Goal: Task Accomplishment & Management: Manage account settings

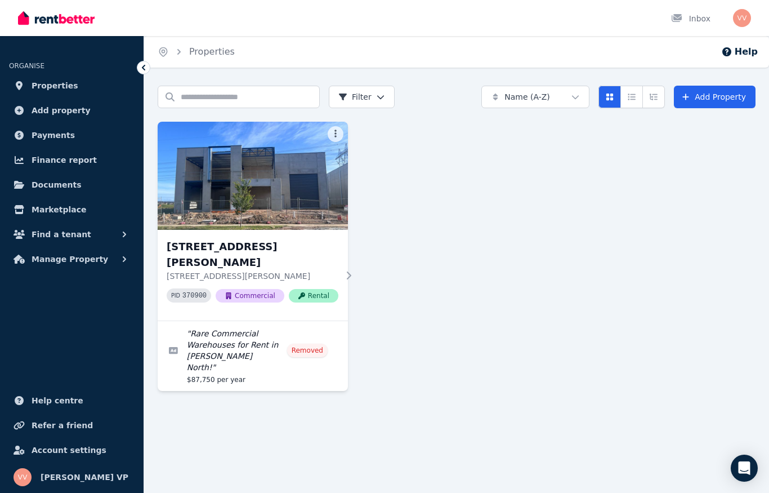
click at [50, 182] on span "Documents" at bounding box center [57, 185] width 50 height 14
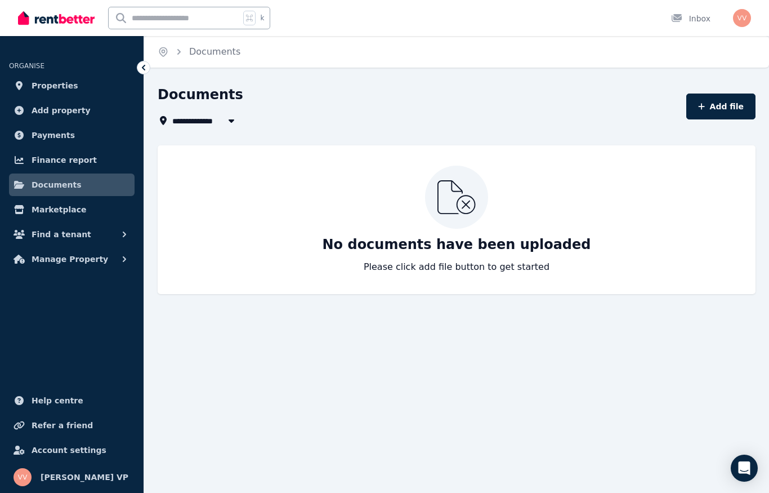
click at [78, 256] on span "Manage Property" at bounding box center [70, 259] width 77 height 14
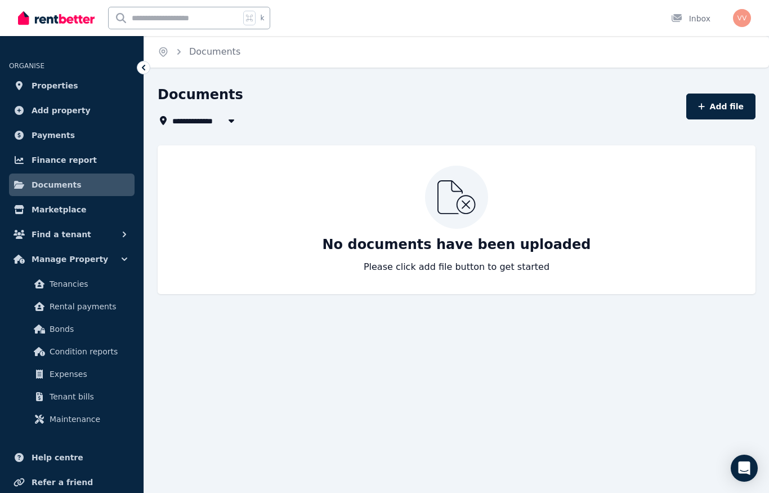
click at [90, 352] on span "Condition reports" at bounding box center [88, 352] width 76 height 14
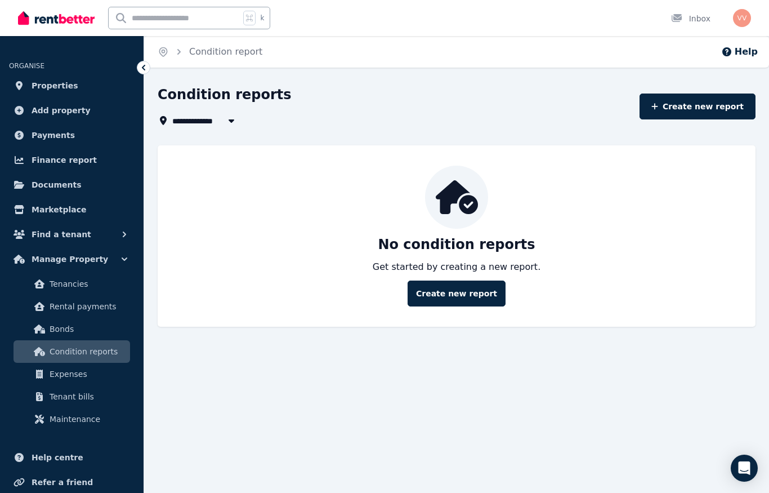
click at [456, 296] on link "Create new report" at bounding box center [457, 294] width 98 height 26
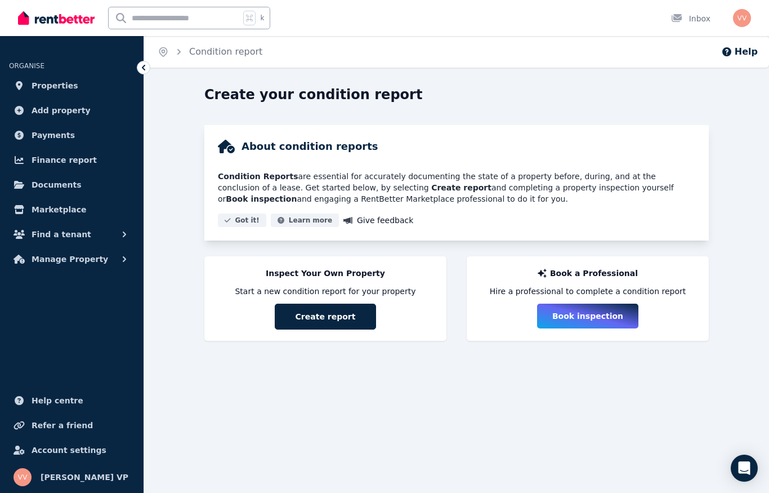
click at [317, 321] on button "Create report" at bounding box center [325, 317] width 101 height 26
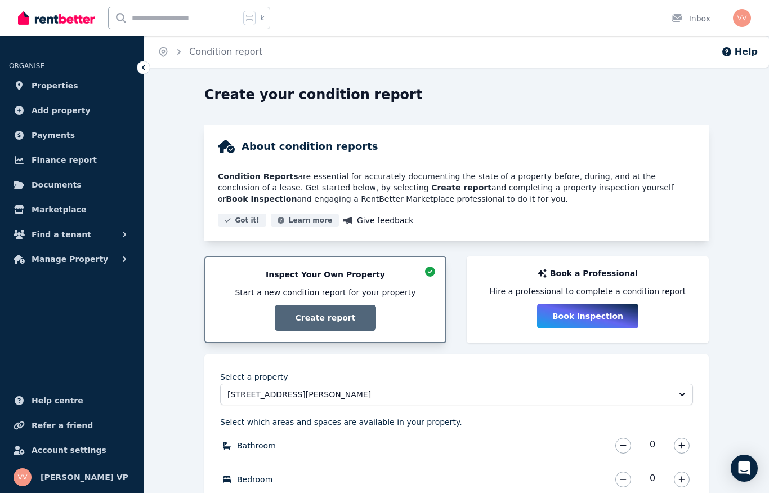
click at [677, 395] on button "[STREET_ADDRESS][PERSON_NAME]" at bounding box center [456, 394] width 473 height 21
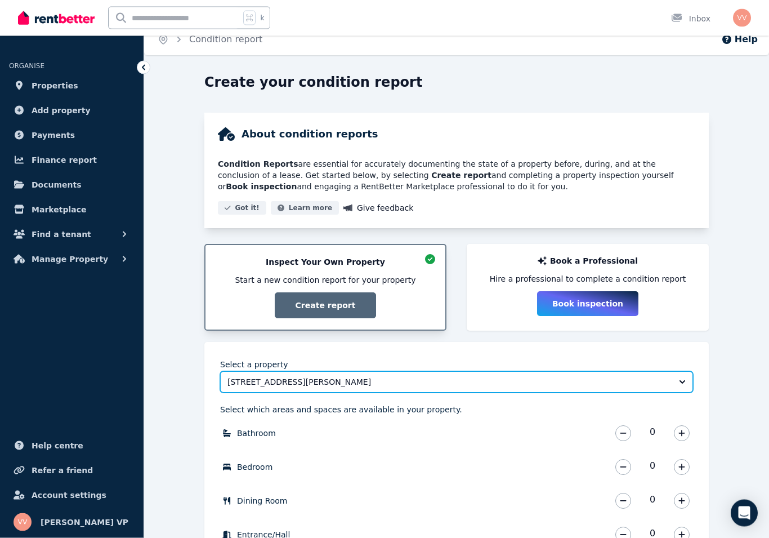
scroll to position [29, 0]
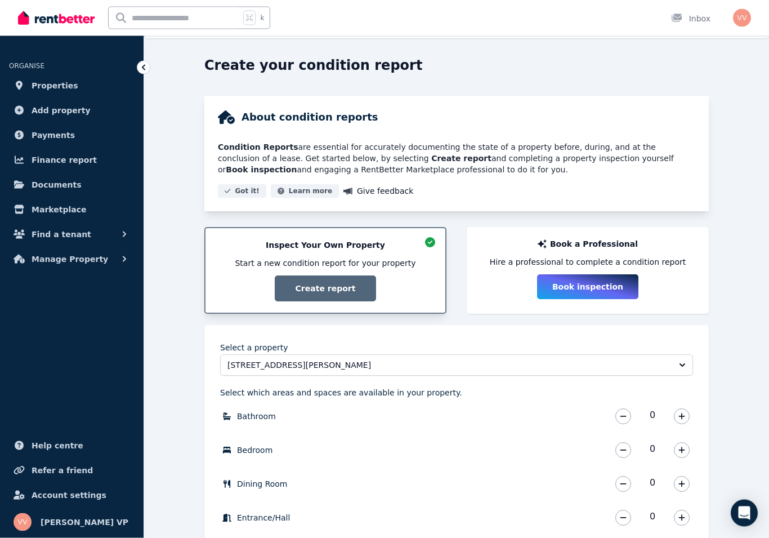
click at [351, 368] on span "[STREET_ADDRESS][PERSON_NAME]" at bounding box center [449, 365] width 443 height 11
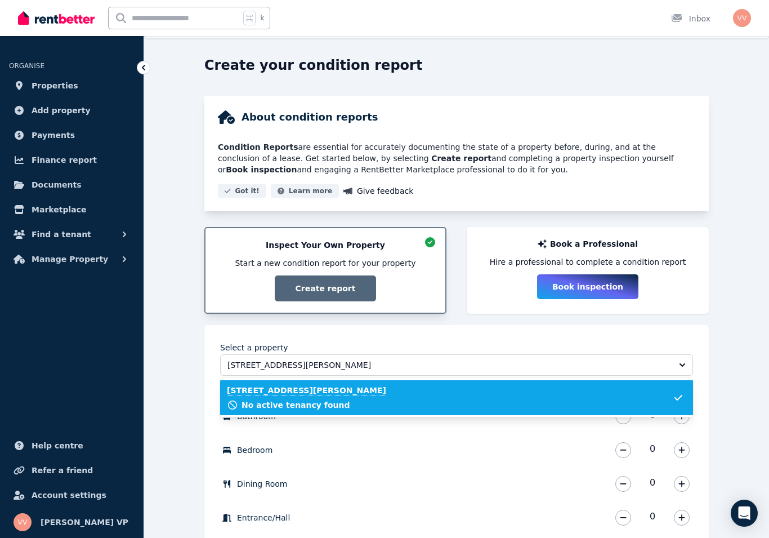
click at [296, 409] on span "No active tenancy found" at bounding box center [296, 404] width 108 height 11
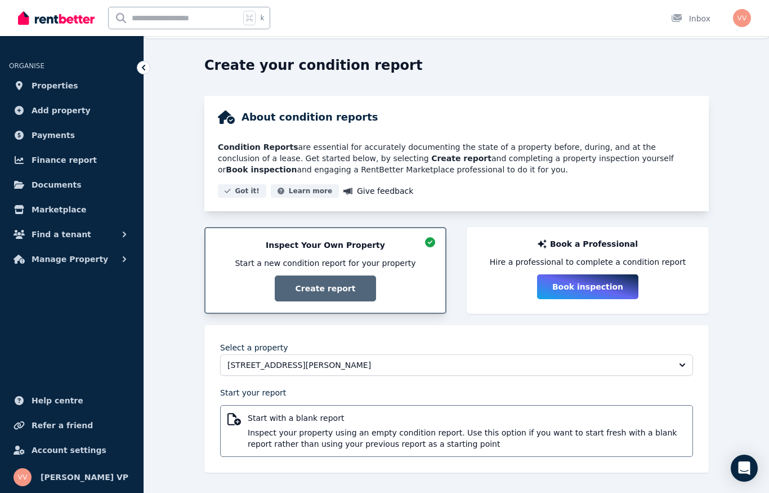
click at [237, 428] on div "Start with a blank report Inspect your property using an empty condition report…" at bounding box center [457, 430] width 459 height 37
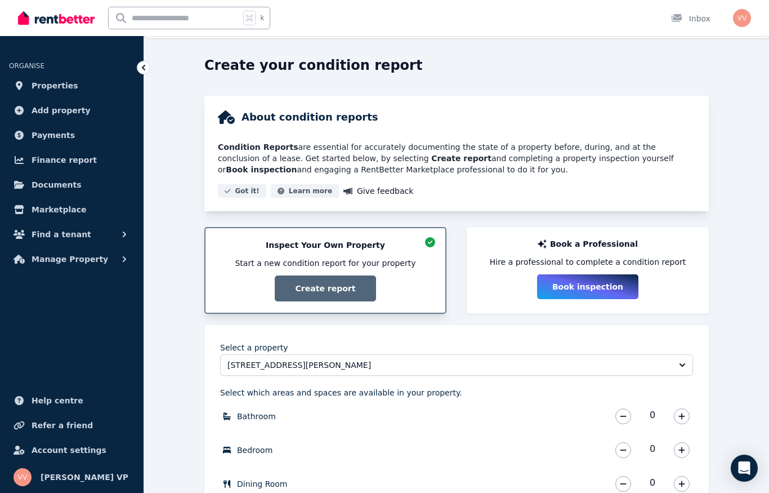
click at [305, 368] on span "[STREET_ADDRESS][PERSON_NAME]" at bounding box center [449, 364] width 443 height 11
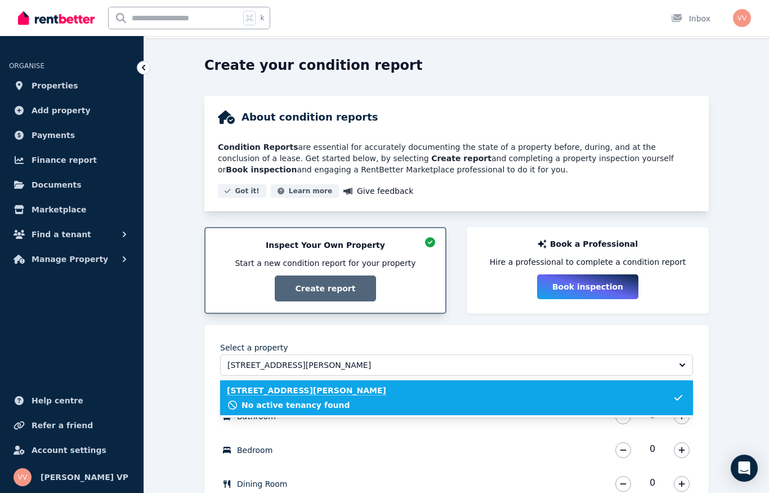
click at [288, 408] on span "No active tenancy found" at bounding box center [296, 404] width 108 height 11
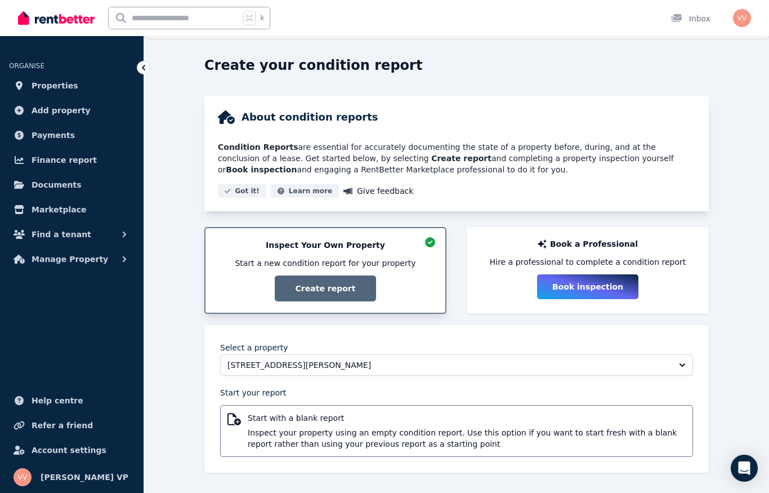
click at [295, 428] on span "Inspect your property using an empty condition report. Use this option if you w…" at bounding box center [467, 438] width 438 height 23
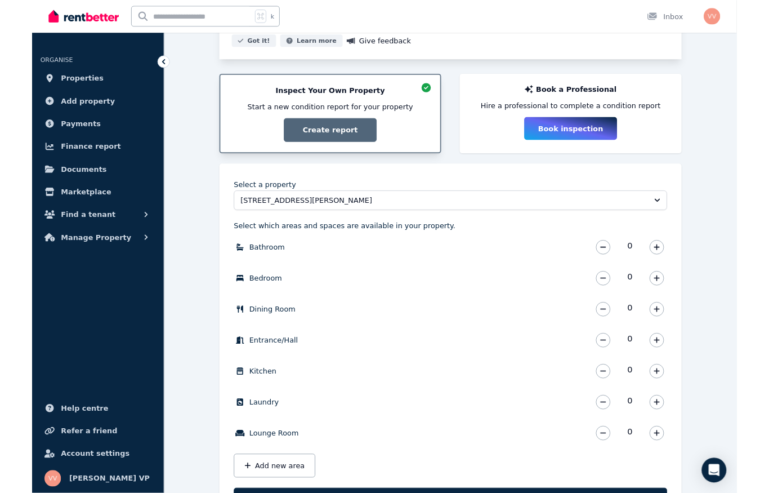
scroll to position [232, 0]
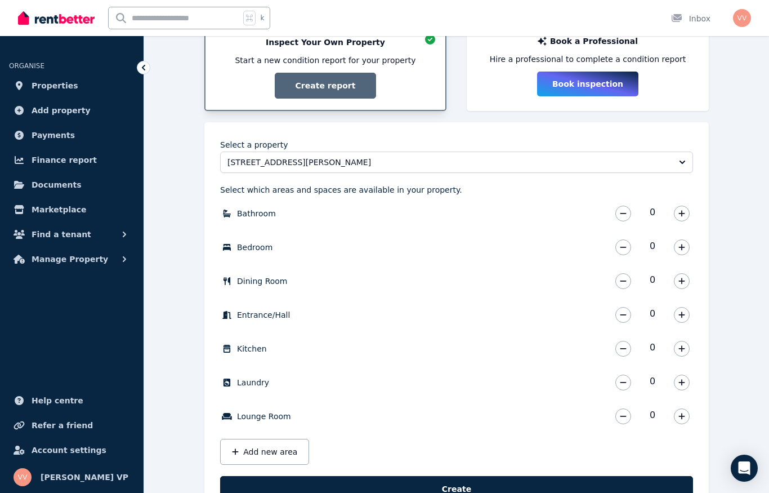
click at [455, 490] on button "Create" at bounding box center [456, 489] width 473 height 26
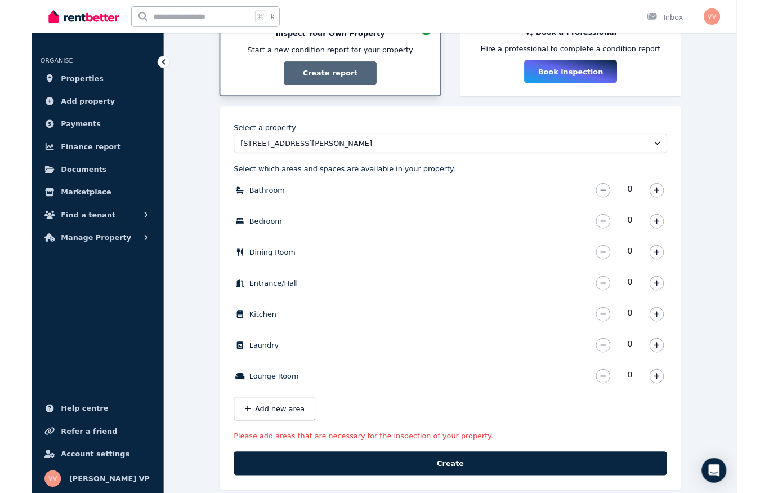
scroll to position [255, 0]
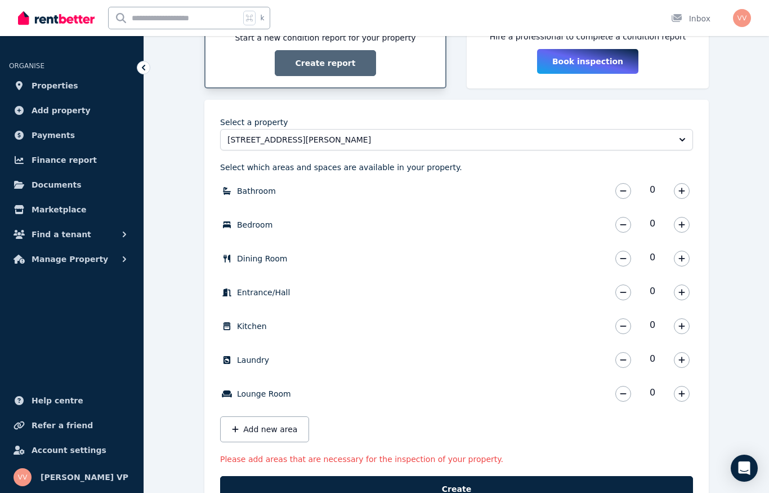
click at [682, 191] on icon "button" at bounding box center [682, 191] width 6 height 6
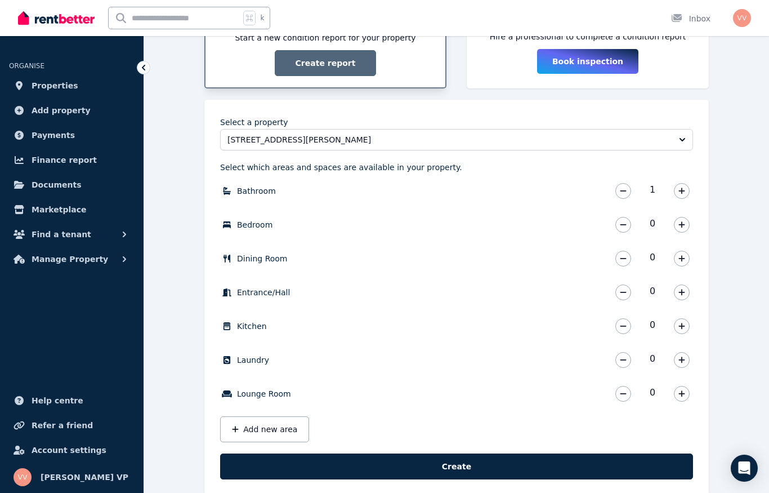
click at [677, 329] on button "button" at bounding box center [682, 326] width 16 height 16
click at [266, 430] on button "Add new area" at bounding box center [264, 429] width 89 height 26
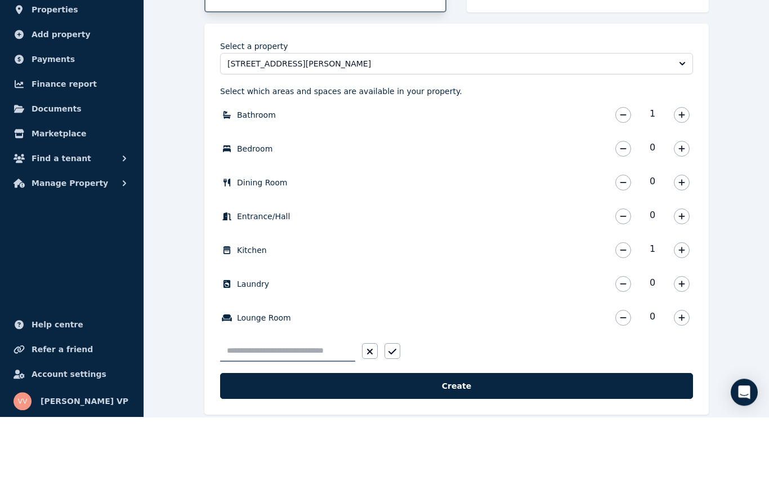
scroll to position [273, 0]
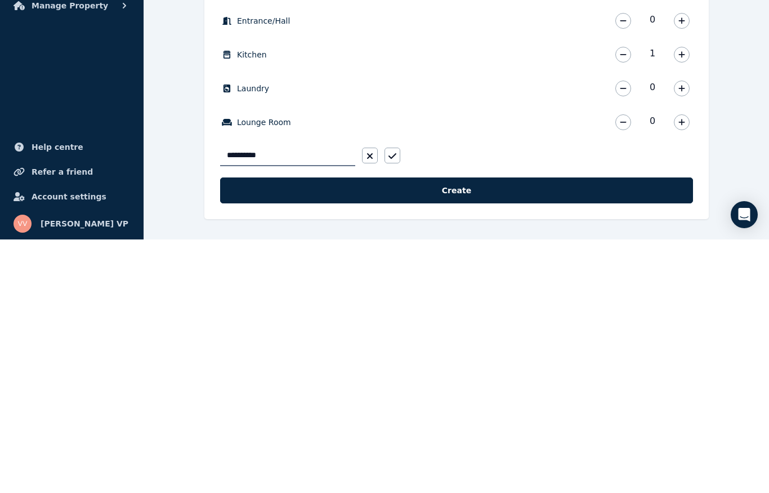
type input "**********"
click at [399, 401] on button "button" at bounding box center [393, 409] width 16 height 16
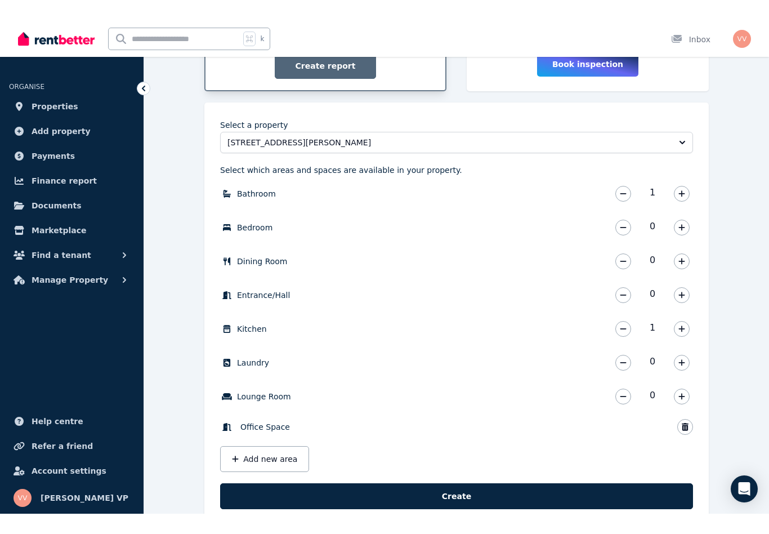
scroll to position [263, 0]
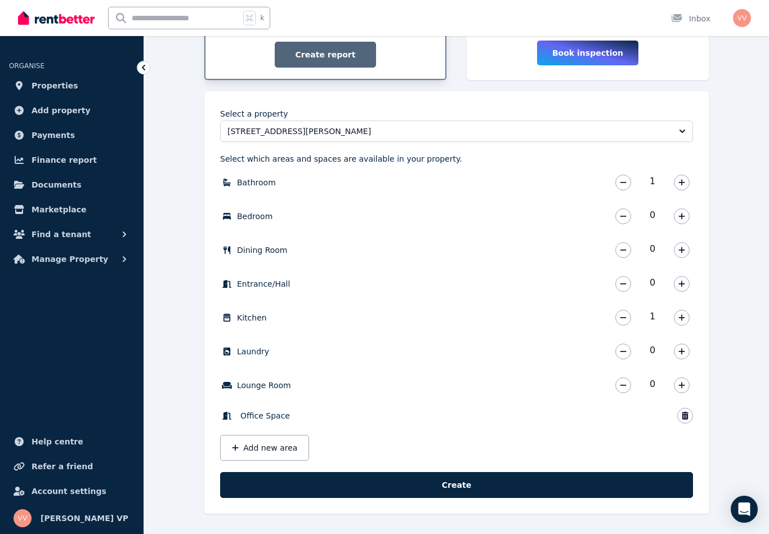
click at [466, 482] on button "Create" at bounding box center [456, 485] width 473 height 26
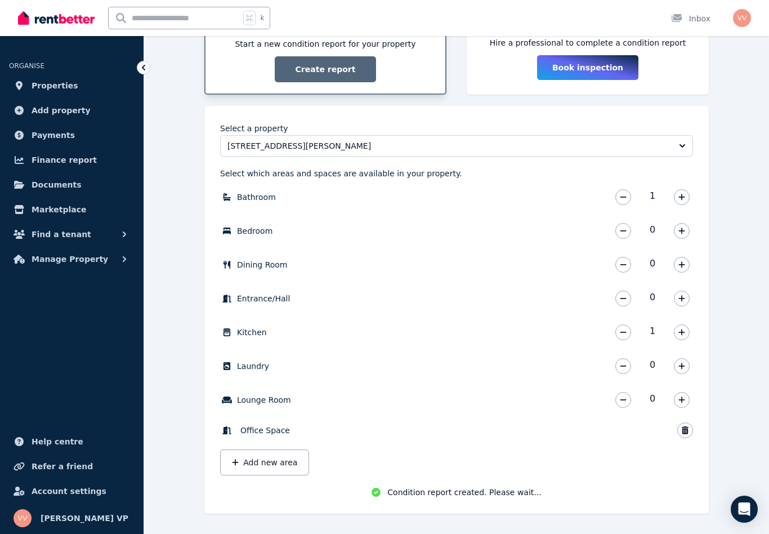
scroll to position [248, 0]
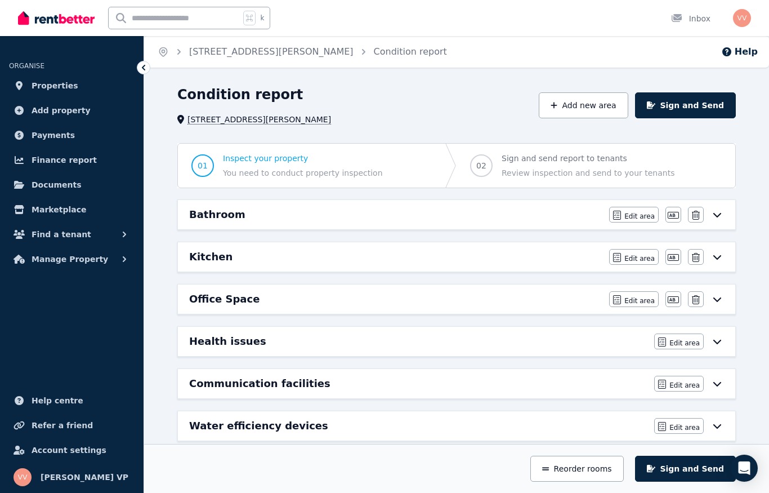
click at [277, 163] on span "Inspect your property" at bounding box center [303, 158] width 160 height 11
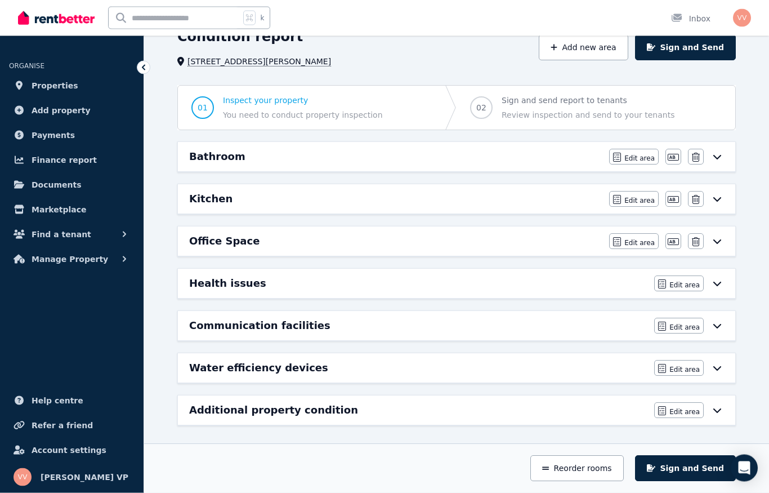
scroll to position [60, 0]
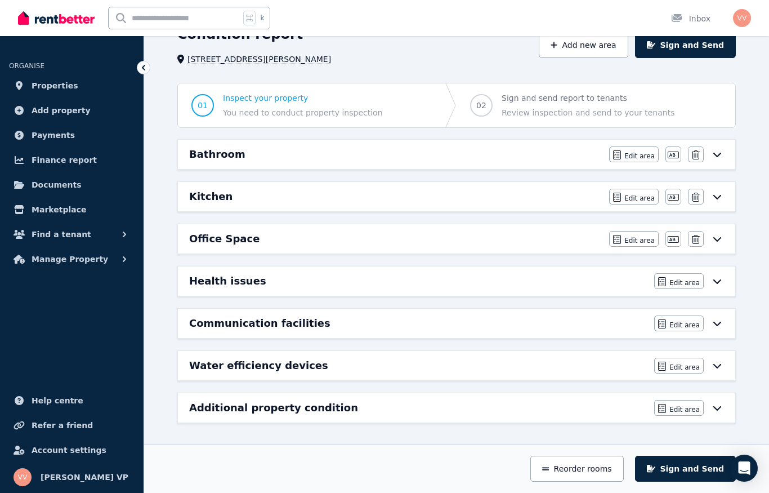
click at [245, 153] on div "Bathroom" at bounding box center [395, 154] width 413 height 16
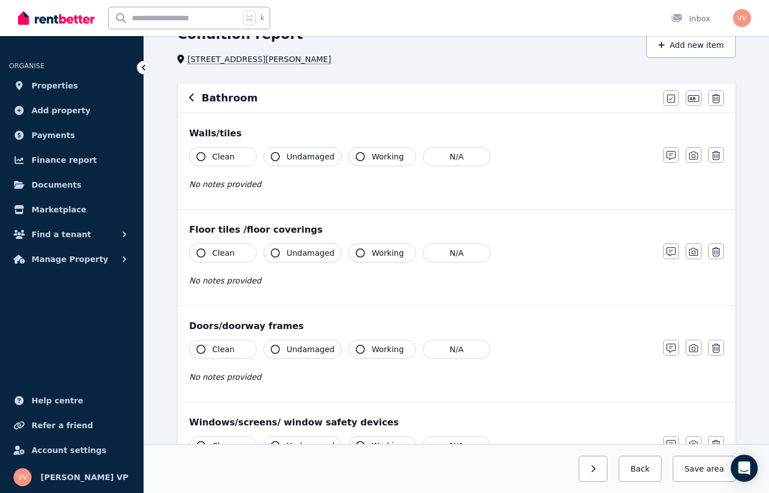
scroll to position [0, 0]
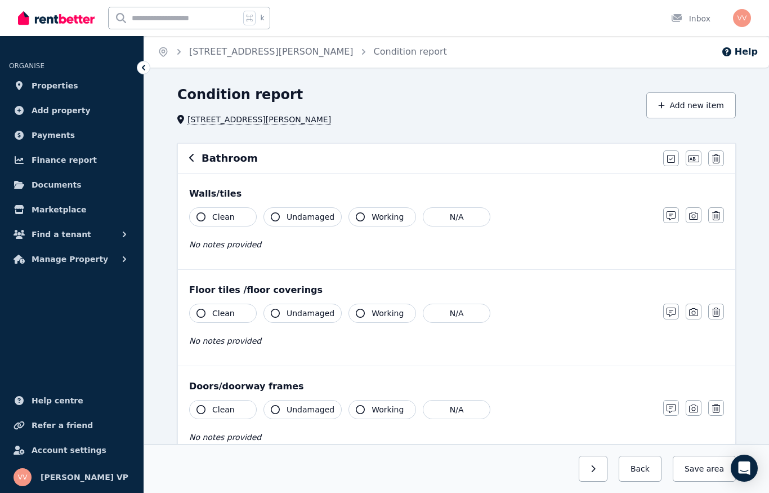
click at [700, 219] on button "button" at bounding box center [694, 215] width 16 height 16
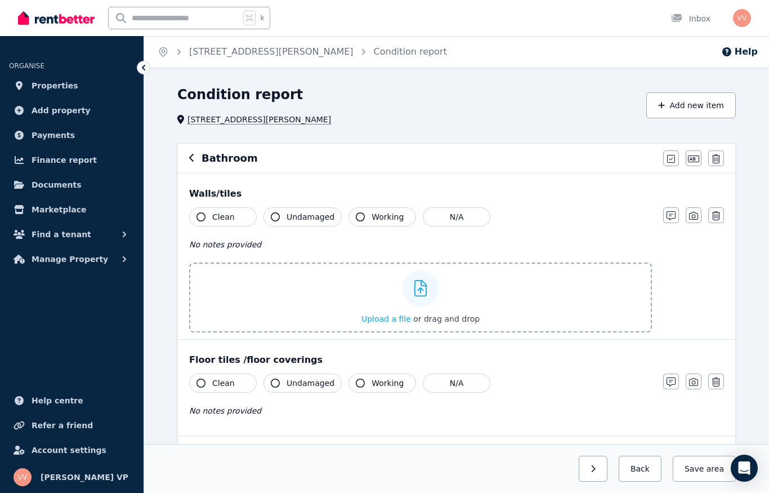
click at [197, 220] on icon "button" at bounding box center [201, 216] width 9 height 9
click at [274, 216] on icon "button" at bounding box center [275, 216] width 9 height 9
click at [416, 297] on div at bounding box center [421, 288] width 36 height 36
click at [0, 0] on input "Upload a file or drag and drop" at bounding box center [0, 0] width 0 height 0
click at [691, 100] on button "Add new item" at bounding box center [692, 105] width 90 height 26
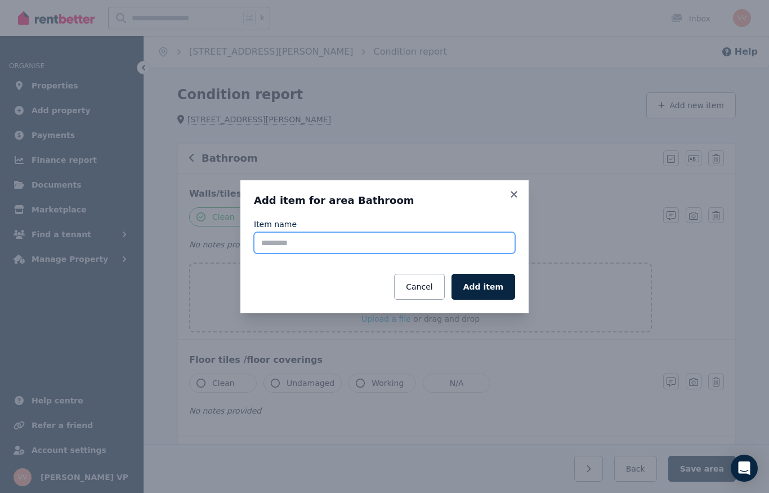
click at [283, 252] on input "Item name" at bounding box center [384, 242] width 261 height 21
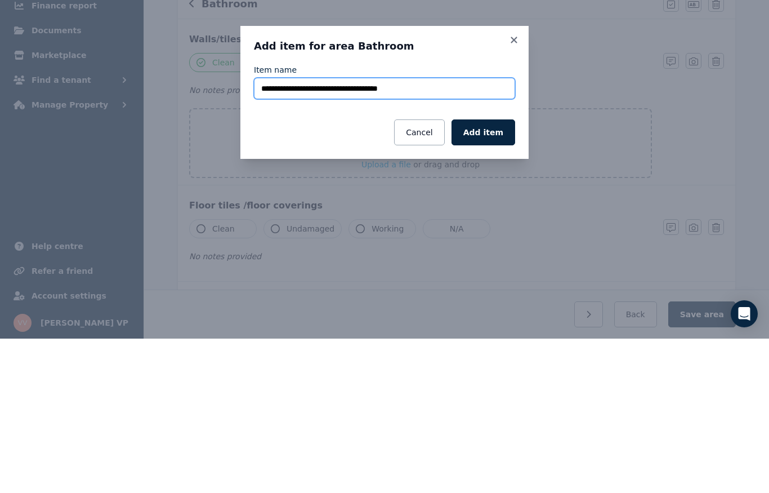
click at [260, 232] on input "**********" at bounding box center [384, 242] width 261 height 21
type input "**********"
click at [481, 274] on button "Add item" at bounding box center [484, 287] width 64 height 26
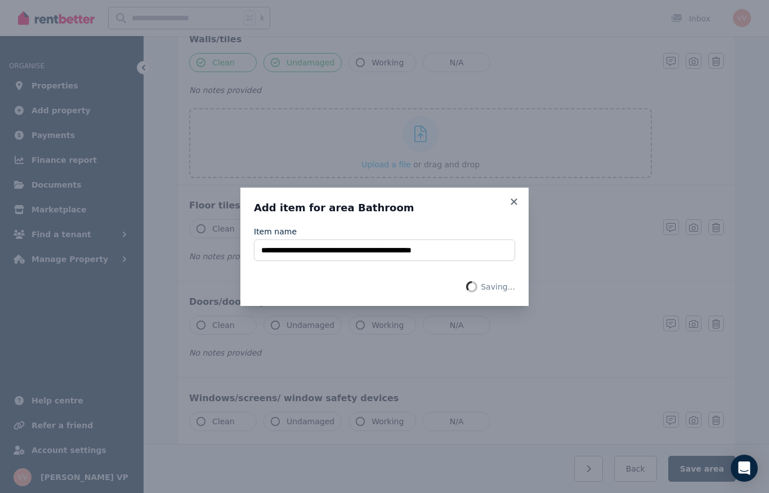
click at [514, 202] on icon at bounding box center [514, 201] width 6 height 6
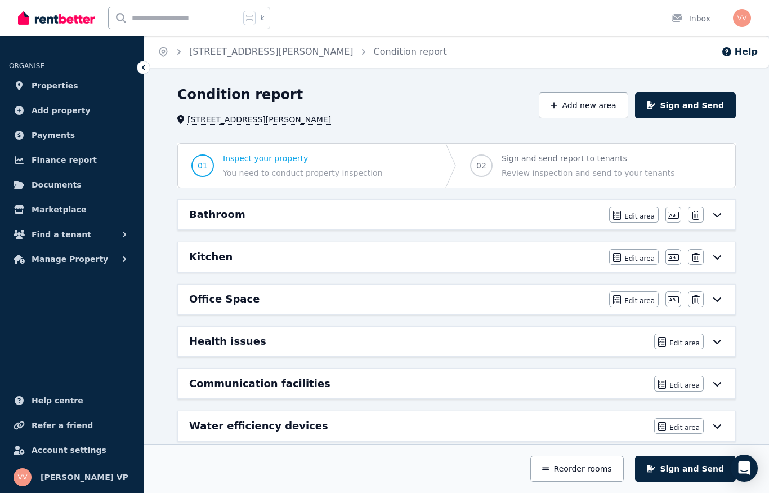
click at [217, 119] on span "1 Radon Court, Clyde North" at bounding box center [260, 119] width 144 height 11
click at [583, 106] on button "Add new area" at bounding box center [583, 105] width 89 height 26
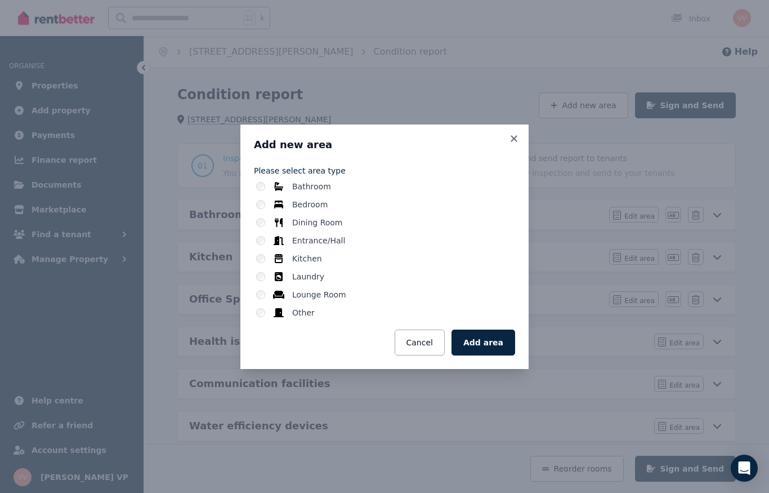
click at [298, 317] on label "Other" at bounding box center [303, 312] width 23 height 11
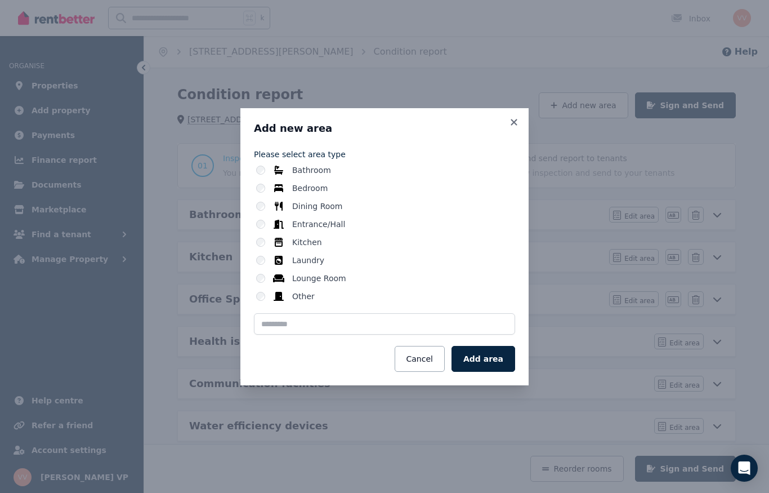
click at [484, 358] on button "Add area" at bounding box center [484, 359] width 64 height 26
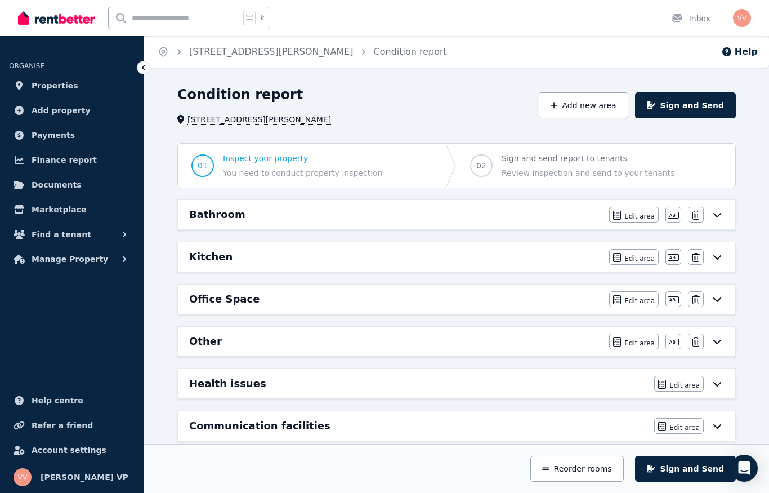
click at [56, 90] on span "Properties" at bounding box center [55, 86] width 47 height 14
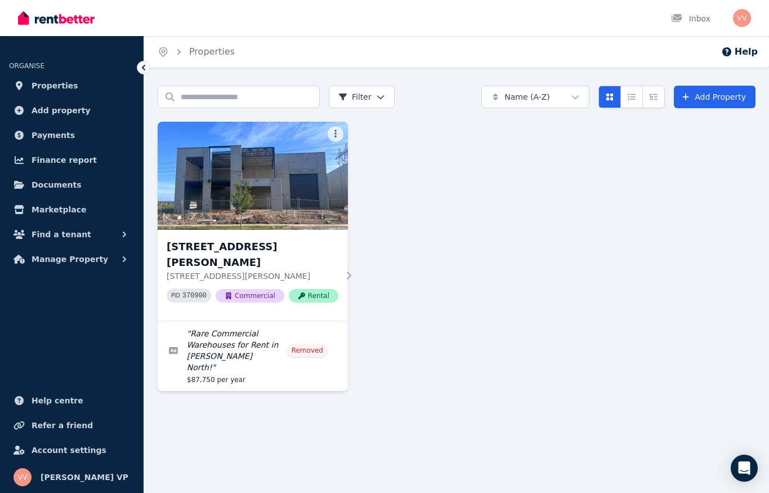
click at [709, 95] on link "Add Property" at bounding box center [715, 97] width 82 height 23
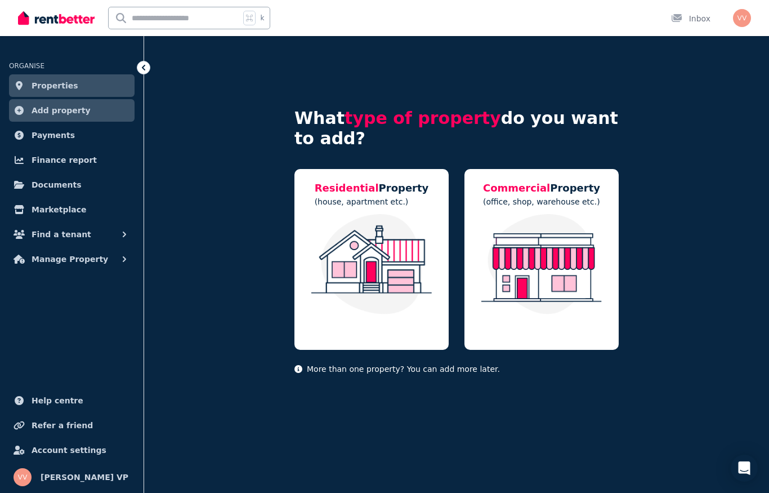
click at [558, 223] on img at bounding box center [542, 264] width 132 height 100
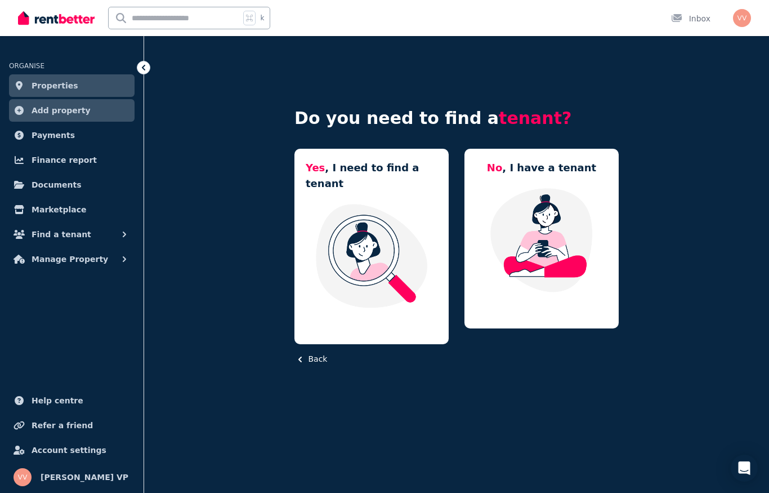
click at [363, 262] on img at bounding box center [372, 256] width 132 height 106
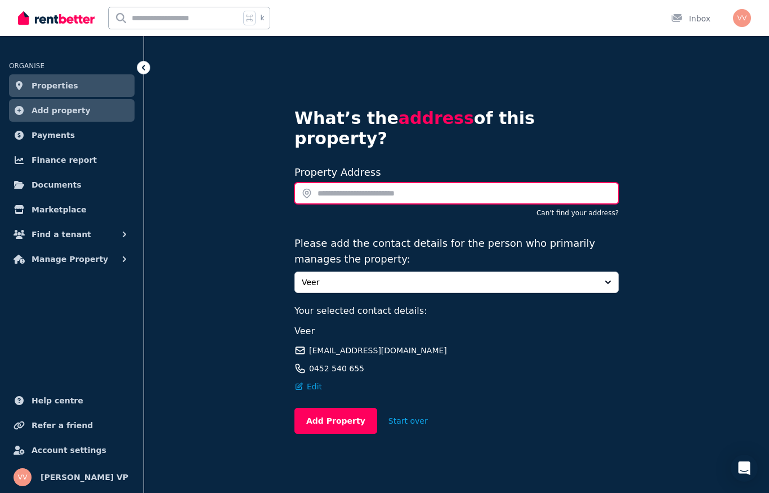
click at [343, 183] on input "text" at bounding box center [457, 193] width 324 height 21
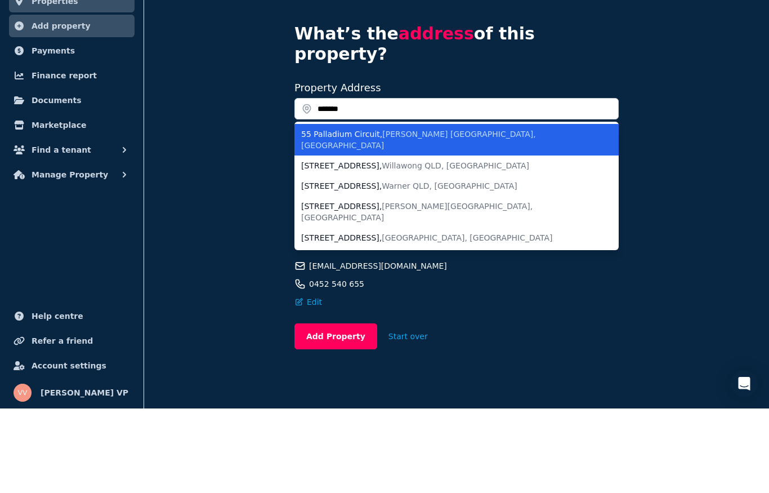
click at [412, 214] on span "Clyde North VIC, Australia" at bounding box center [418, 224] width 235 height 20
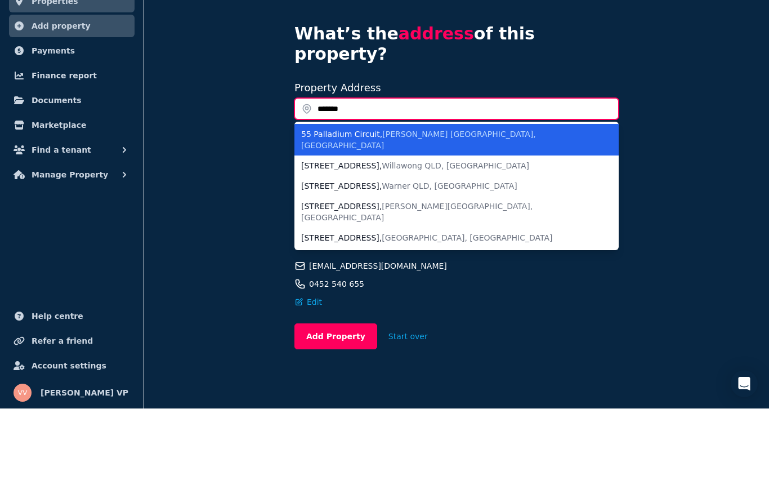
type input "**********"
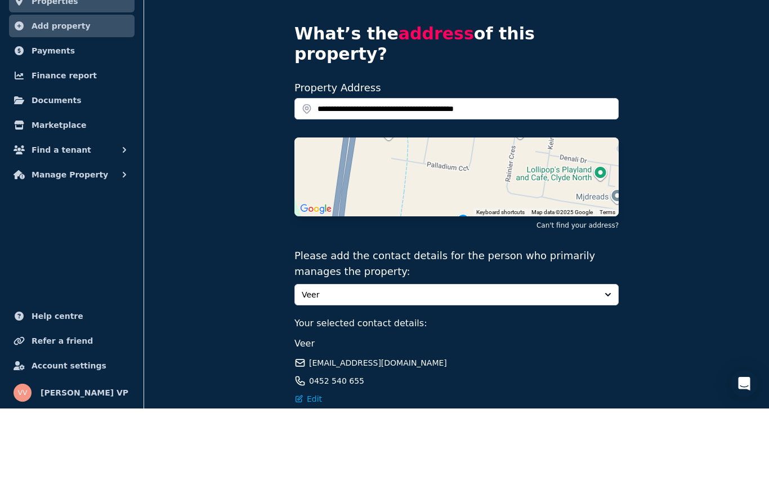
scroll to position [81, 0]
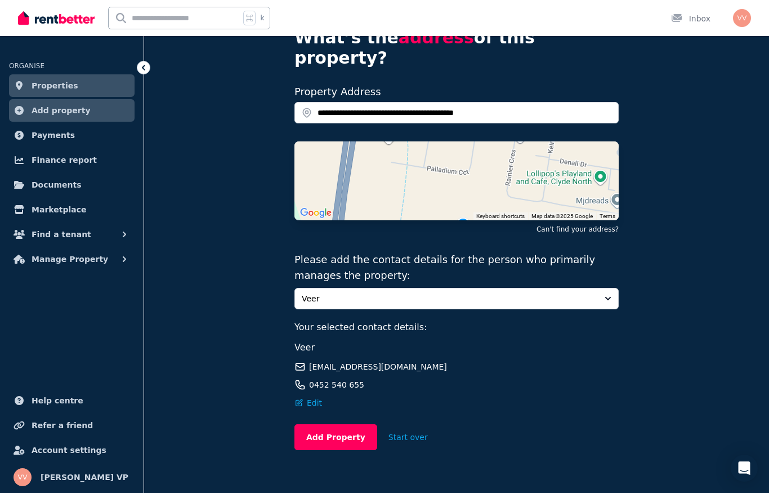
click at [322, 424] on button "Add Property" at bounding box center [336, 437] width 83 height 26
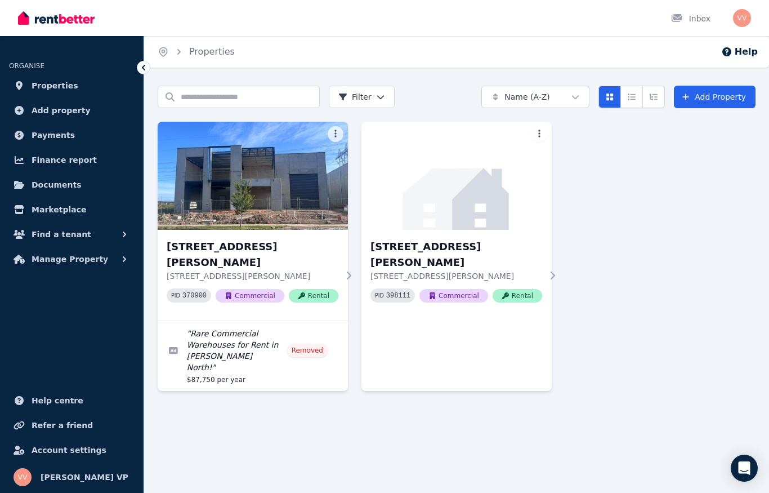
click at [90, 263] on span "Manage Property" at bounding box center [70, 259] width 77 height 14
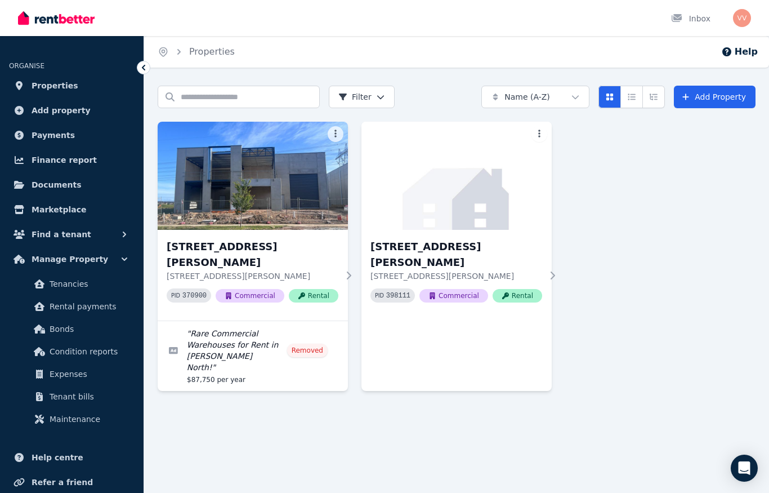
click at [100, 352] on span "Condition reports" at bounding box center [88, 352] width 76 height 14
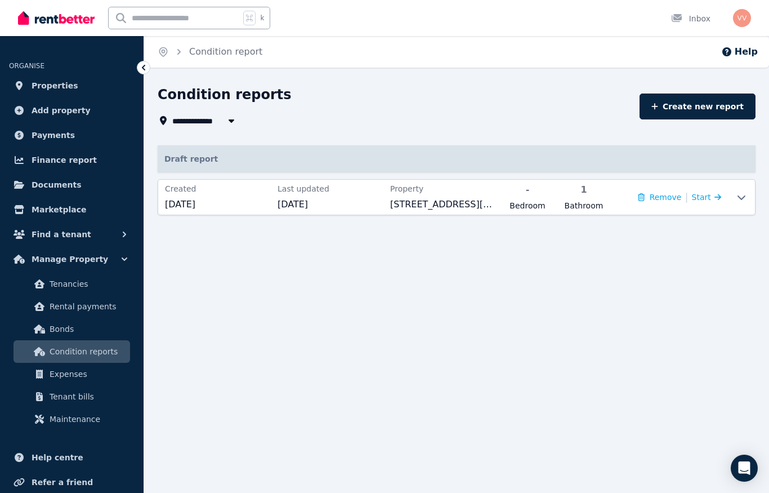
click at [663, 193] on button "Remove" at bounding box center [659, 197] width 43 height 11
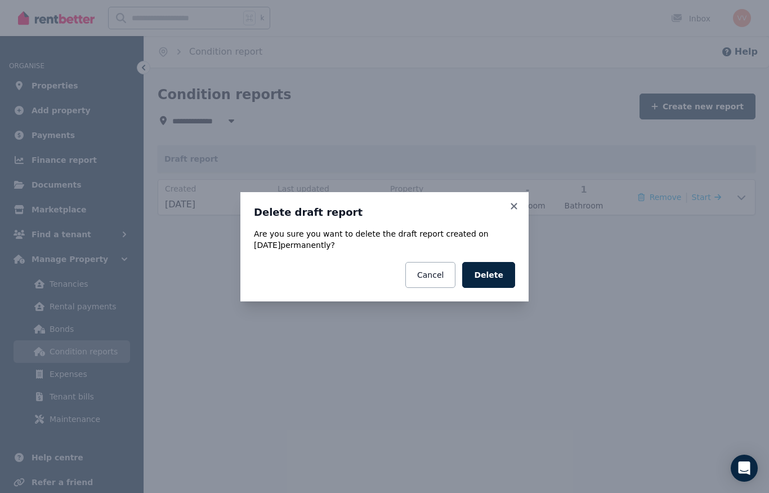
click at [494, 275] on button "Delete" at bounding box center [488, 275] width 53 height 26
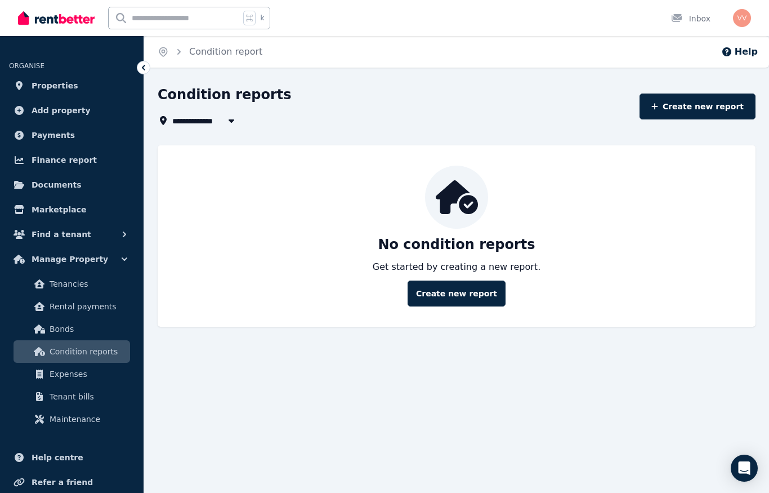
click at [460, 296] on link "Create new report" at bounding box center [457, 294] width 98 height 26
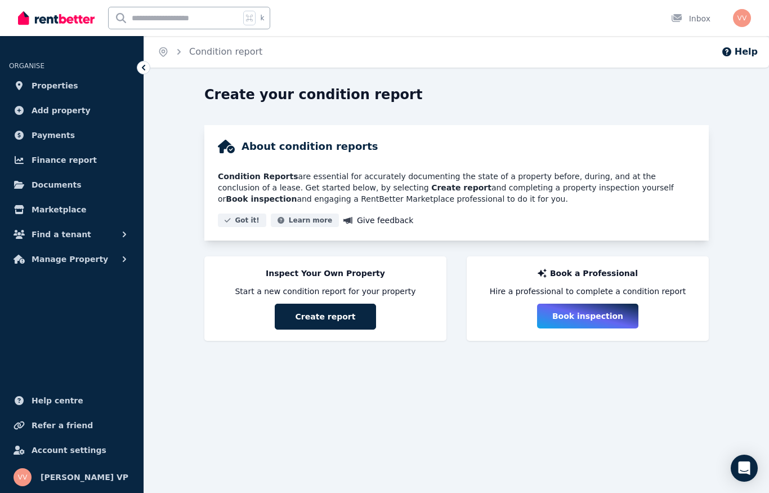
click at [313, 322] on button "Create report" at bounding box center [325, 317] width 101 height 26
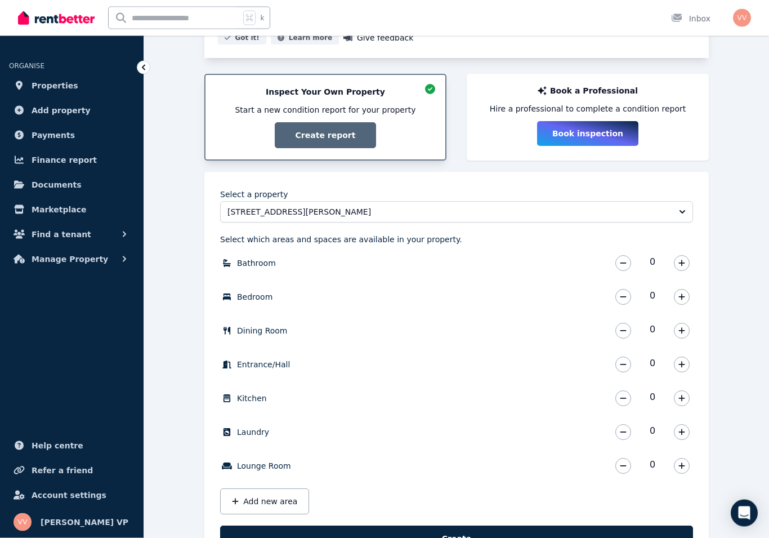
scroll to position [183, 0]
click at [682, 265] on icon "button" at bounding box center [682, 263] width 6 height 6
click at [676, 367] on button "button" at bounding box center [682, 364] width 16 height 16
click at [688, 394] on button "button" at bounding box center [682, 398] width 16 height 16
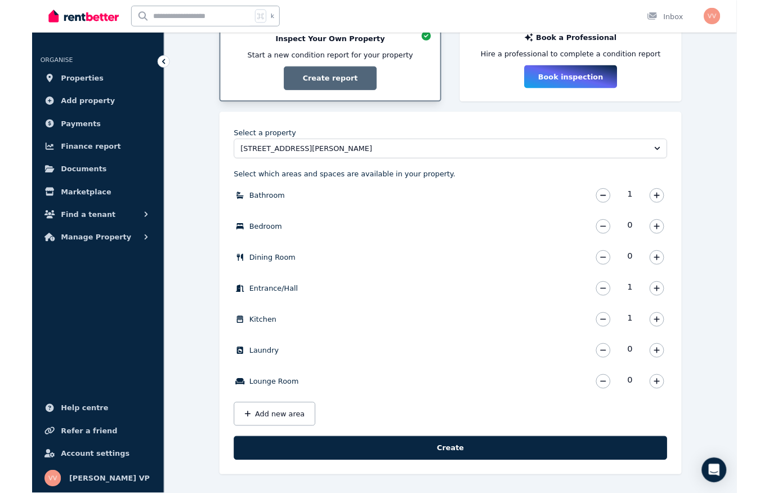
scroll to position [277, 0]
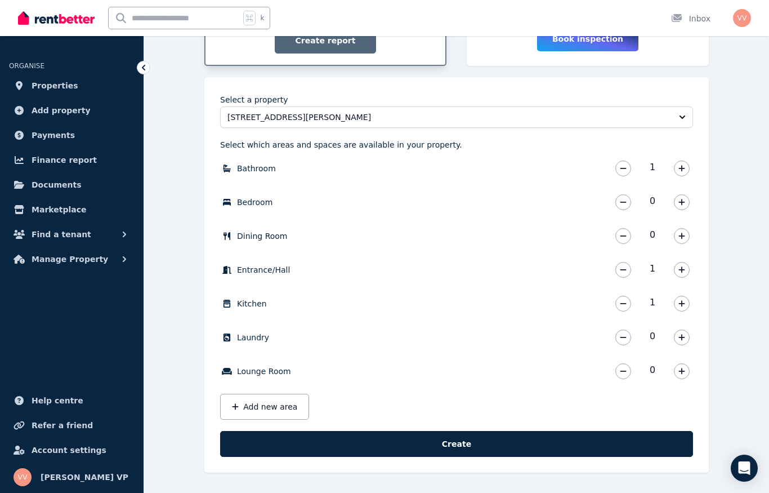
click at [261, 410] on button "Add new area" at bounding box center [264, 407] width 89 height 26
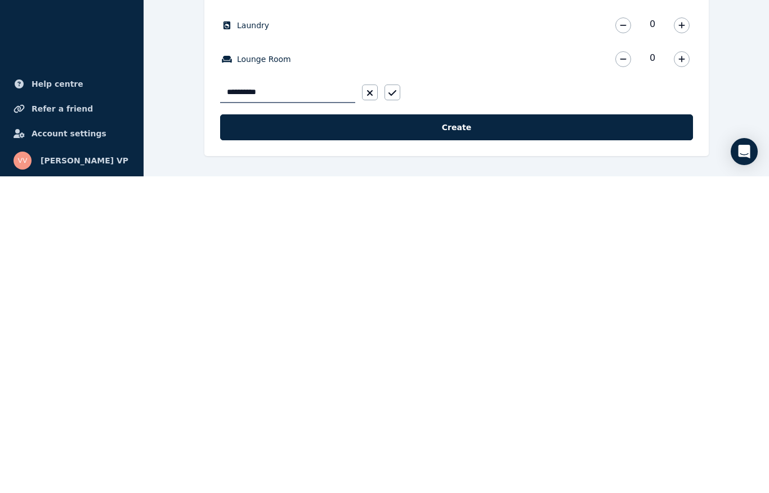
type input "**********"
click at [390, 405] on icon "button" at bounding box center [393, 409] width 8 height 9
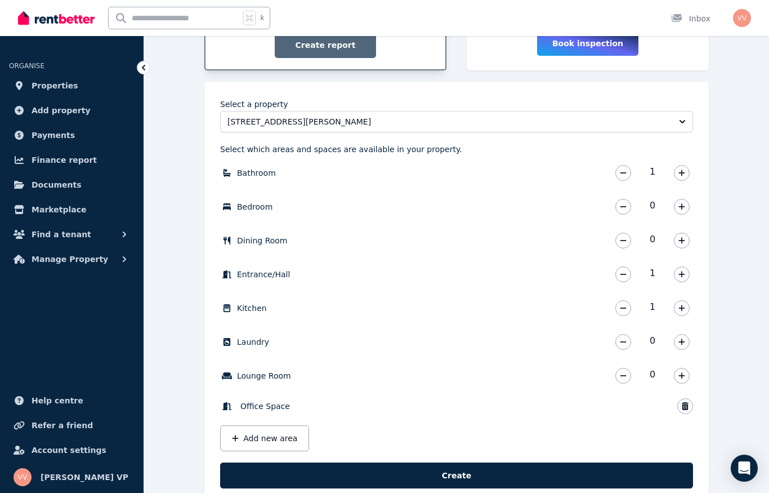
click at [459, 476] on button "Create" at bounding box center [456, 475] width 473 height 26
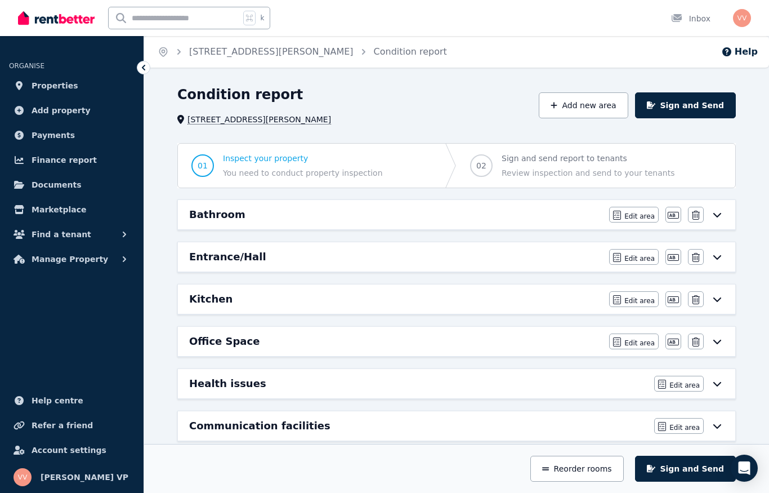
click at [717, 214] on icon at bounding box center [718, 214] width 14 height 9
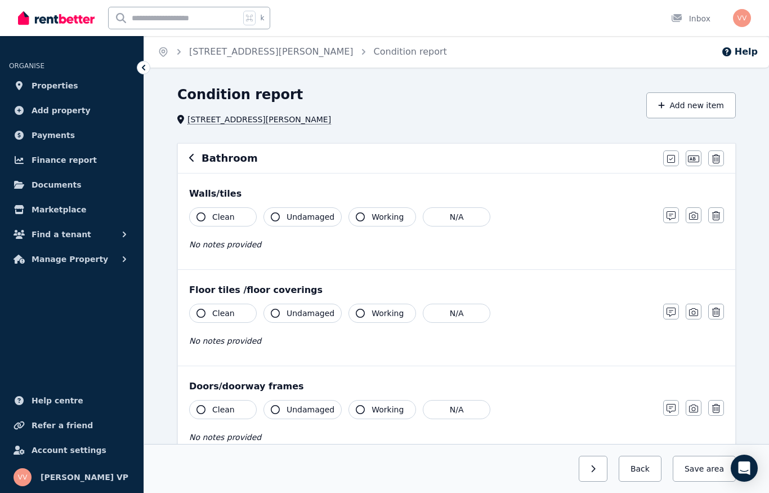
click at [204, 218] on icon "button" at bounding box center [201, 216] width 9 height 9
click at [275, 220] on icon "button" at bounding box center [275, 216] width 9 height 9
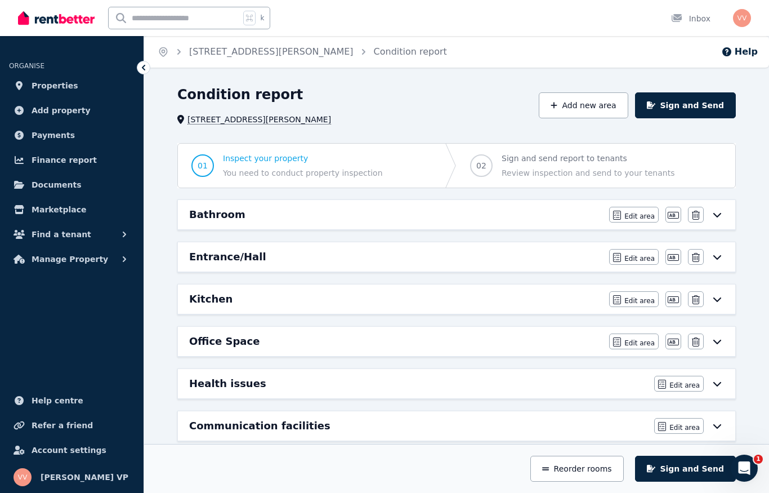
click at [88, 262] on span "Manage Property" at bounding box center [70, 259] width 77 height 14
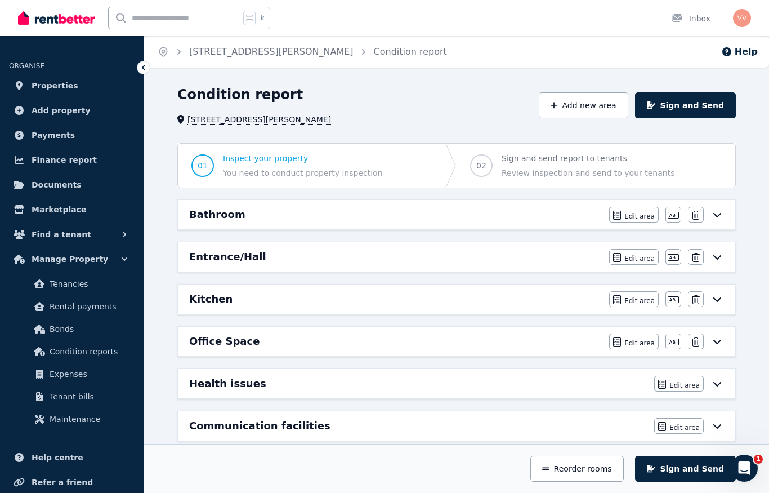
click at [106, 353] on span "Condition reports" at bounding box center [88, 352] width 76 height 14
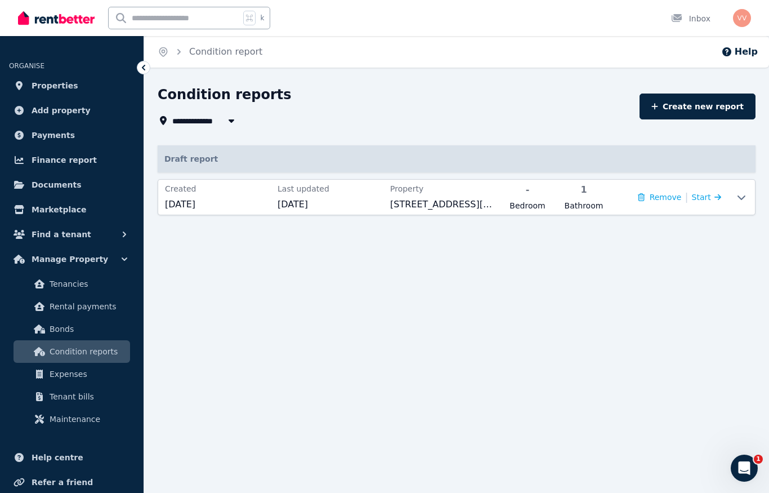
click at [715, 197] on icon at bounding box center [718, 197] width 7 height 8
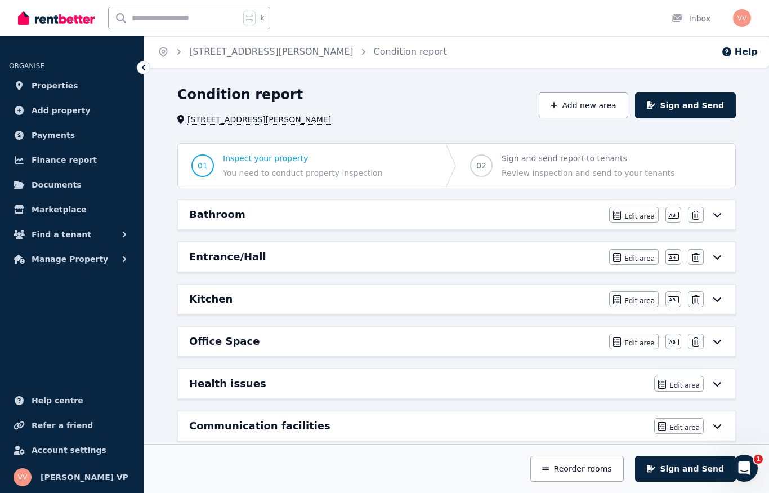
click at [275, 164] on span "Inspect your property You need to conduct property inspection" at bounding box center [303, 166] width 160 height 26
click at [683, 107] on button "Sign and Send" at bounding box center [685, 105] width 101 height 26
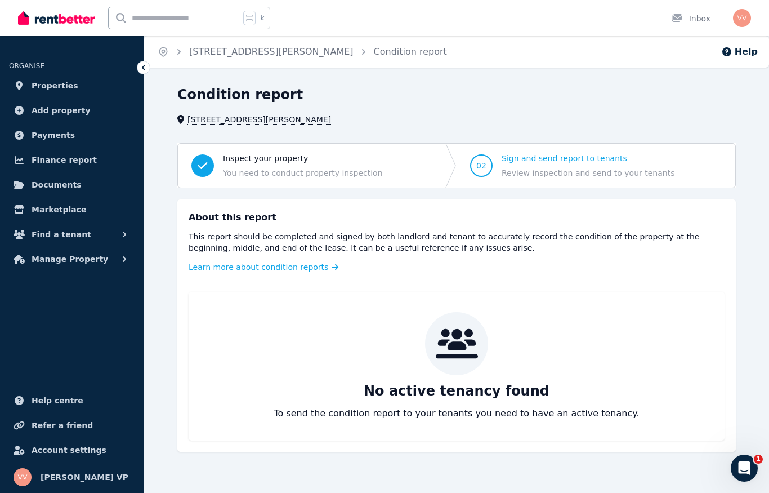
click at [532, 161] on span "Sign and send report to tenants" at bounding box center [588, 158] width 173 height 11
click at [530, 159] on span "Sign and send report to tenants" at bounding box center [588, 158] width 173 height 11
click at [541, 158] on span "Sign and send report to tenants" at bounding box center [588, 158] width 173 height 11
click at [465, 184] on span "02 Sign and send report to tenants Review inspection and send to your tenants" at bounding box center [573, 166] width 232 height 44
click at [60, 233] on span "Find a tenant" at bounding box center [62, 235] width 60 height 14
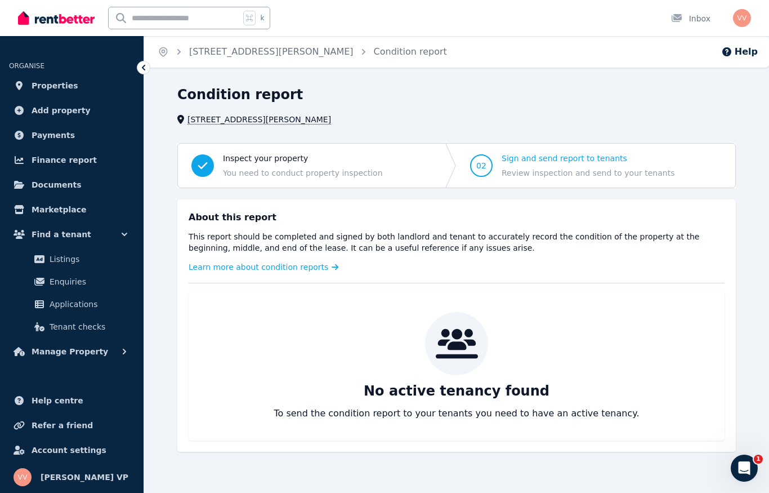
click at [75, 352] on span "Manage Property" at bounding box center [70, 352] width 77 height 14
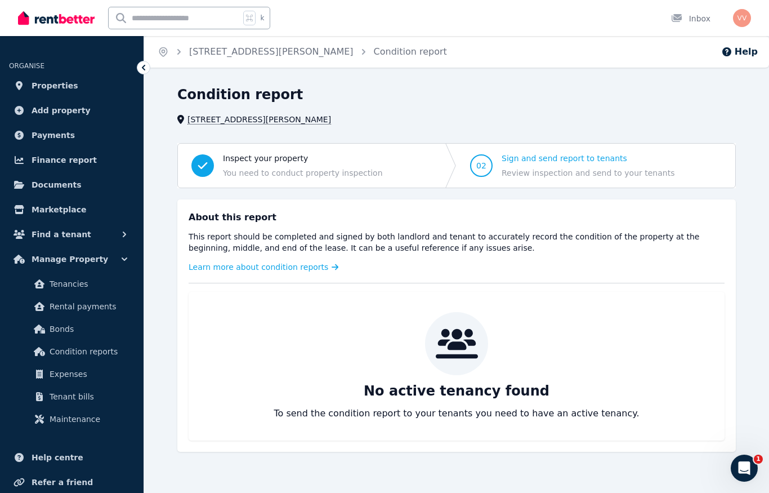
click at [69, 288] on span "Tenancies" at bounding box center [88, 284] width 76 height 14
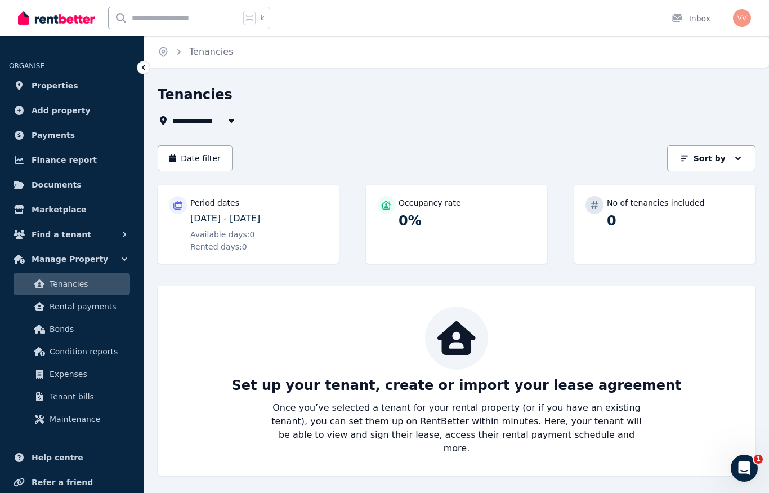
click at [448, 351] on icon at bounding box center [457, 338] width 38 height 34
click at [433, 384] on p "Set up your tenant, create or import your lease agreement" at bounding box center [457, 385] width 450 height 18
click at [81, 307] on span "Rental payments" at bounding box center [88, 307] width 76 height 14
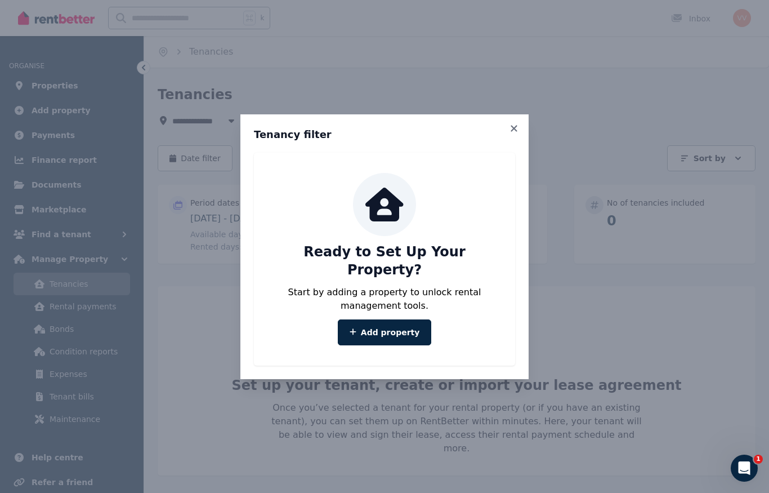
click at [387, 328] on link "Add property" at bounding box center [385, 332] width 94 height 26
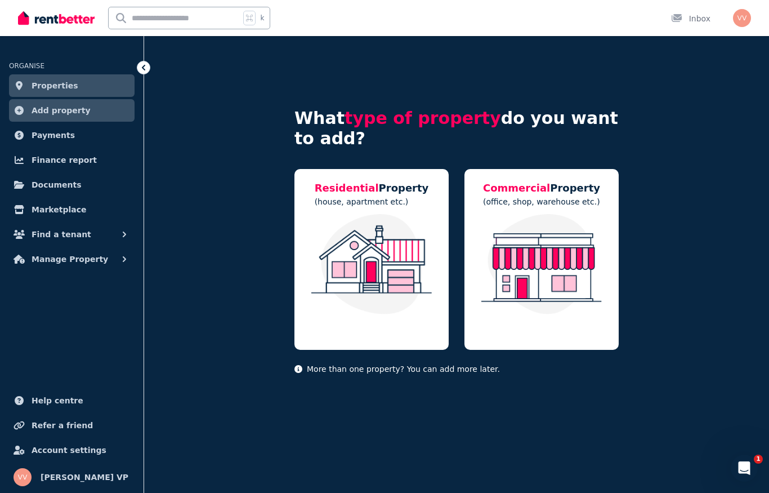
click at [528, 286] on img at bounding box center [542, 264] width 132 height 100
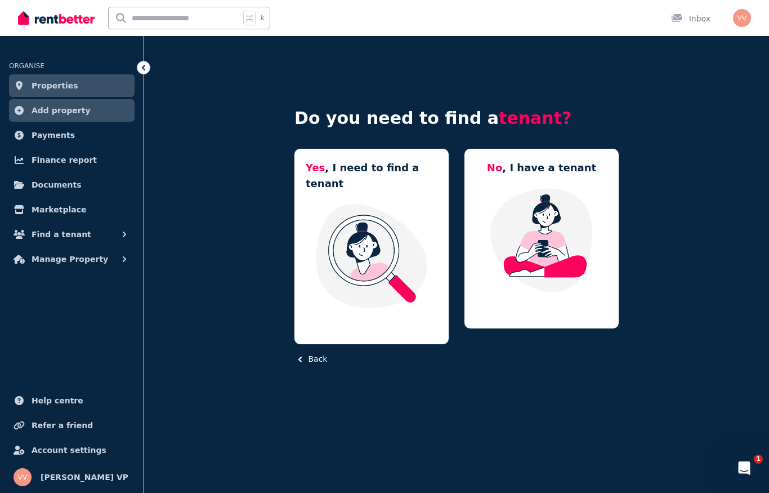
click at [549, 256] on img at bounding box center [542, 240] width 132 height 106
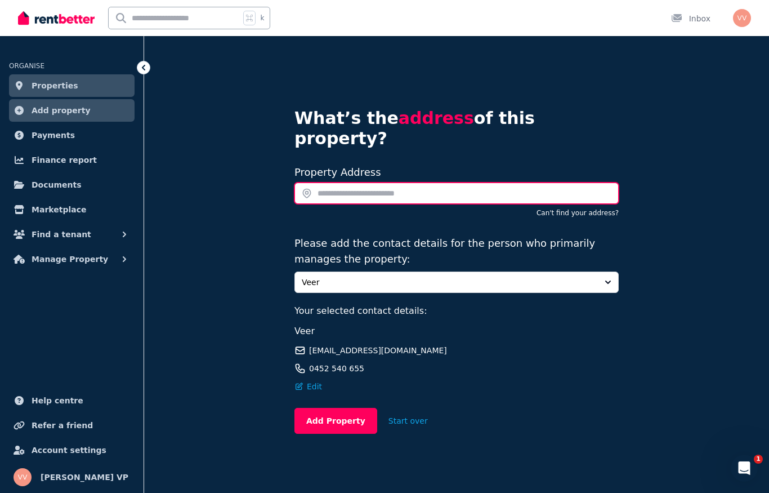
click at [363, 183] on input "text" at bounding box center [457, 193] width 324 height 21
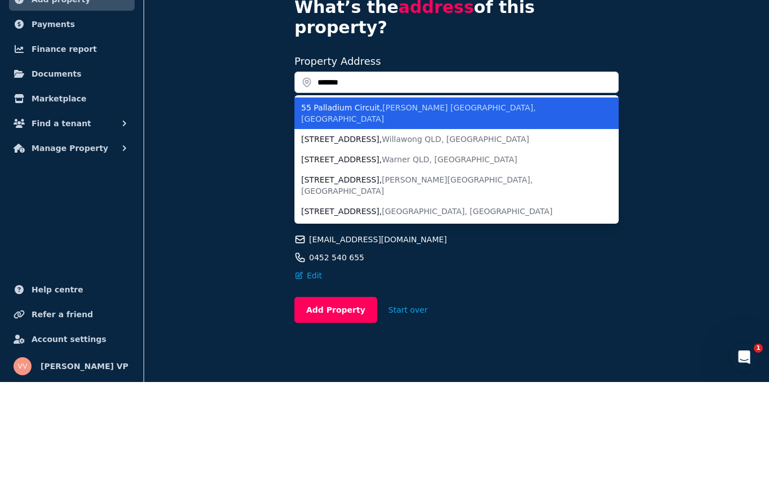
click at [390, 214] on span "Clyde North VIC, Australia" at bounding box center [418, 224] width 235 height 20
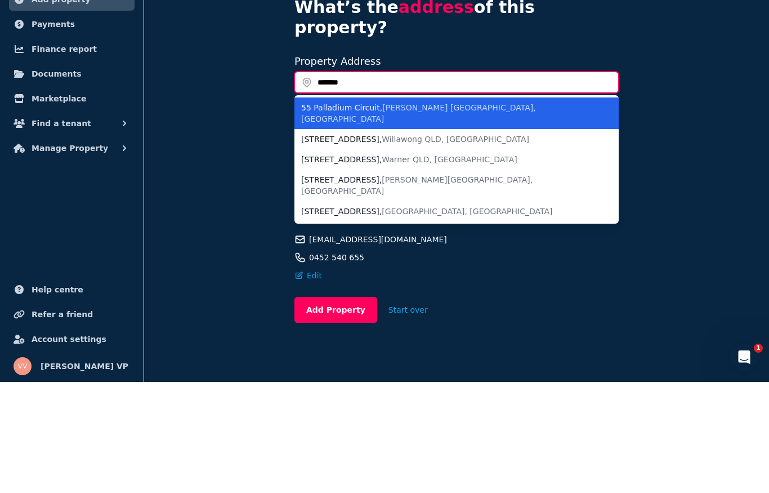
type input "**********"
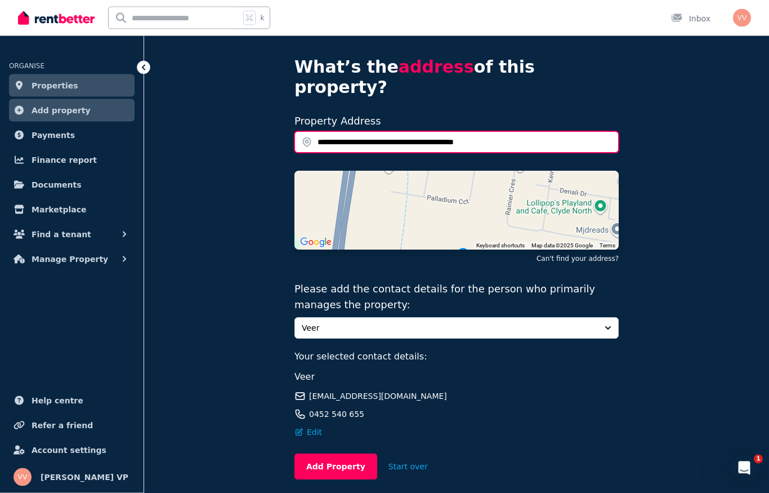
scroll to position [81, 0]
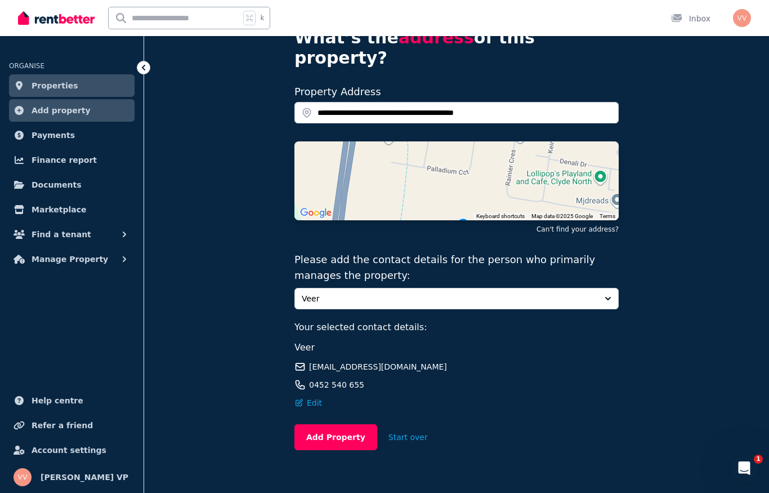
click at [323, 424] on button "Add Property" at bounding box center [336, 437] width 83 height 26
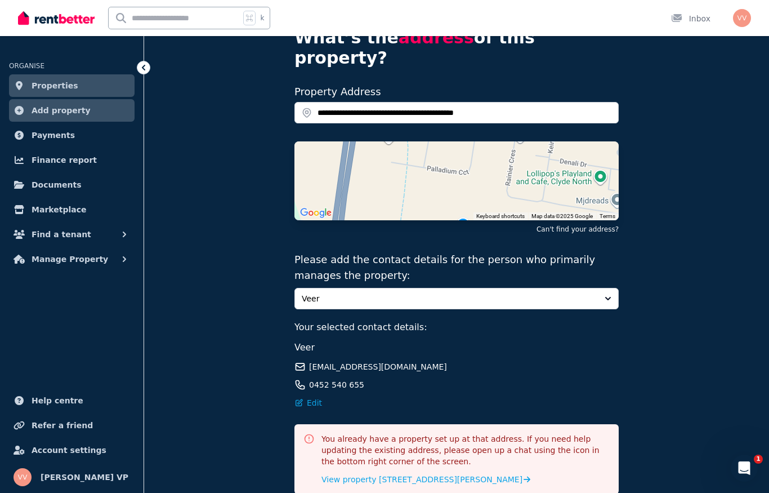
click at [61, 84] on span "Properties" at bounding box center [55, 86] width 47 height 14
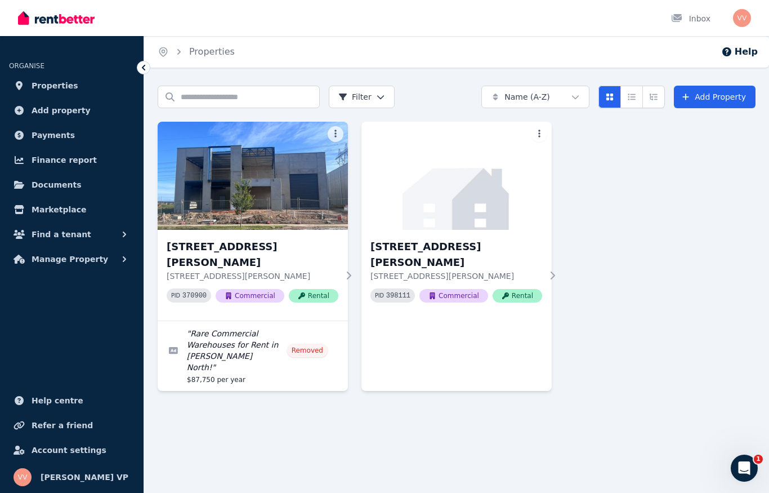
click at [535, 270] on p "55 Palladium Cct, Clyde North VIC 3978" at bounding box center [457, 275] width 172 height 11
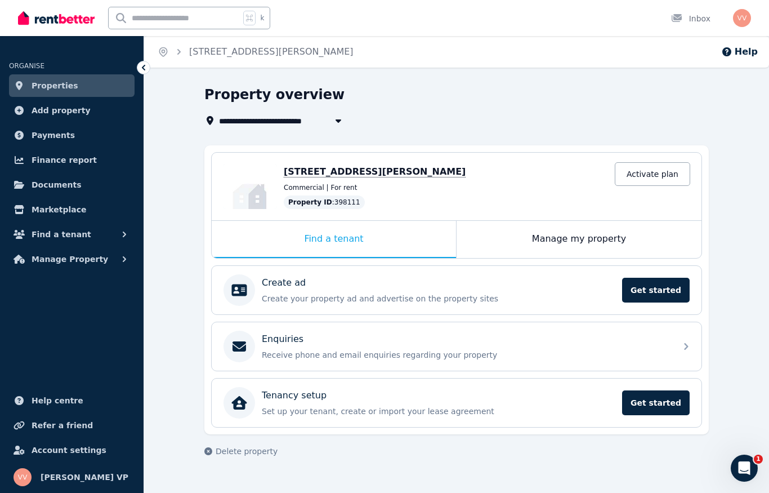
click at [655, 401] on span "Get started" at bounding box center [656, 402] width 68 height 25
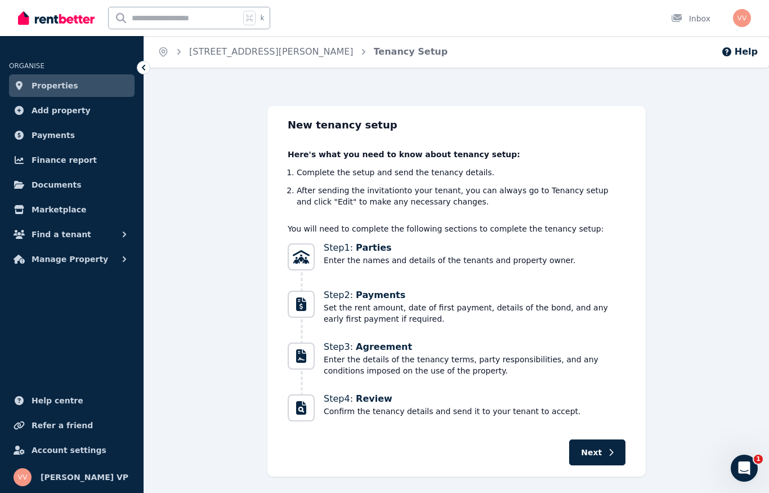
click at [599, 453] on span "Next" at bounding box center [591, 452] width 21 height 11
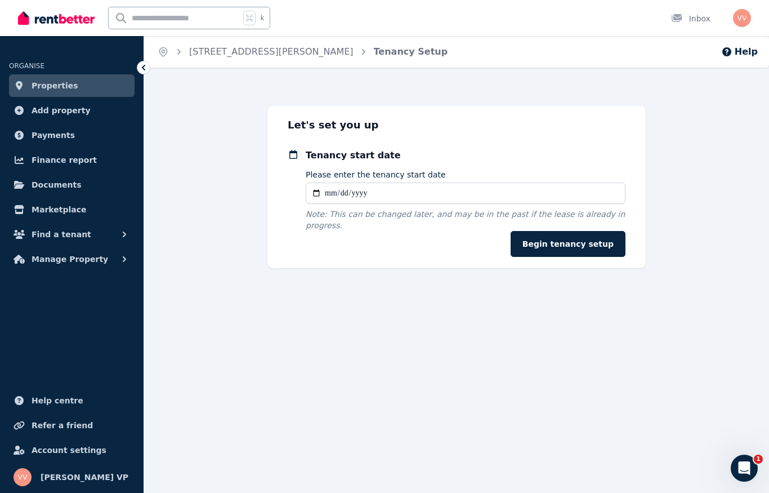
click at [339, 197] on input "Please enter the tenancy start date" at bounding box center [466, 193] width 320 height 21
type input "**********"
click at [581, 244] on button "Begin tenancy setup" at bounding box center [568, 244] width 115 height 26
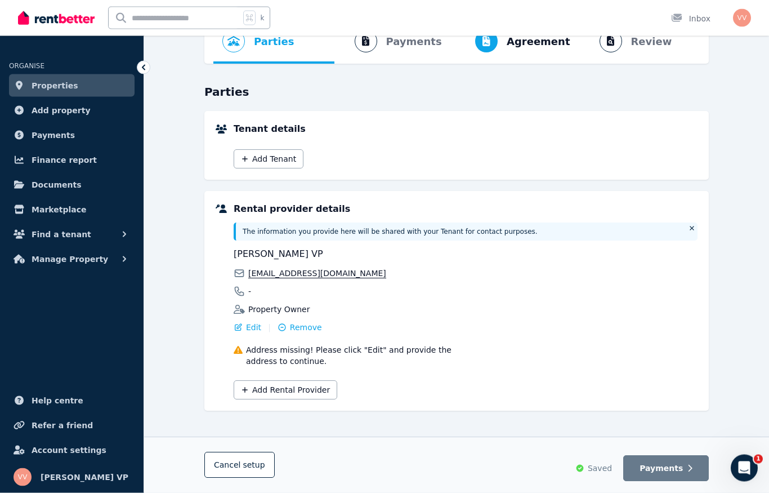
scroll to position [72, 0]
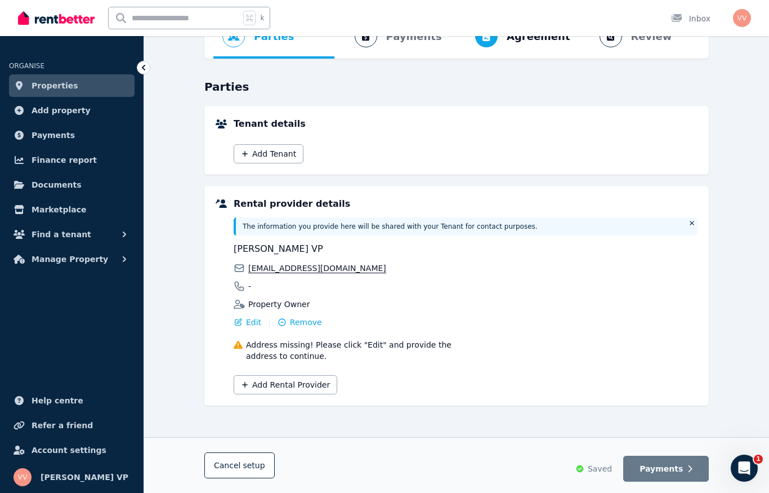
click at [260, 158] on button "Add Tenant" at bounding box center [269, 153] width 70 height 19
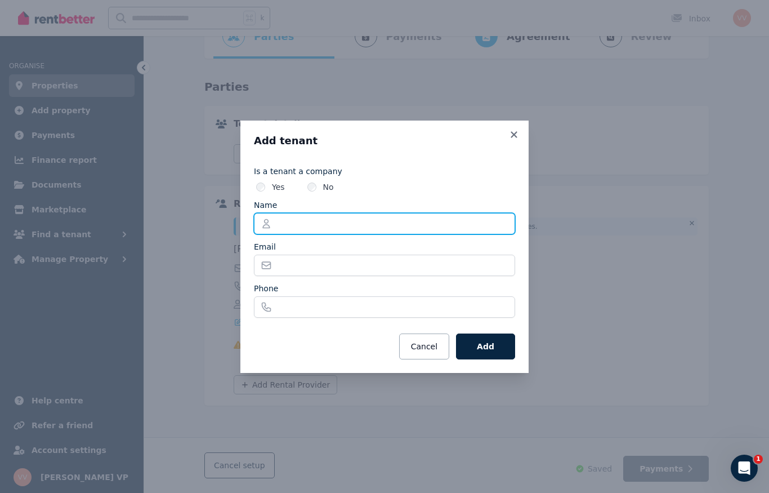
click at [291, 222] on input "Name" at bounding box center [384, 223] width 261 height 21
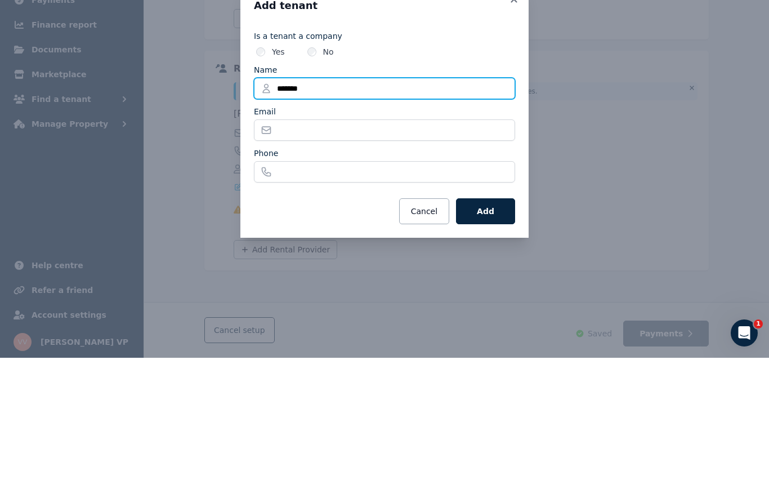
type input "*******"
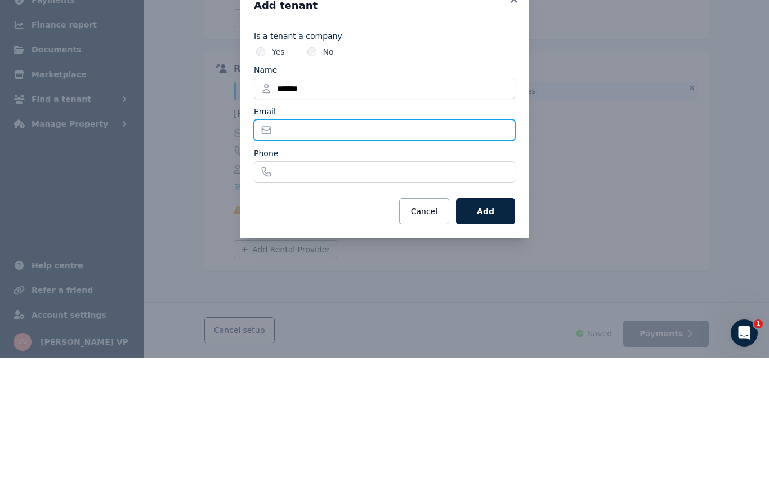
click at [296, 255] on input "Email" at bounding box center [384, 265] width 261 height 21
type input "*"
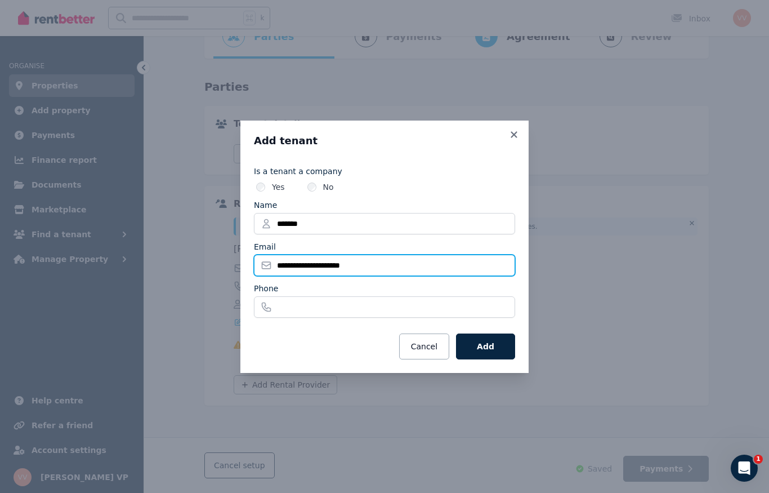
type input "**********"
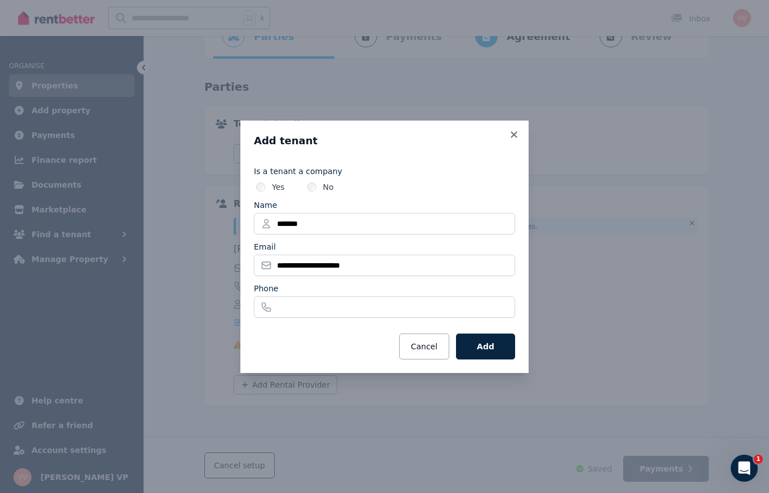
click at [489, 347] on button "Add" at bounding box center [485, 346] width 59 height 26
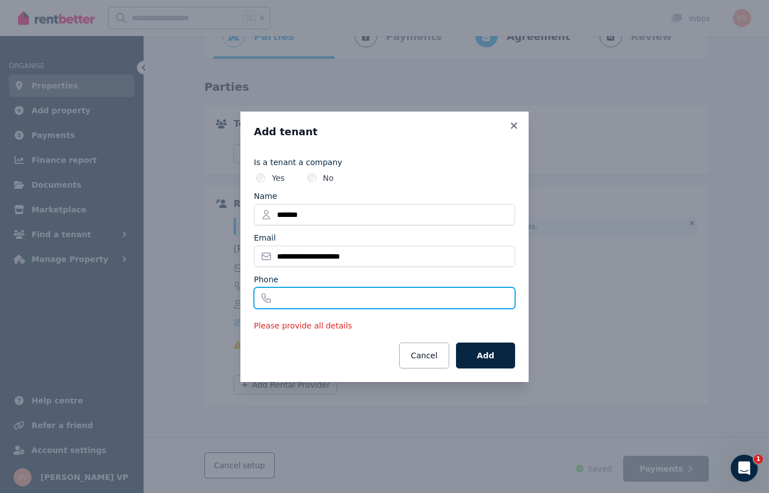
click at [299, 294] on input "Phone" at bounding box center [384, 297] width 261 height 21
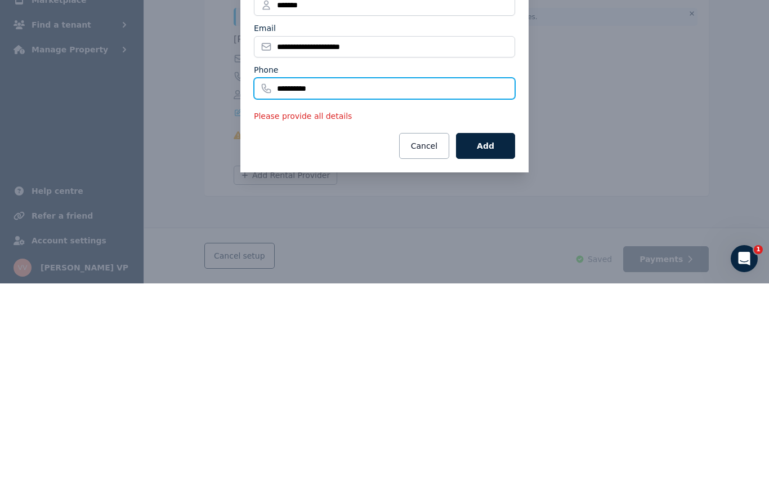
type input "**********"
click at [488, 342] on button "Add" at bounding box center [485, 355] width 59 height 26
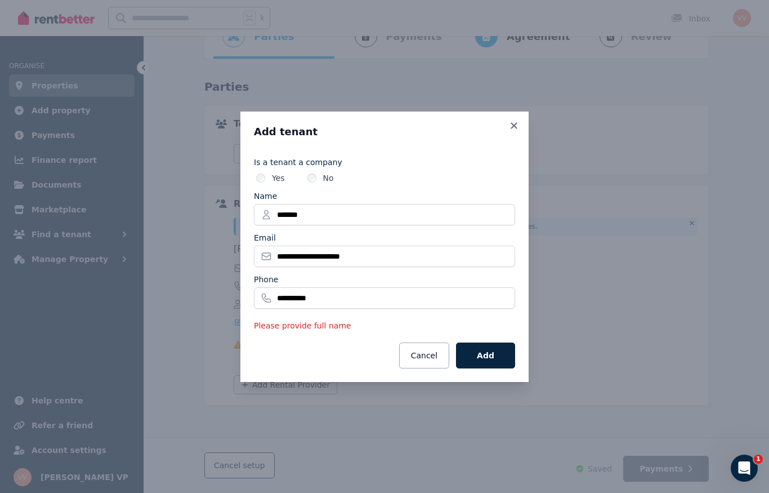
click at [491, 353] on button "Add" at bounding box center [485, 355] width 59 height 26
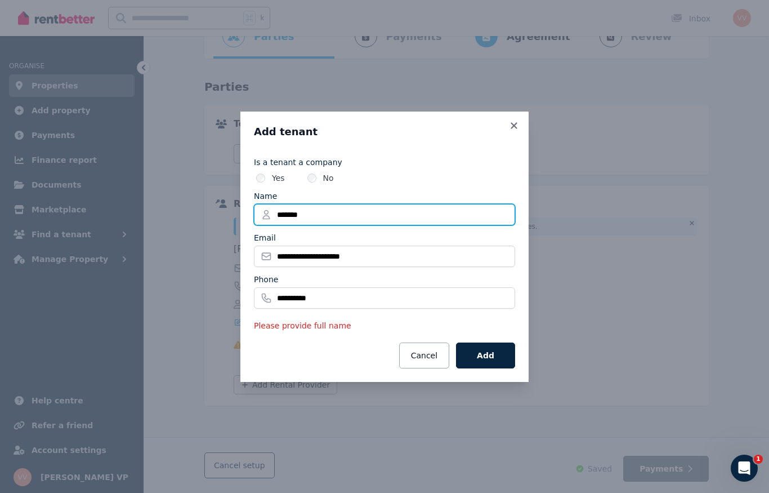
click at [324, 213] on input "*******" at bounding box center [384, 214] width 261 height 21
type input "**********"
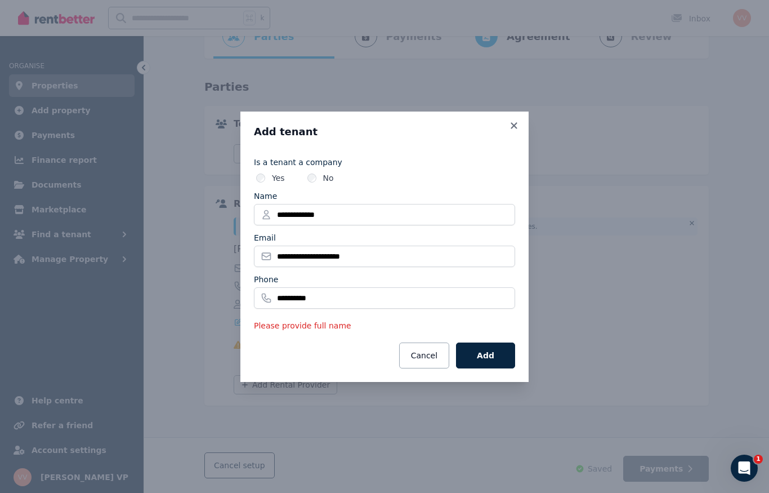
click at [482, 354] on button "Add" at bounding box center [485, 355] width 59 height 26
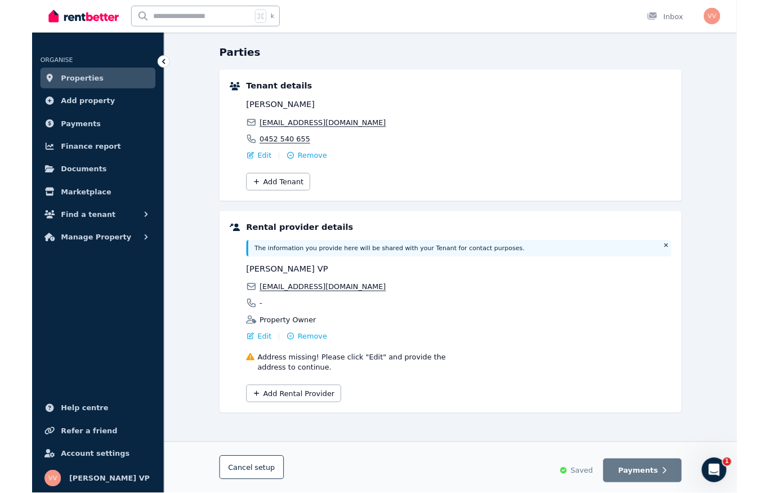
scroll to position [146, 0]
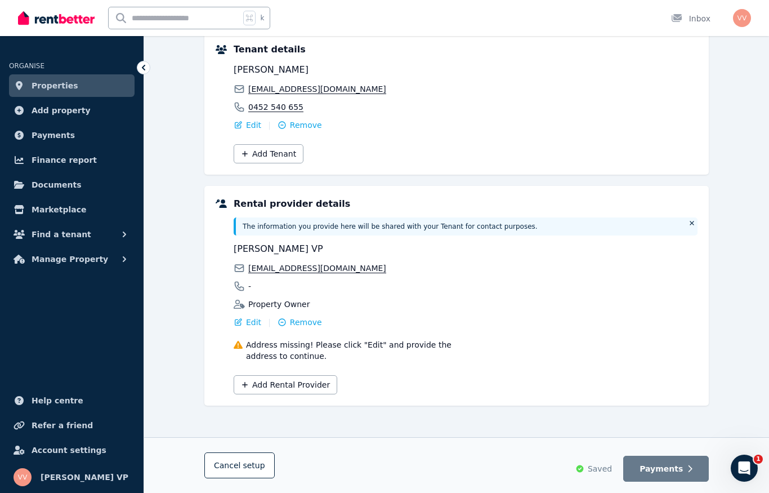
click at [260, 157] on button "Add Tenant" at bounding box center [269, 153] width 70 height 19
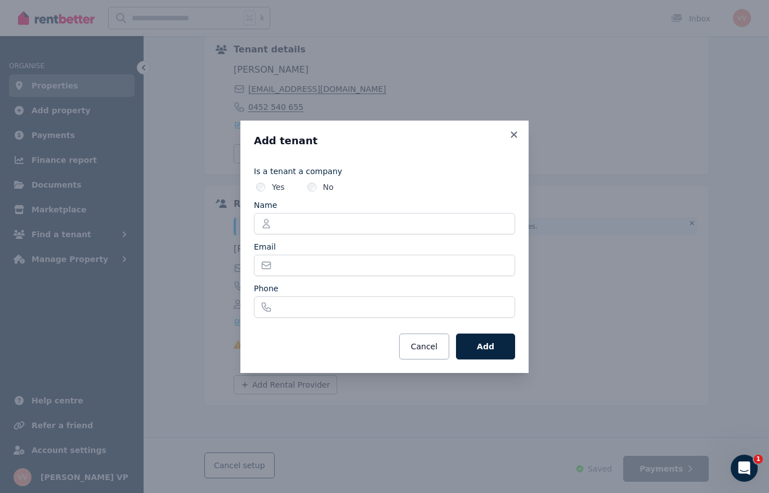
click at [516, 132] on icon at bounding box center [514, 134] width 6 height 6
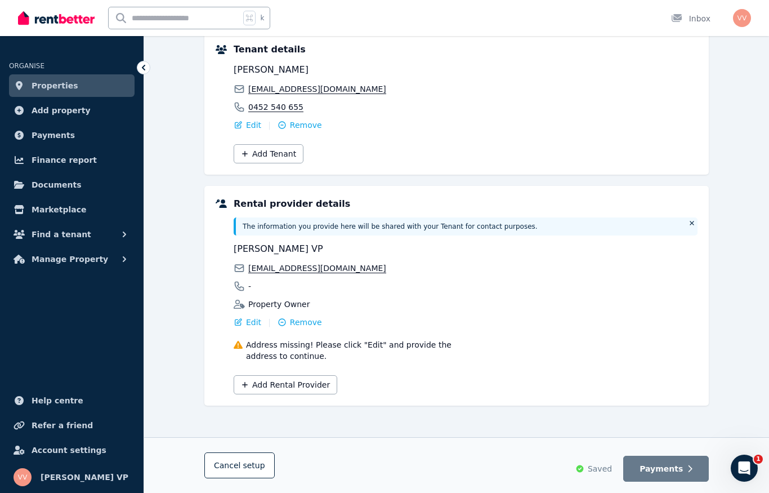
click at [673, 462] on button "Payments" at bounding box center [667, 469] width 86 height 26
click at [668, 469] on span "Payments" at bounding box center [661, 468] width 43 height 11
click at [669, 466] on span "Payments" at bounding box center [661, 468] width 43 height 11
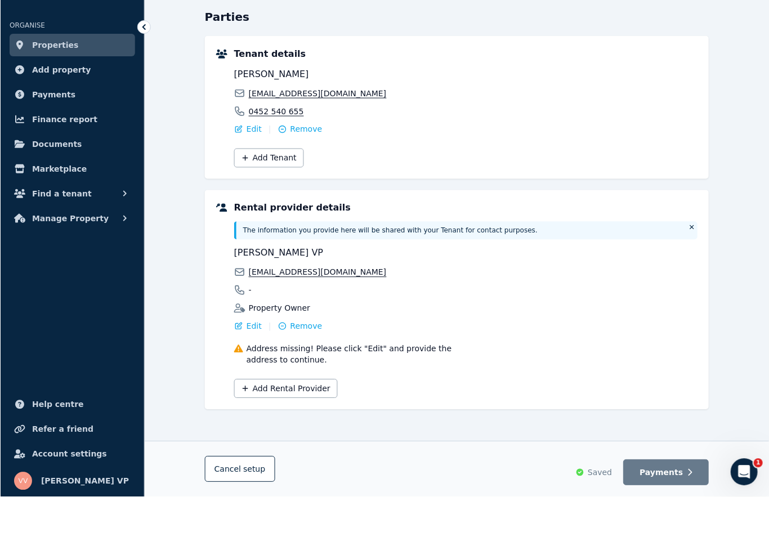
scroll to position [102, 0]
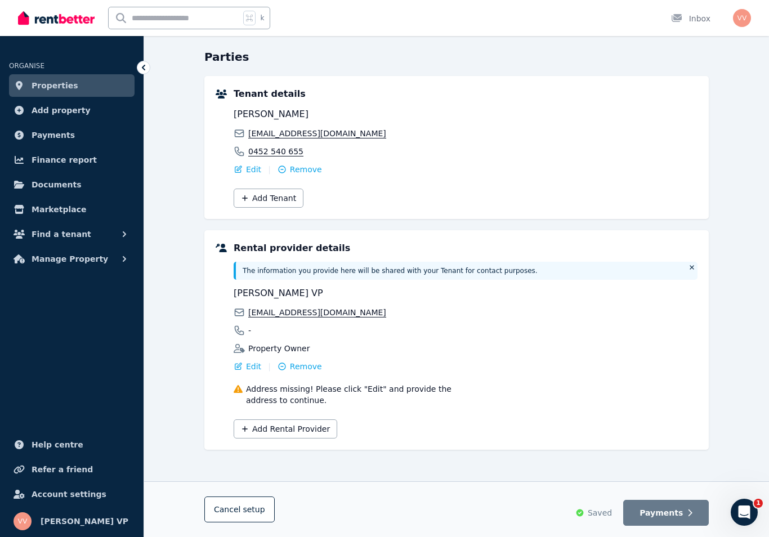
click at [243, 367] on div "Edit" at bounding box center [248, 366] width 28 height 11
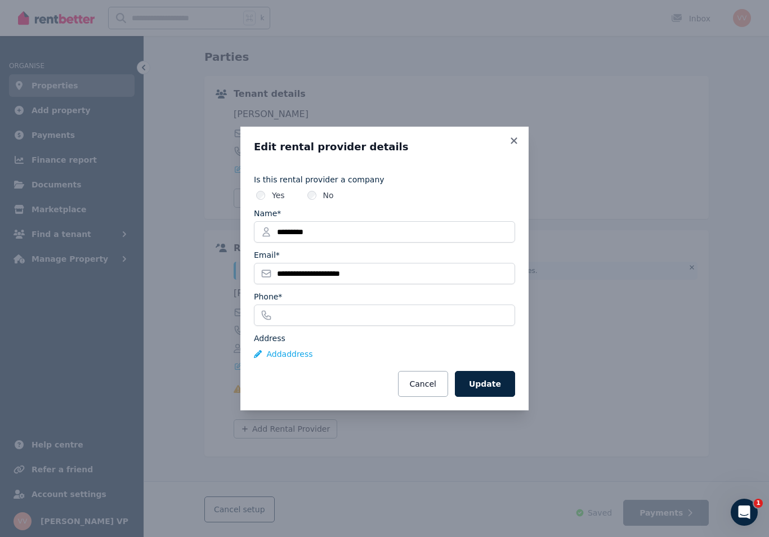
click at [282, 357] on button "Add address" at bounding box center [283, 354] width 59 height 11
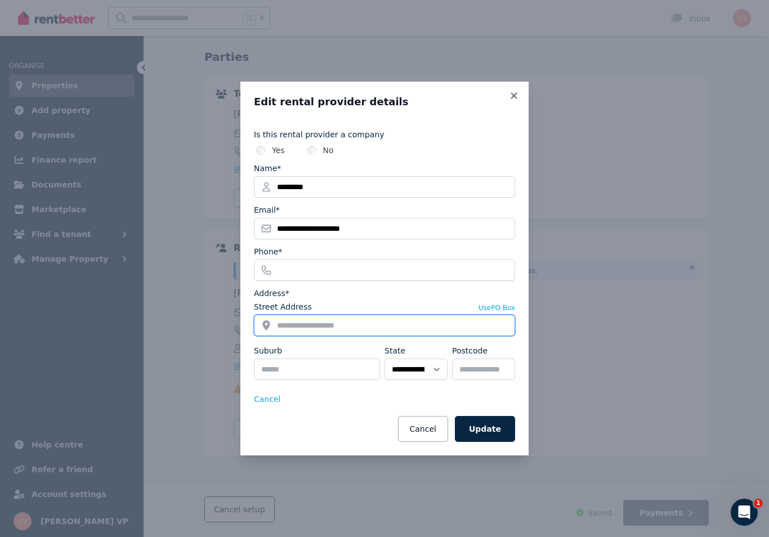
click at [296, 327] on input "Street Address" at bounding box center [384, 325] width 261 height 21
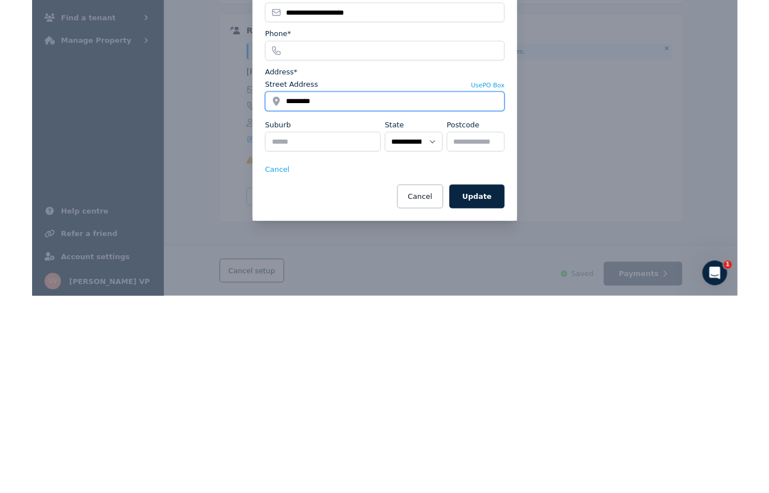
scroll to position [153, 0]
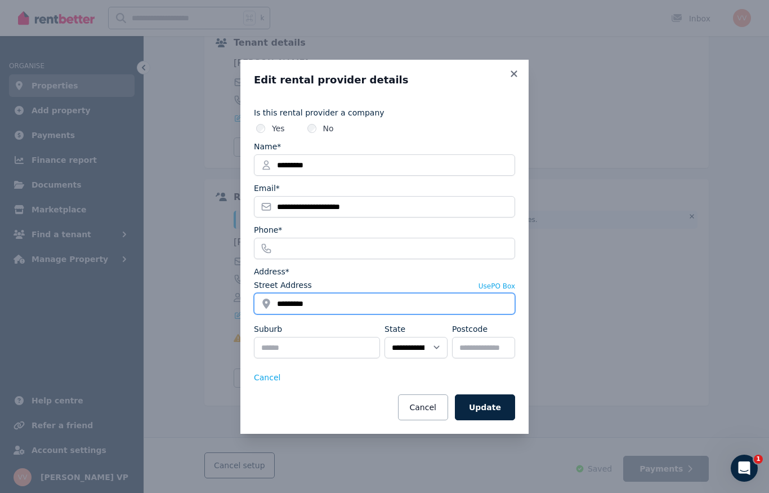
click at [318, 305] on input "*********" at bounding box center [384, 303] width 261 height 21
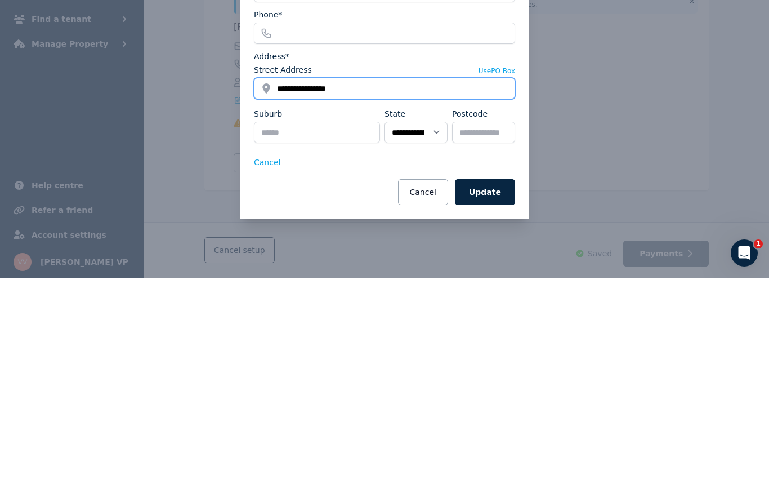
type input "**********"
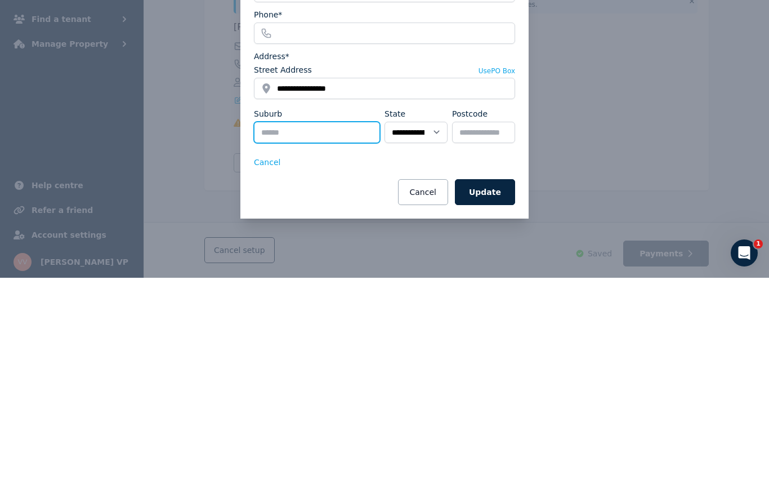
click at [288, 337] on input "Suburb" at bounding box center [317, 347] width 126 height 21
type input "**********"
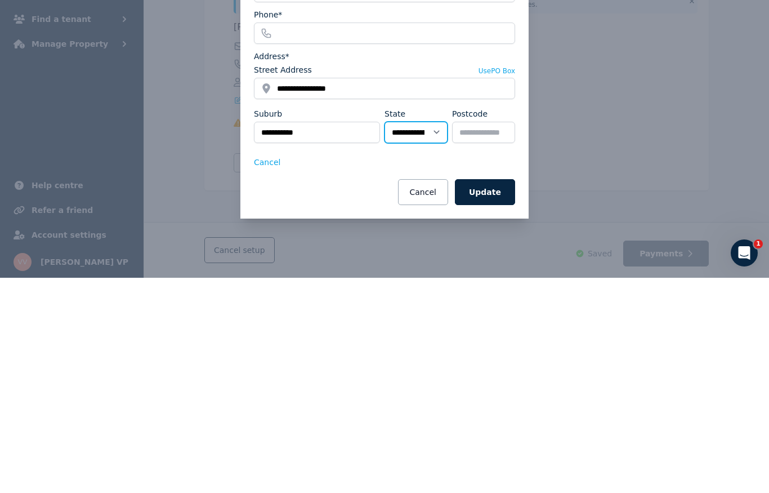
click at [422, 337] on select "**********" at bounding box center [416, 347] width 63 height 21
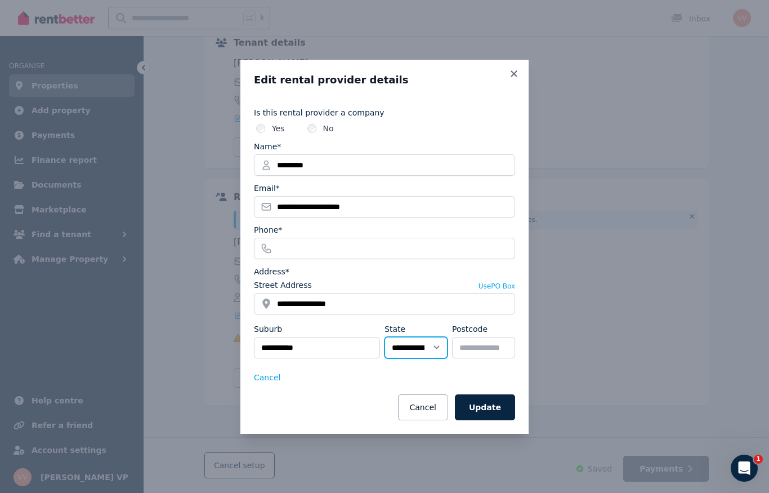
select select "***"
click at [470, 347] on input "Postcode" at bounding box center [483, 347] width 63 height 21
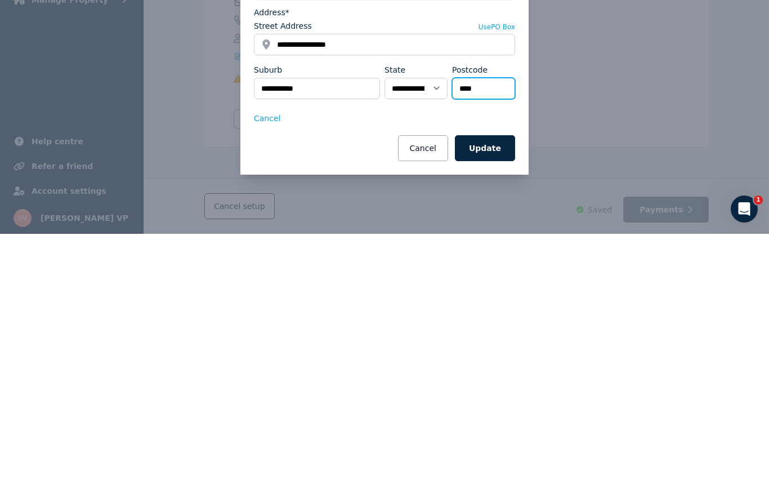
type input "****"
click at [490, 394] on button "Update" at bounding box center [485, 407] width 60 height 26
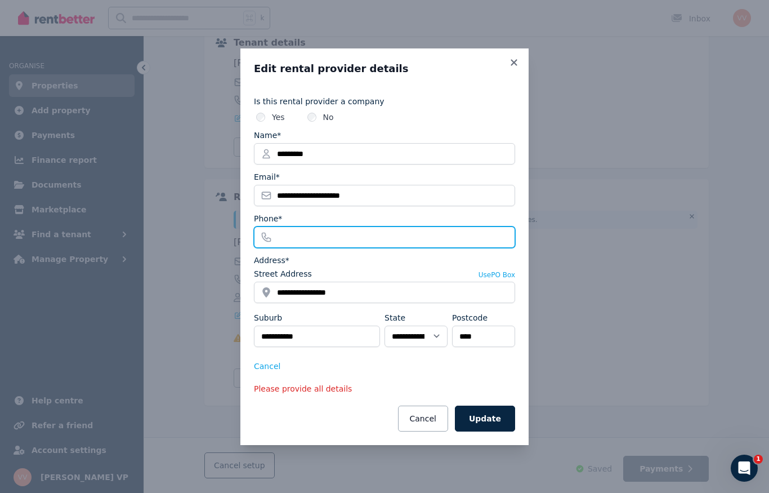
click at [286, 234] on input "Phone*" at bounding box center [384, 236] width 261 height 21
type input "**********"
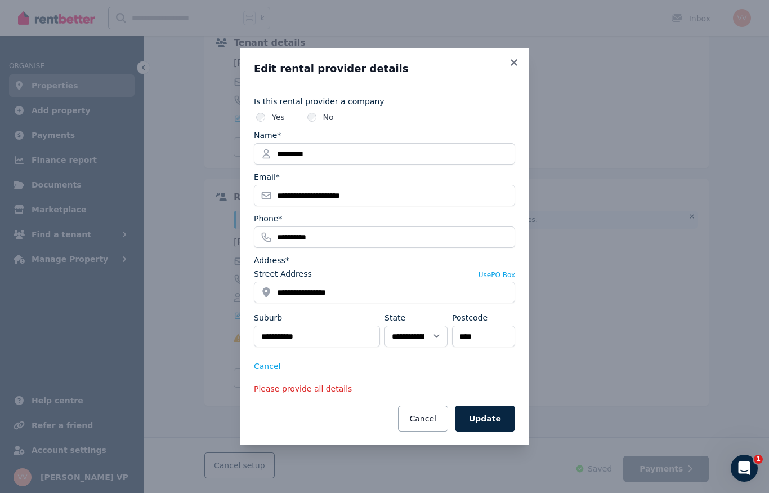
click at [486, 419] on button "Update" at bounding box center [485, 419] width 60 height 26
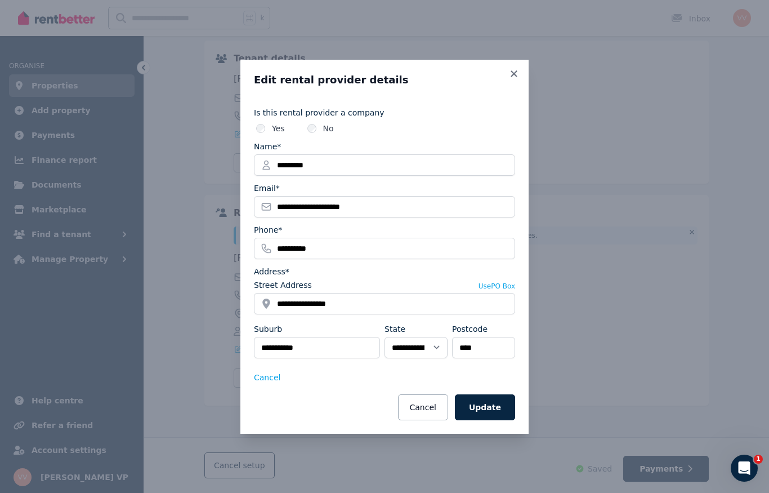
scroll to position [131, 0]
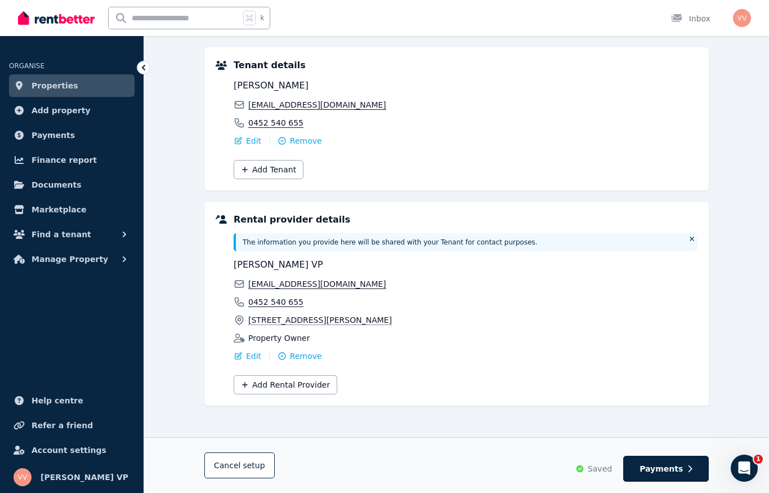
click at [684, 468] on button "Payments" at bounding box center [667, 469] width 86 height 26
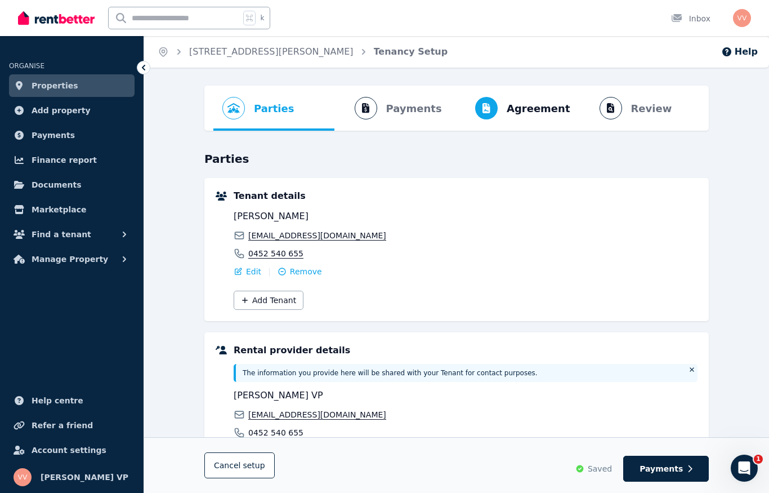
select select "*******"
select select "**********"
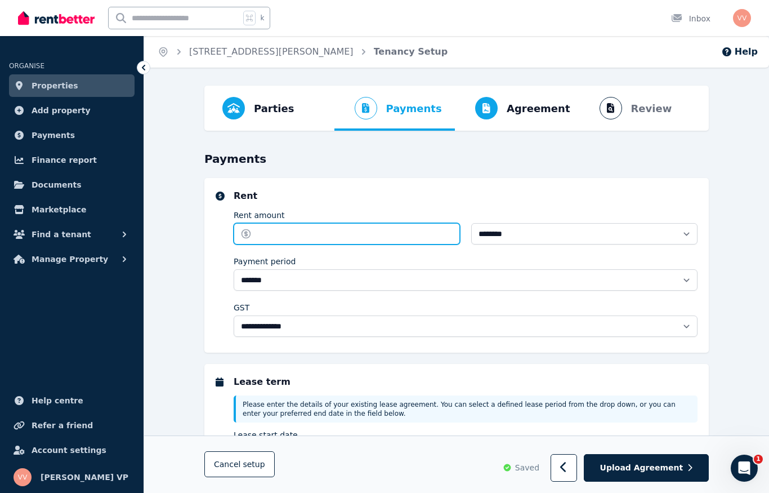
click at [278, 239] on input "Rent amount" at bounding box center [347, 233] width 226 height 21
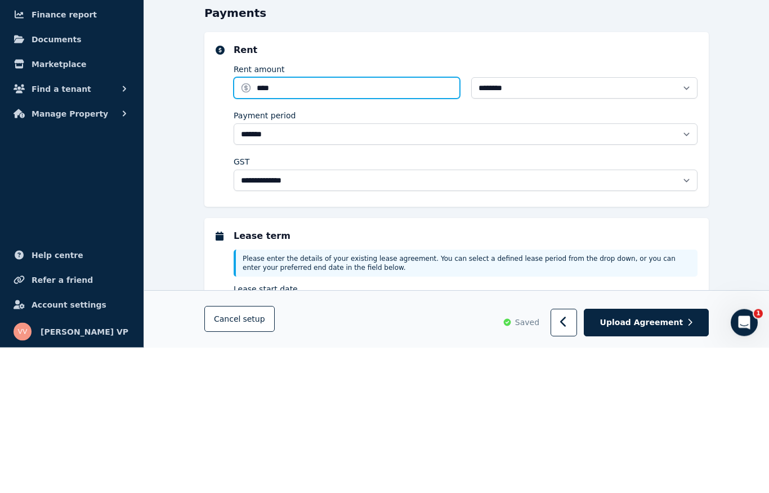
type input "****"
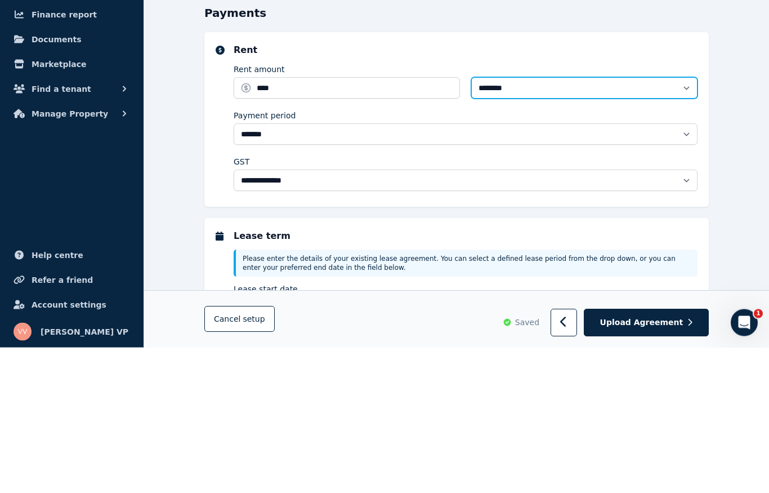
click at [510, 223] on select "**********" at bounding box center [584, 233] width 226 height 21
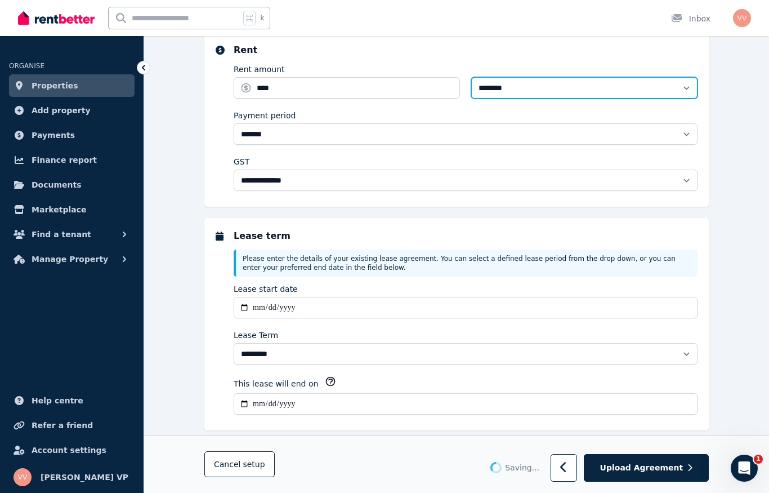
type input "**********"
type input "*******"
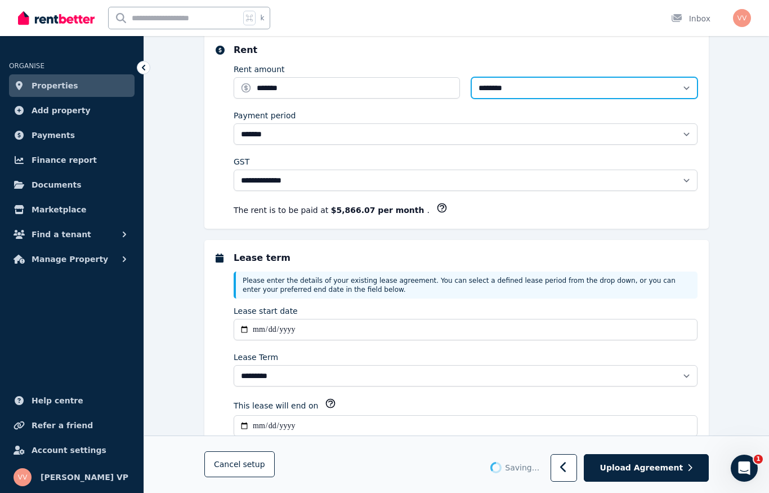
select select "*******"
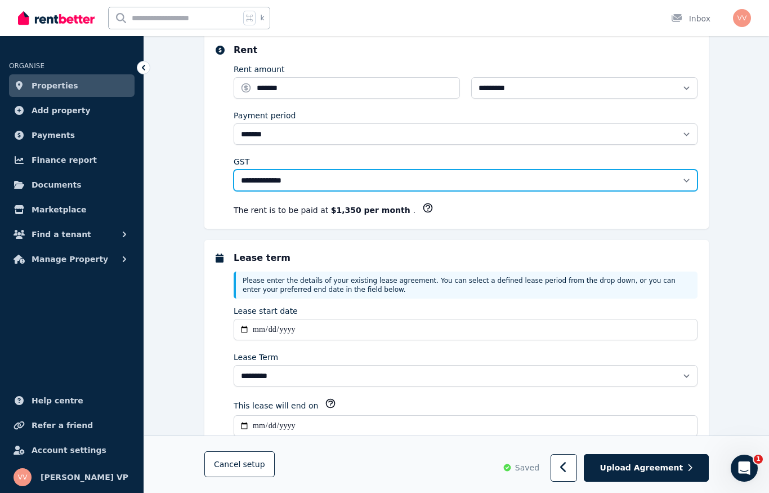
click at [673, 177] on select "**********" at bounding box center [466, 180] width 464 height 21
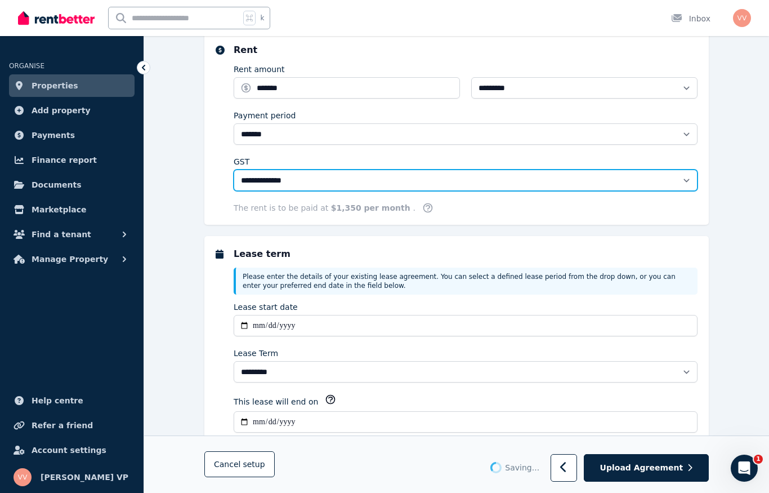
select select "*********"
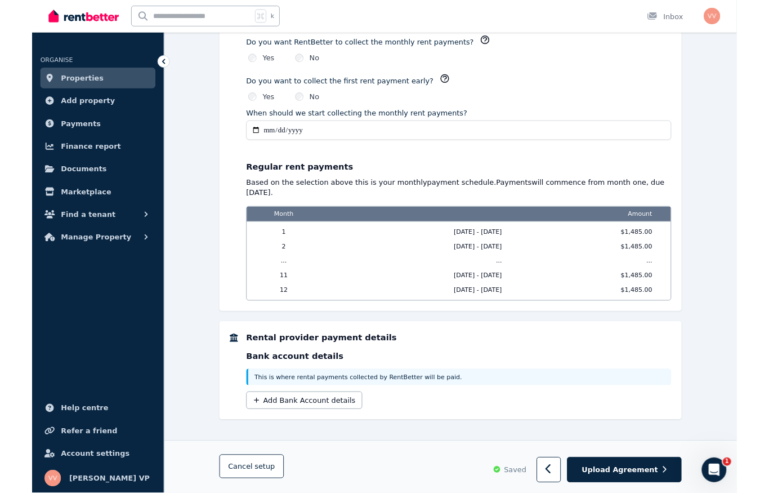
scroll to position [911, 0]
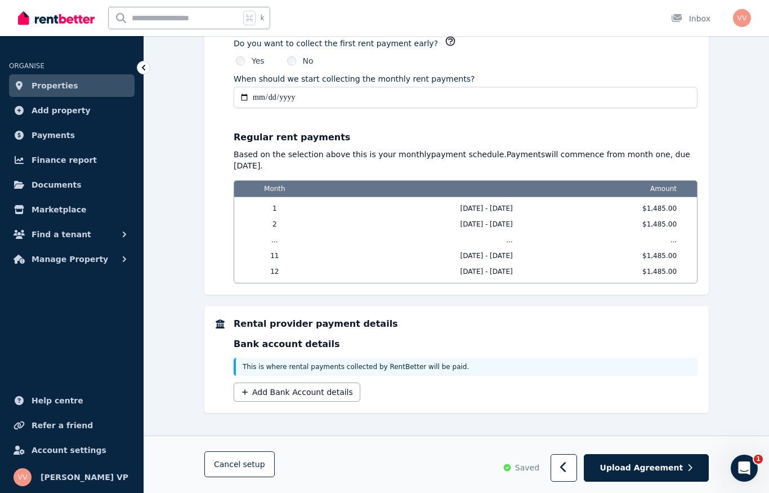
click at [674, 468] on span "Upload Agreement" at bounding box center [641, 467] width 83 height 11
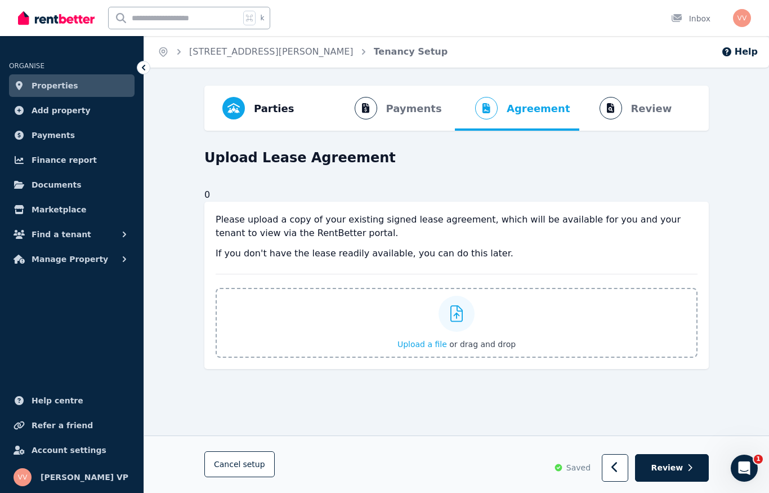
click at [674, 474] on button "Review" at bounding box center [672, 469] width 74 height 28
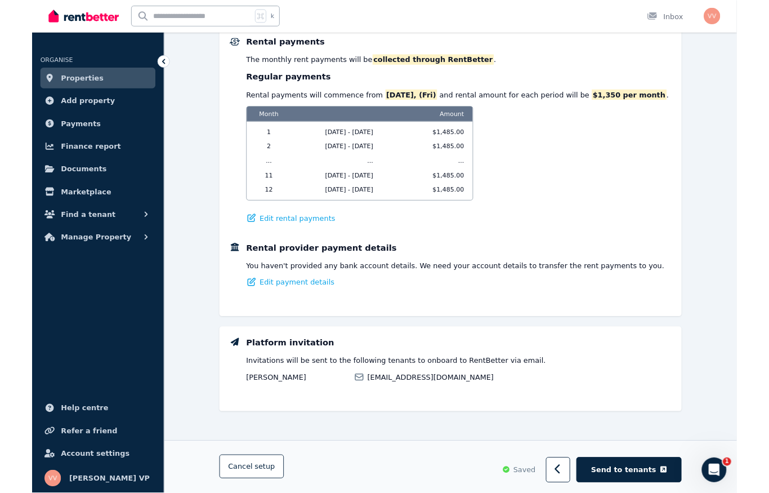
scroll to position [655, 0]
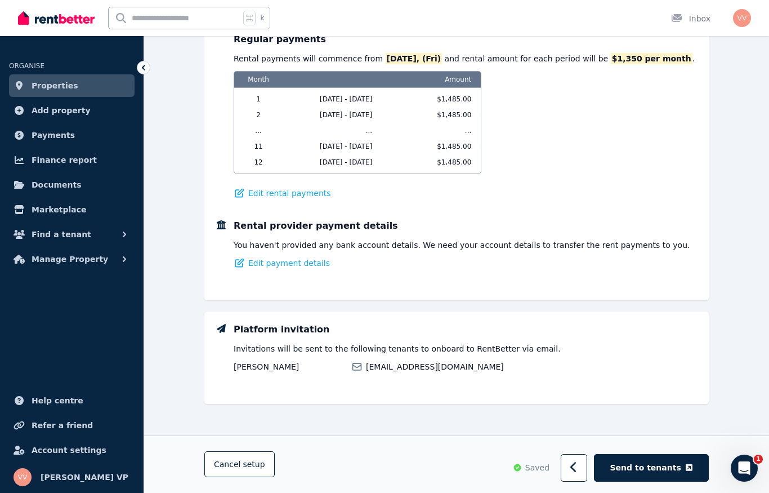
click at [674, 468] on span "Send to tenants" at bounding box center [646, 467] width 71 height 11
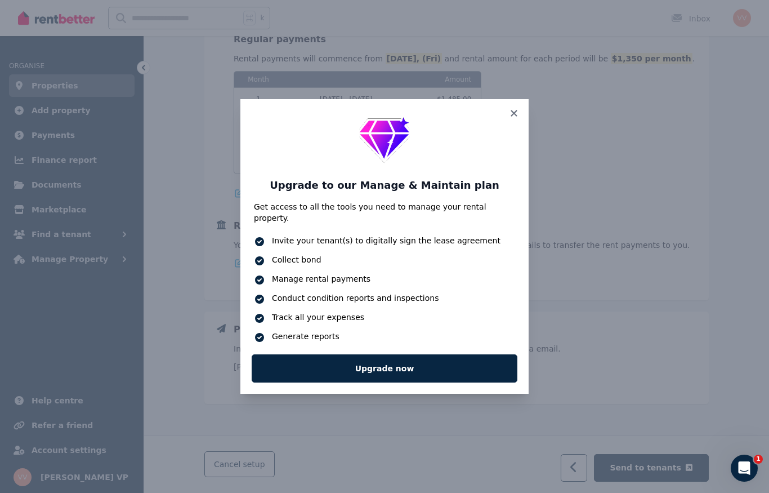
click at [516, 116] on icon at bounding box center [514, 113] width 6 height 6
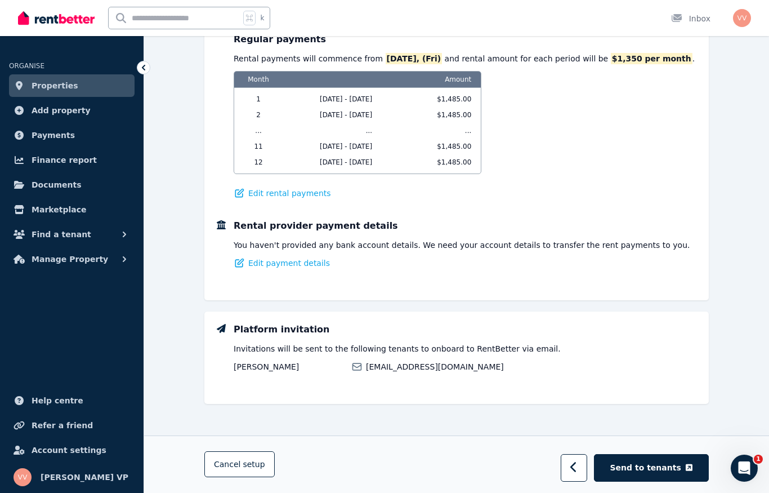
click at [657, 468] on span "Send to tenants" at bounding box center [646, 467] width 71 height 11
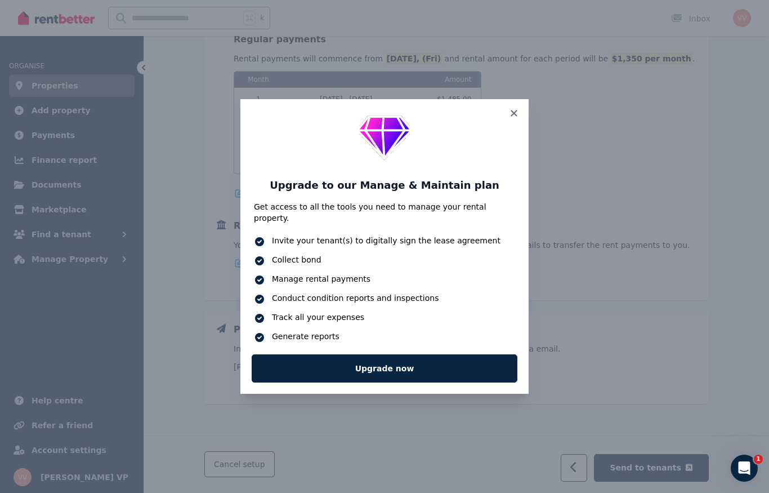
click at [518, 118] on icon at bounding box center [514, 113] width 11 height 10
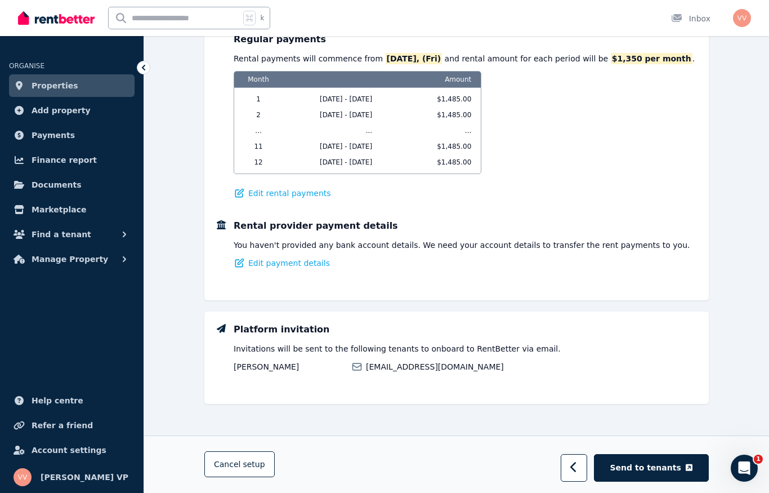
click at [94, 262] on span "Manage Property" at bounding box center [70, 259] width 77 height 14
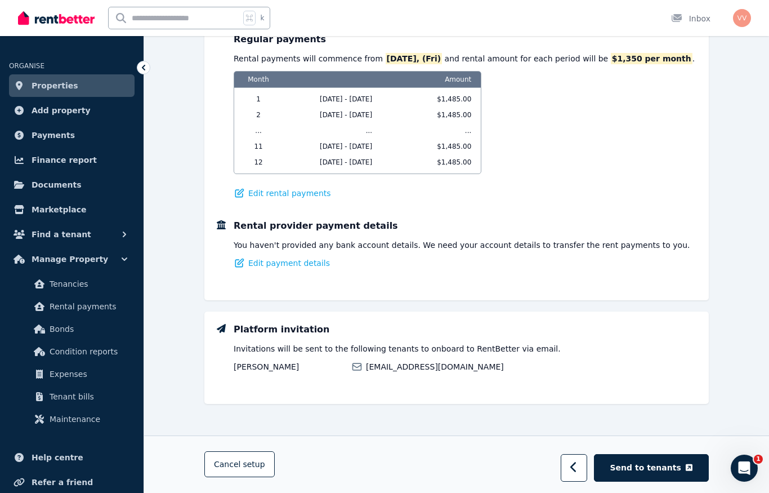
click at [99, 349] on span "Condition reports" at bounding box center [88, 352] width 76 height 14
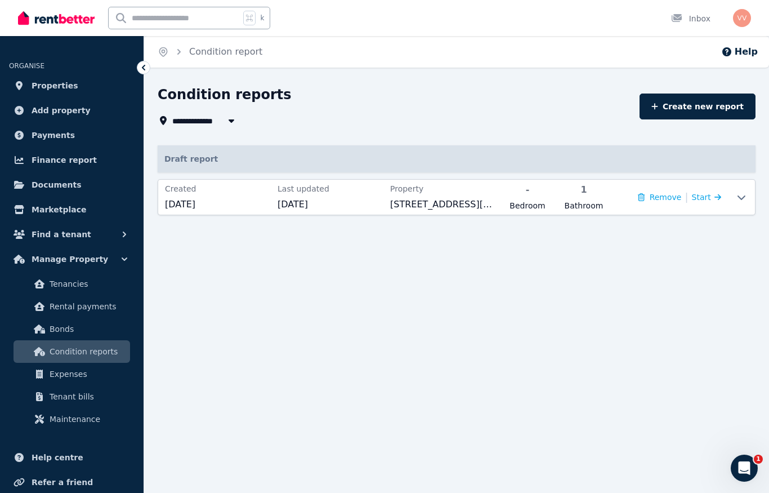
click at [717, 194] on icon at bounding box center [718, 197] width 7 height 8
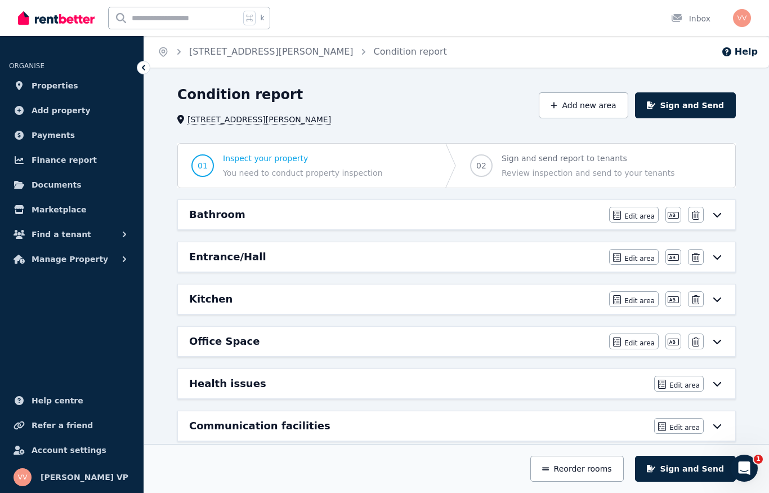
click at [694, 105] on button "Sign and Send" at bounding box center [685, 105] width 101 height 26
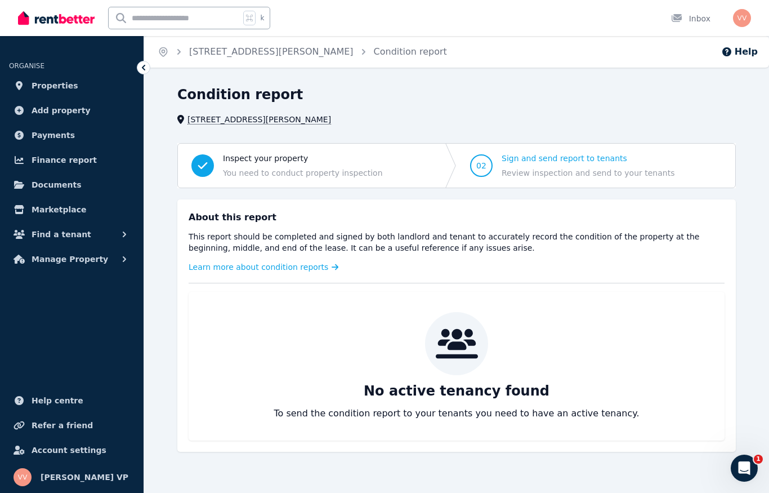
click at [456, 346] on icon at bounding box center [457, 344] width 42 height 30
click at [448, 359] on icon at bounding box center [457, 344] width 42 height 34
click at [54, 112] on span "Add property" at bounding box center [61, 111] width 59 height 14
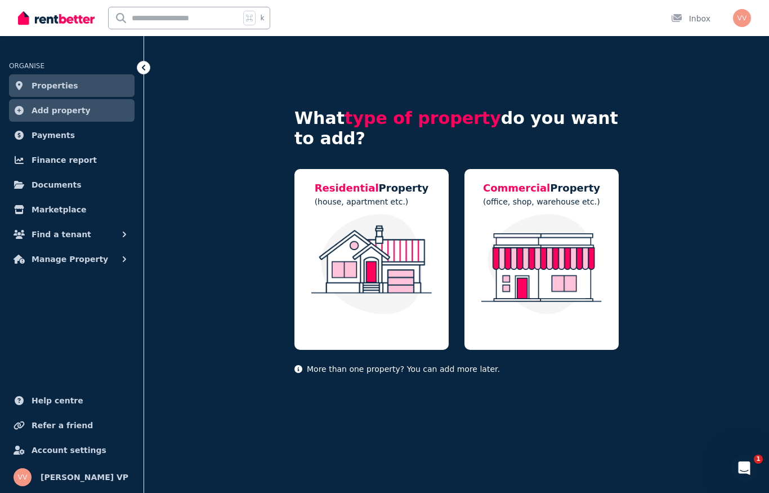
click at [57, 92] on link "Properties" at bounding box center [72, 85] width 126 height 23
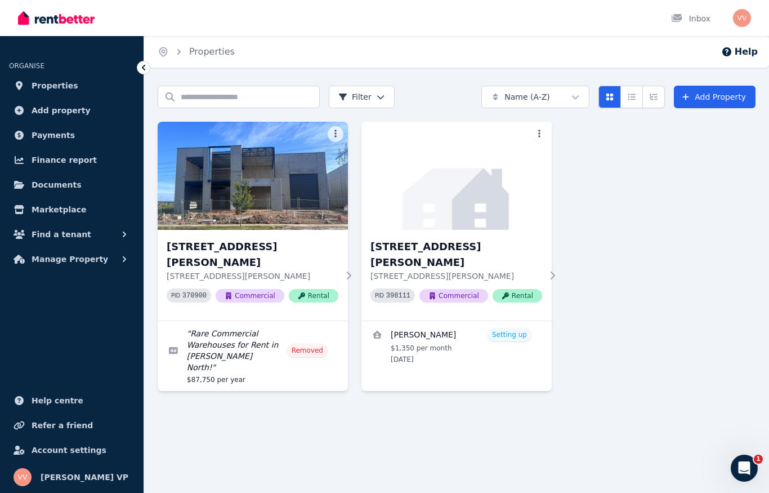
click at [549, 271] on icon at bounding box center [552, 275] width 11 height 9
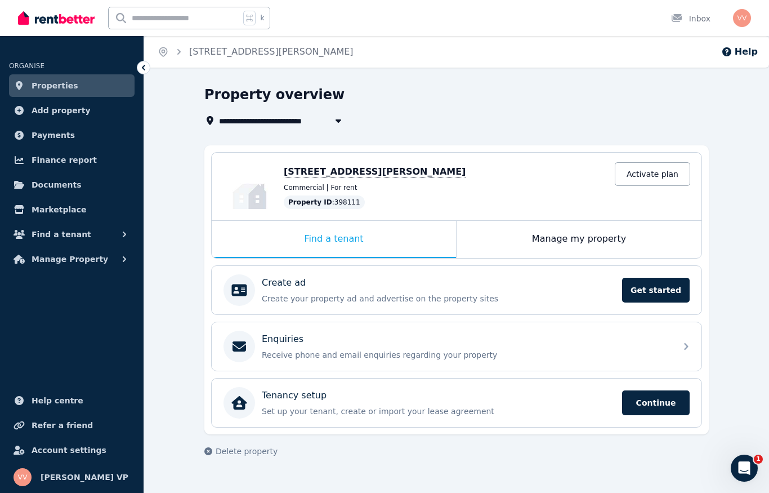
click at [666, 400] on span "Continue" at bounding box center [656, 402] width 68 height 25
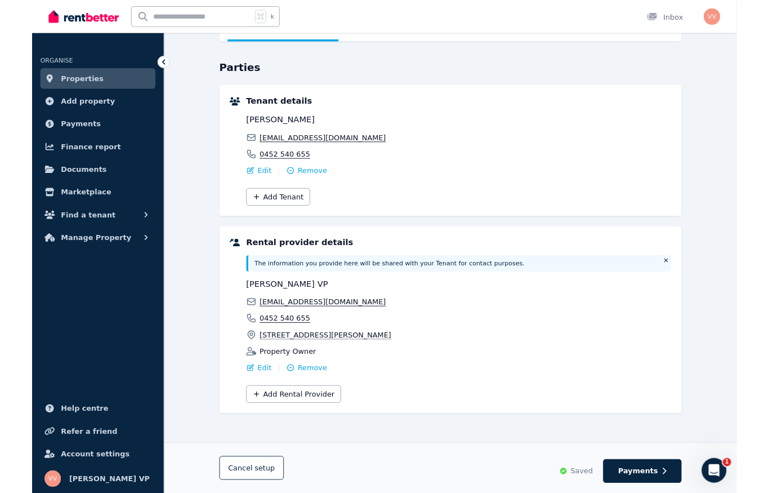
scroll to position [131, 0]
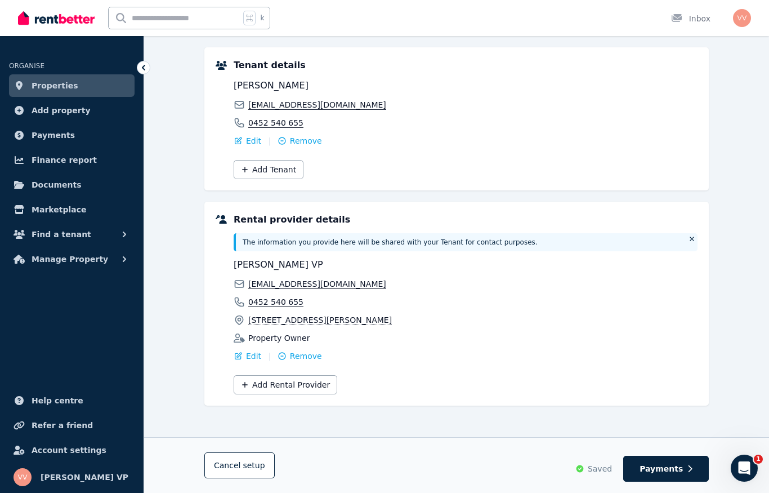
click at [678, 470] on span "Payments" at bounding box center [661, 468] width 43 height 11
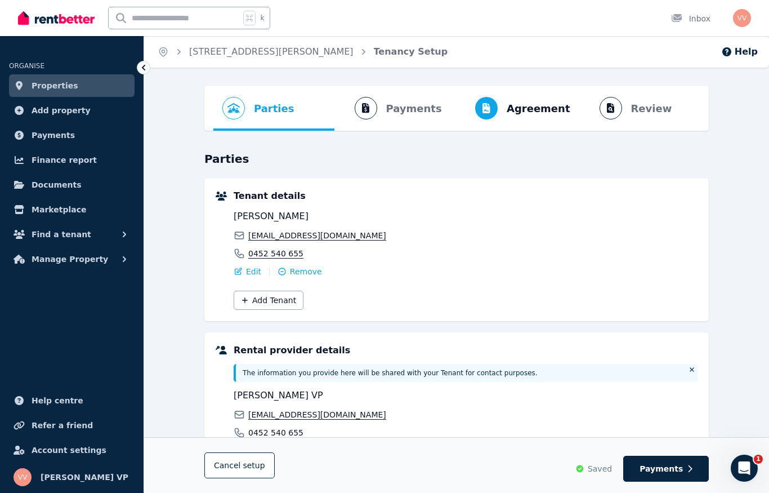
select select "*******"
select select "*********"
select select "**********"
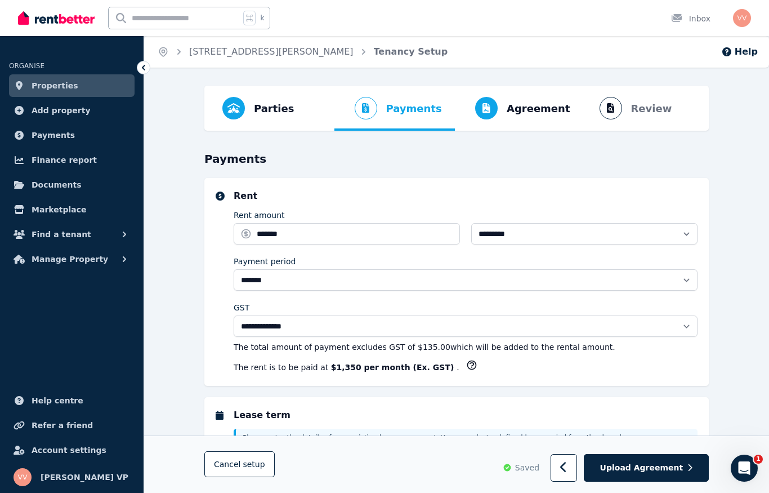
click at [679, 469] on span "Upload Agreement" at bounding box center [641, 467] width 83 height 11
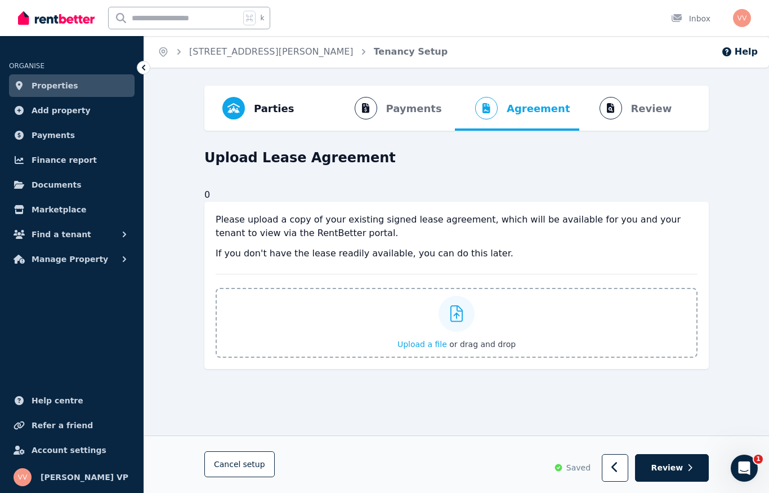
click at [683, 469] on span "Review" at bounding box center [668, 467] width 32 height 11
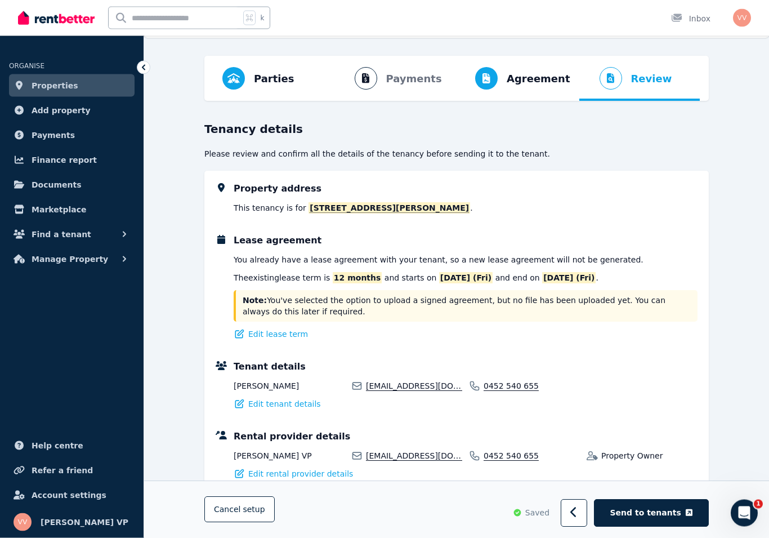
scroll to position [30, 0]
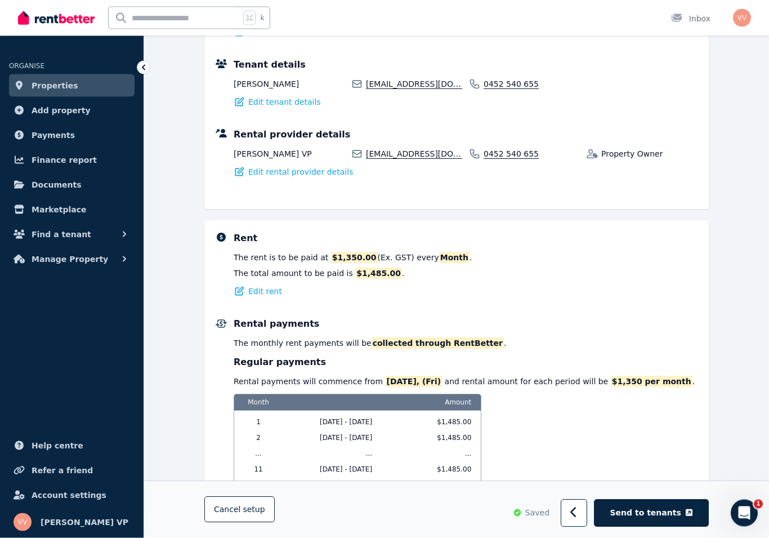
click at [684, 492] on button "Send to tenants" at bounding box center [651, 514] width 115 height 28
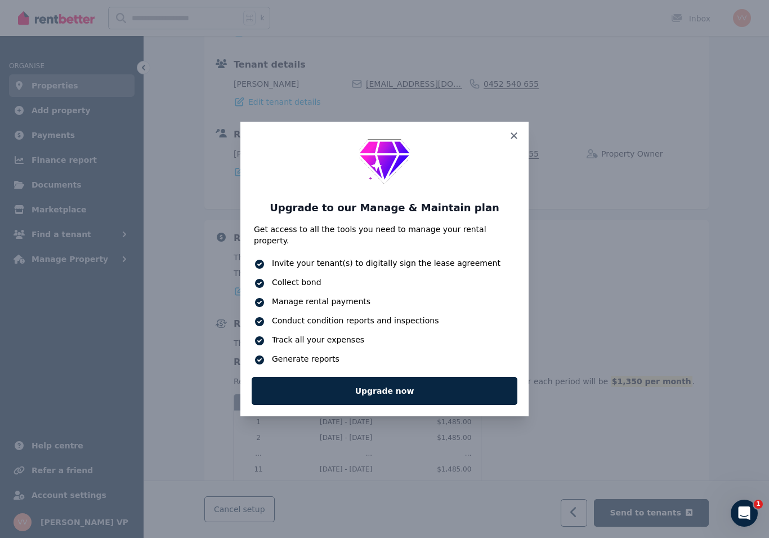
click at [395, 380] on link "Upgrade now" at bounding box center [385, 391] width 266 height 28
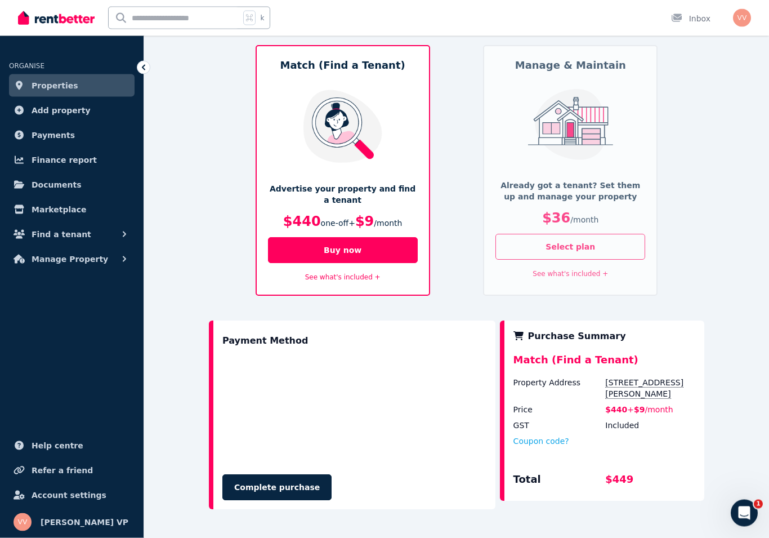
scroll to position [82, 0]
click at [617, 152] on img at bounding box center [570, 124] width 93 height 71
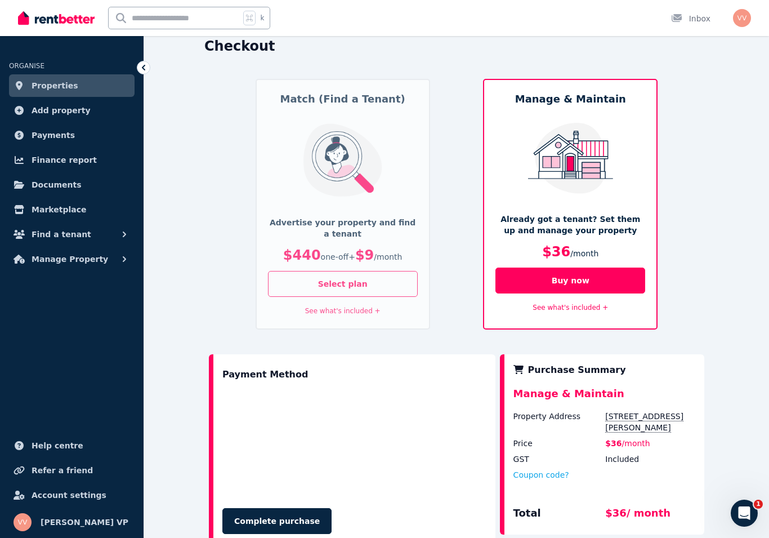
scroll to position [63, 0]
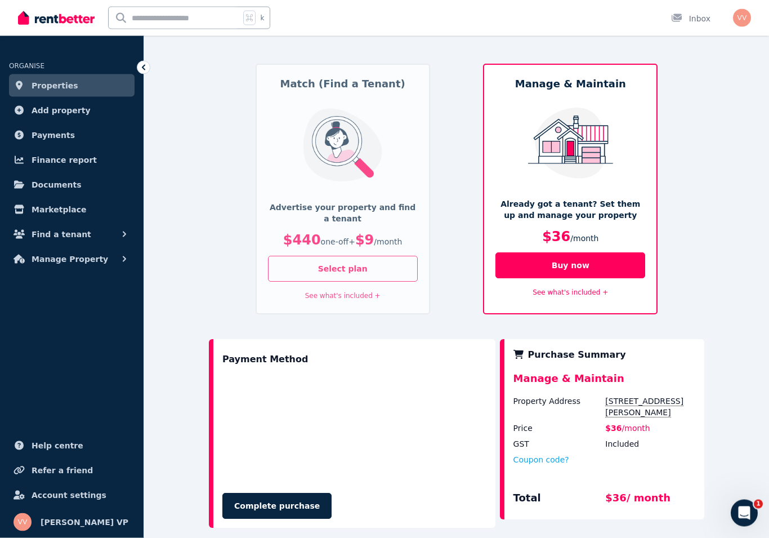
click at [587, 291] on link "See what's included +" at bounding box center [570, 293] width 75 height 8
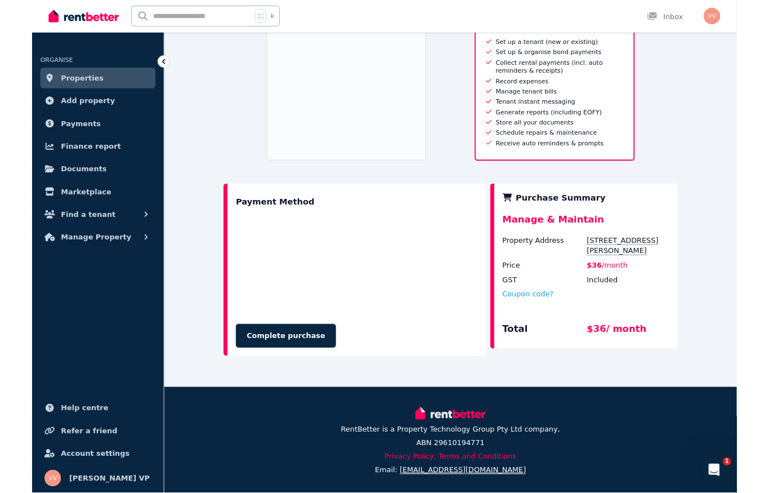
scroll to position [372, 0]
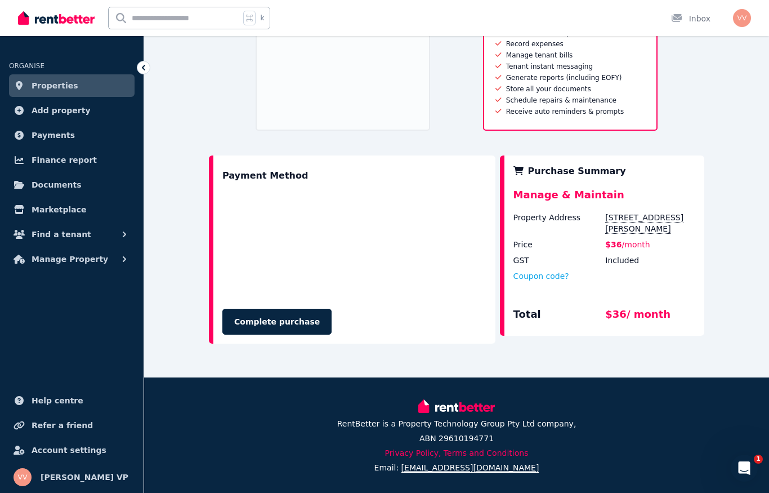
click at [273, 322] on button "Complete purchase" at bounding box center [277, 322] width 109 height 26
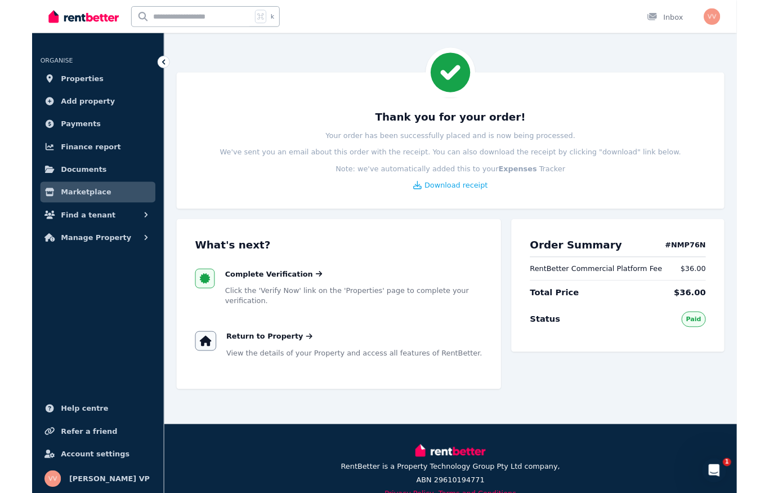
scroll to position [52, 0]
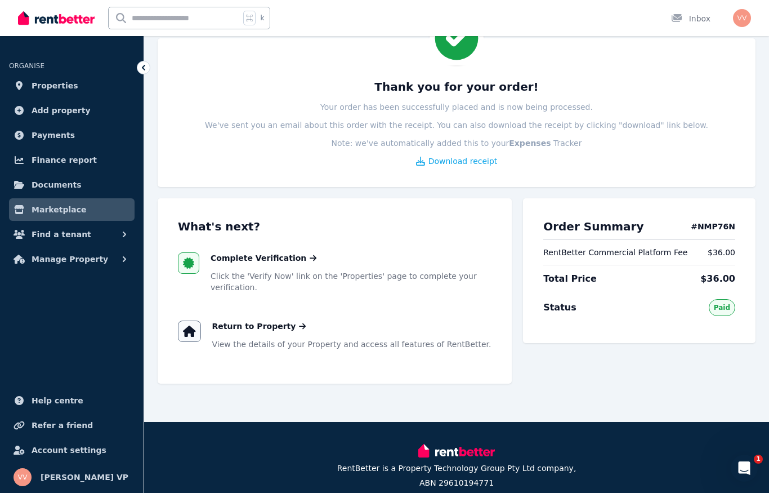
click at [265, 263] on span "Complete Verification" at bounding box center [259, 257] width 96 height 11
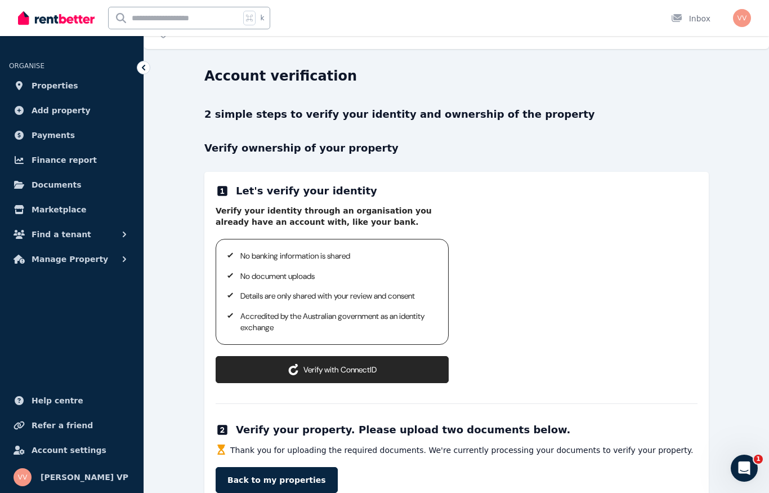
scroll to position [48, 0]
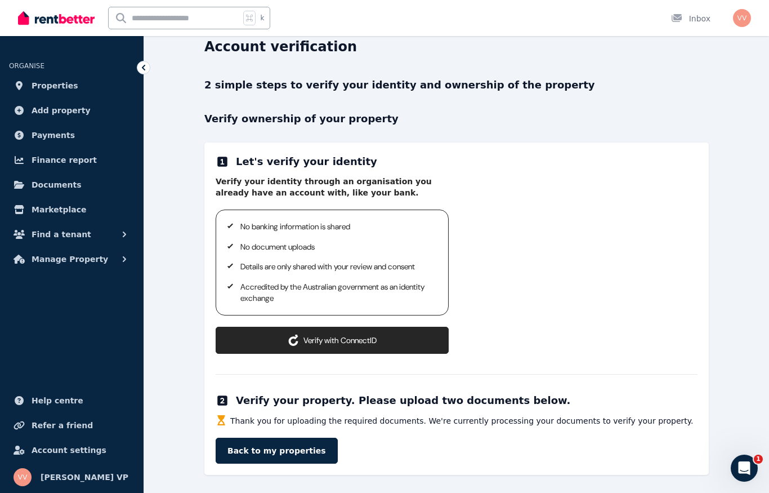
click at [74, 263] on span "Manage Property" at bounding box center [70, 259] width 77 height 14
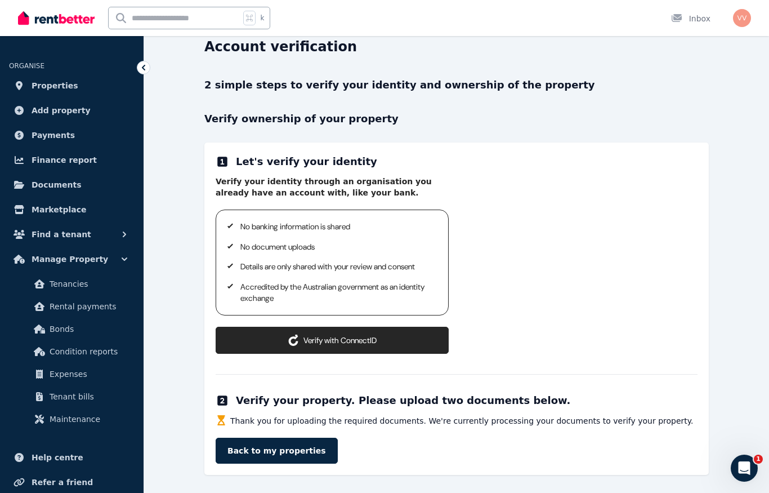
click at [77, 355] on span "Condition reports" at bounding box center [88, 352] width 76 height 14
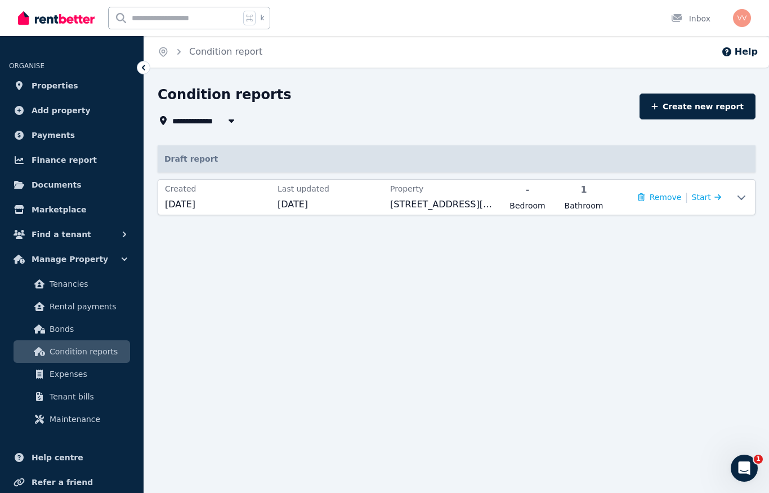
click at [715, 198] on icon at bounding box center [718, 197] width 7 height 6
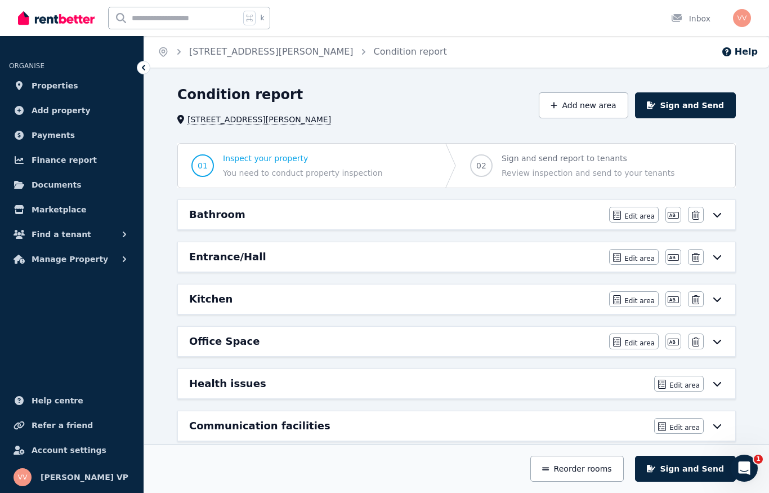
click at [708, 469] on button "Sign and Send" at bounding box center [685, 469] width 101 height 26
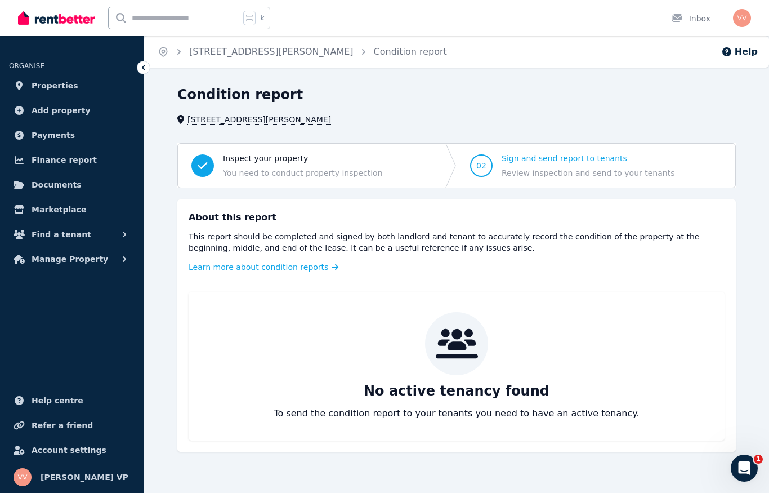
click at [51, 86] on span "Properties" at bounding box center [55, 86] width 47 height 14
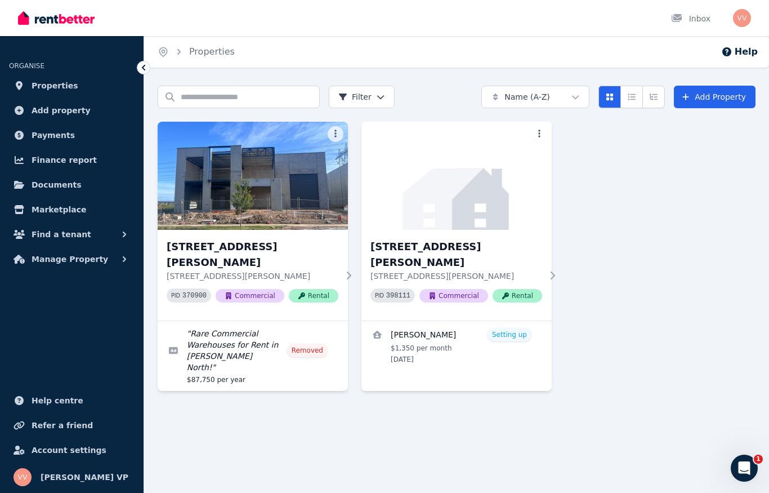
click at [542, 259] on div "55 Palladium Cct, Clyde North 55 Palladium Cct, Clyde North VIC 3978 PID 398111…" at bounding box center [457, 275] width 190 height 91
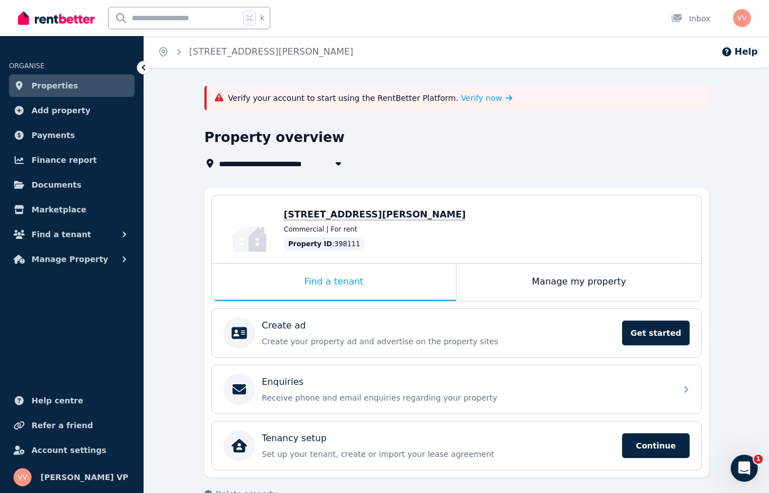
scroll to position [27, 0]
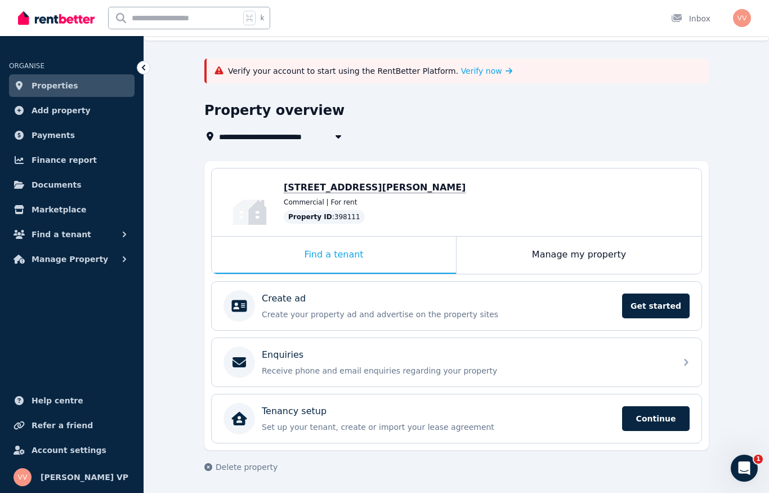
click at [657, 418] on span "Continue" at bounding box center [656, 418] width 68 height 25
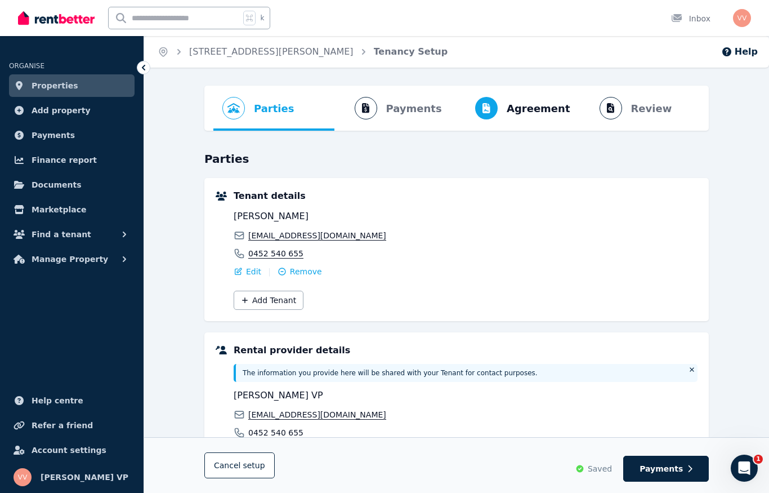
click at [685, 467] on button "Payments" at bounding box center [667, 469] width 86 height 26
select select "*******"
select select "*********"
select select "**********"
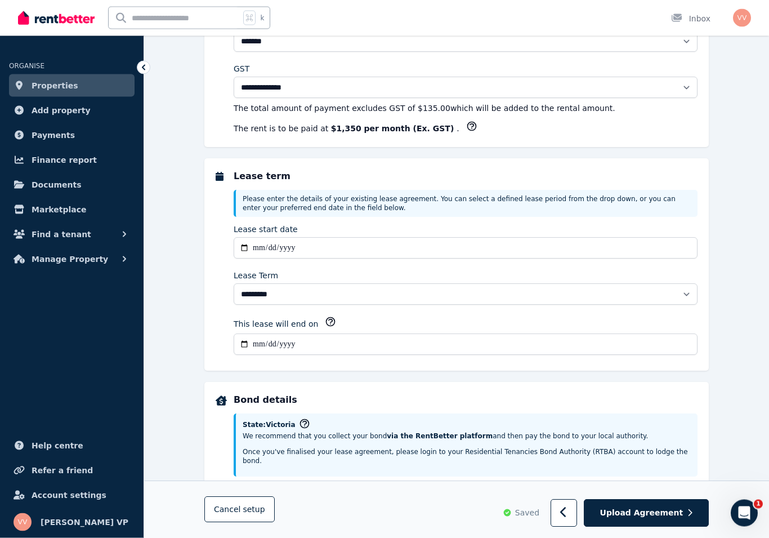
scroll to position [243, 0]
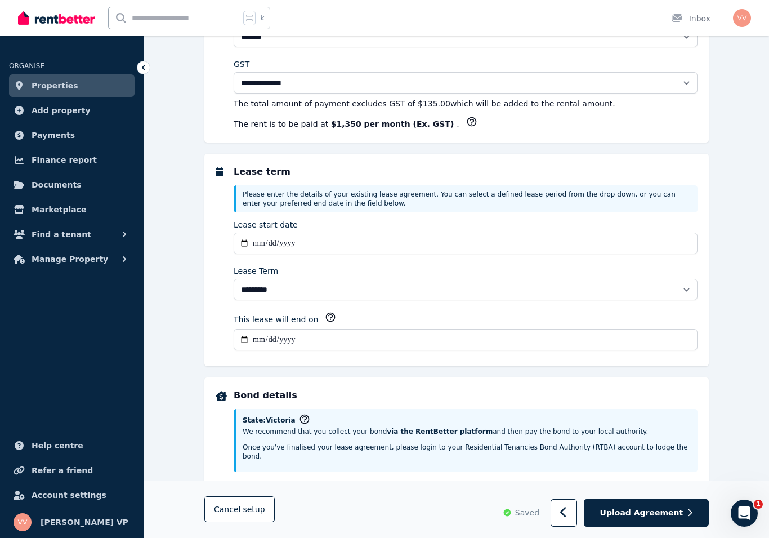
click at [687, 492] on button "Upload Agreement" at bounding box center [646, 514] width 125 height 28
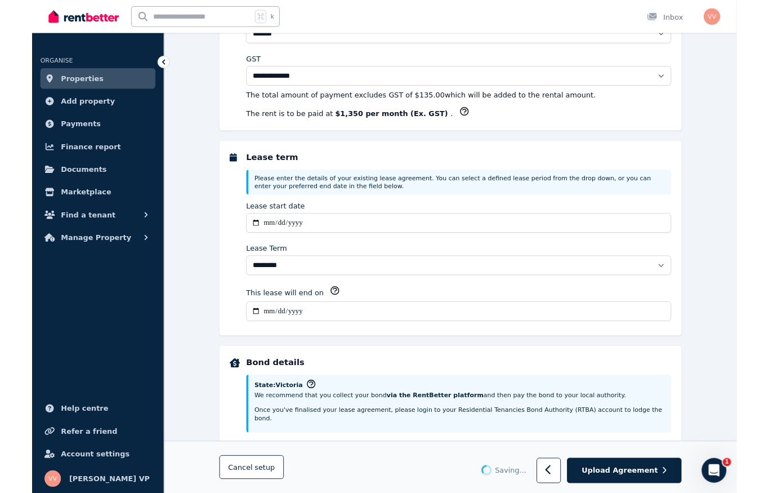
scroll to position [0, 0]
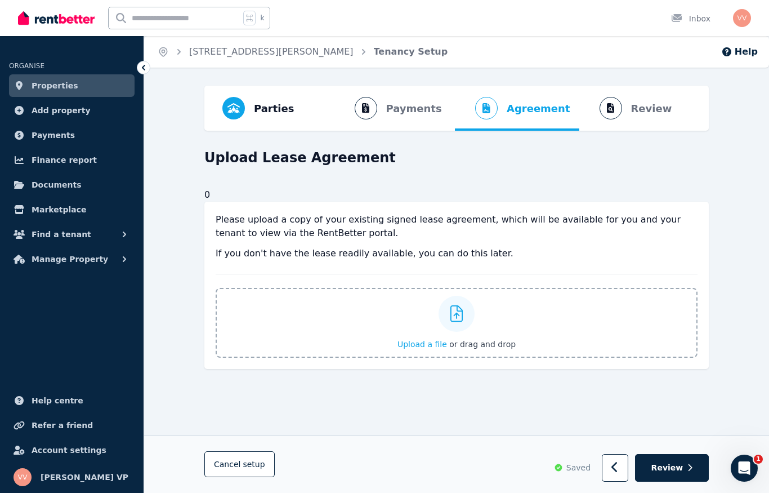
click at [682, 468] on span "Review" at bounding box center [668, 467] width 32 height 11
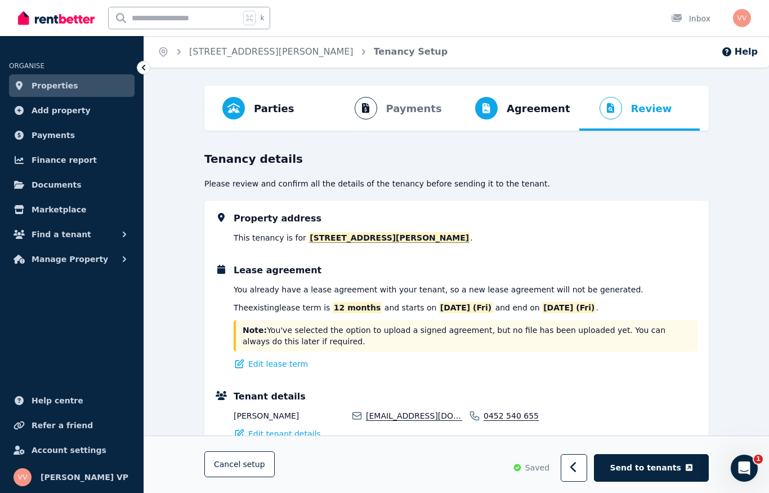
click at [675, 470] on span "Send to tenants" at bounding box center [646, 467] width 71 height 11
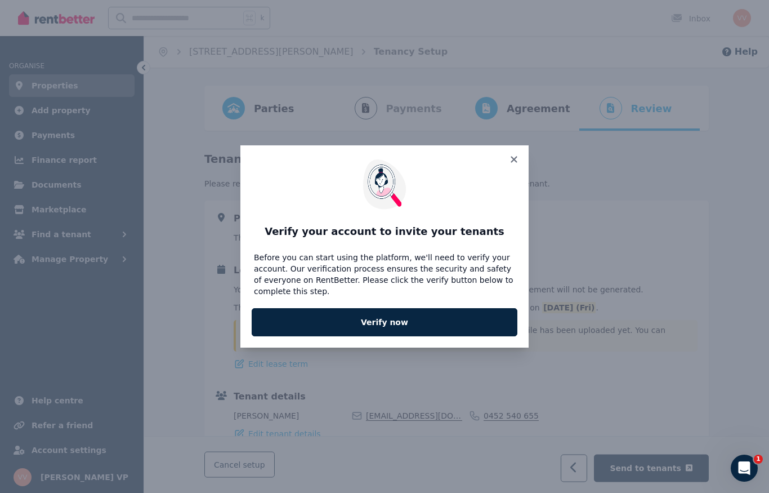
click at [403, 328] on link "Verify now" at bounding box center [385, 322] width 266 height 28
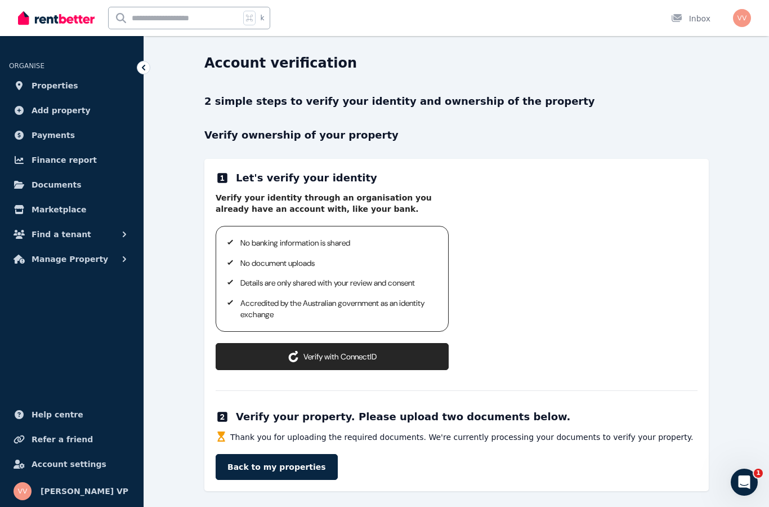
scroll to position [34, 0]
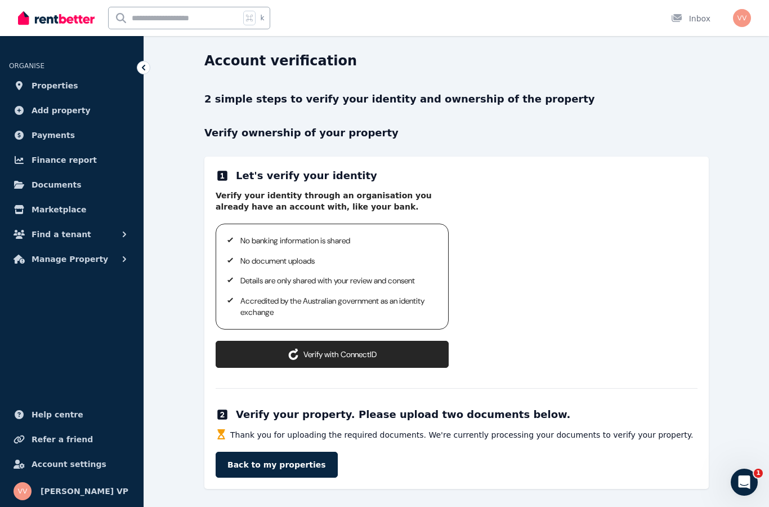
click at [341, 355] on button "Verify with ConnectID" at bounding box center [332, 354] width 233 height 27
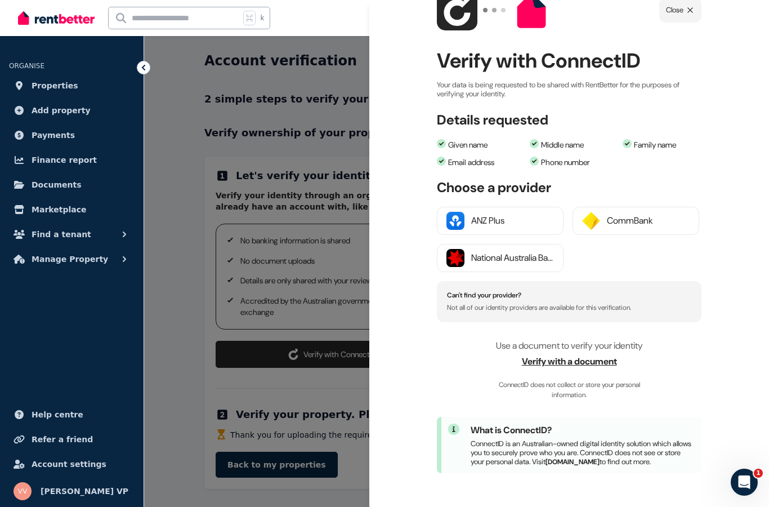
scroll to position [52, 0]
click at [598, 355] on span "Verify with a document" at bounding box center [569, 362] width 265 height 14
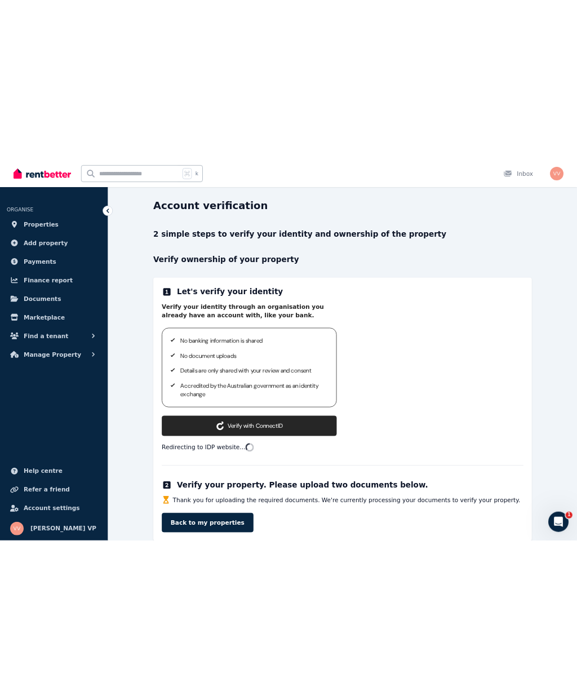
scroll to position [0, 0]
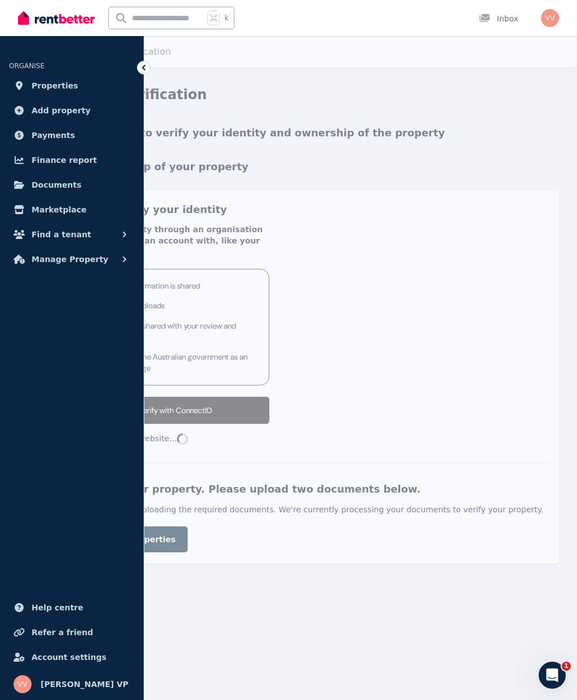
click at [145, 73] on icon at bounding box center [143, 67] width 11 height 11
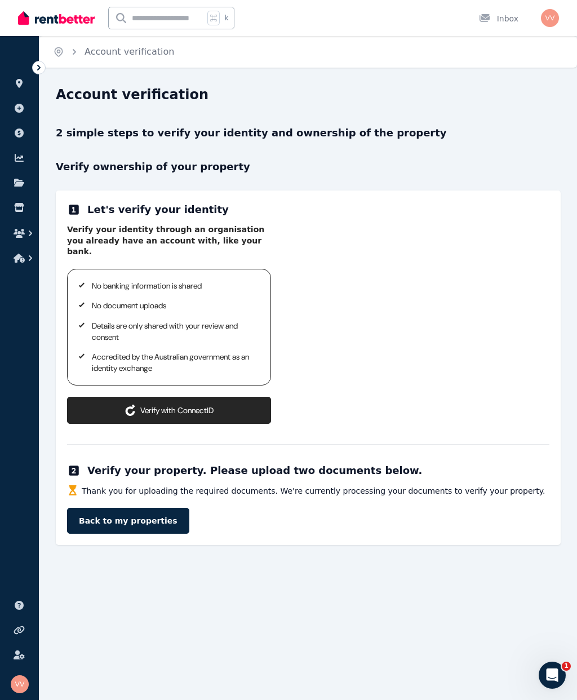
click at [178, 397] on button "Verify with ConnectID" at bounding box center [169, 410] width 204 height 27
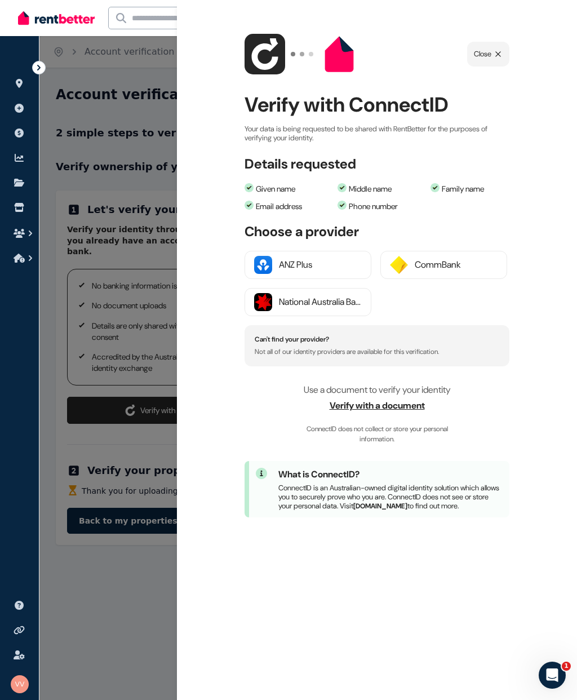
click at [379, 407] on span "Verify with a document" at bounding box center [376, 406] width 265 height 14
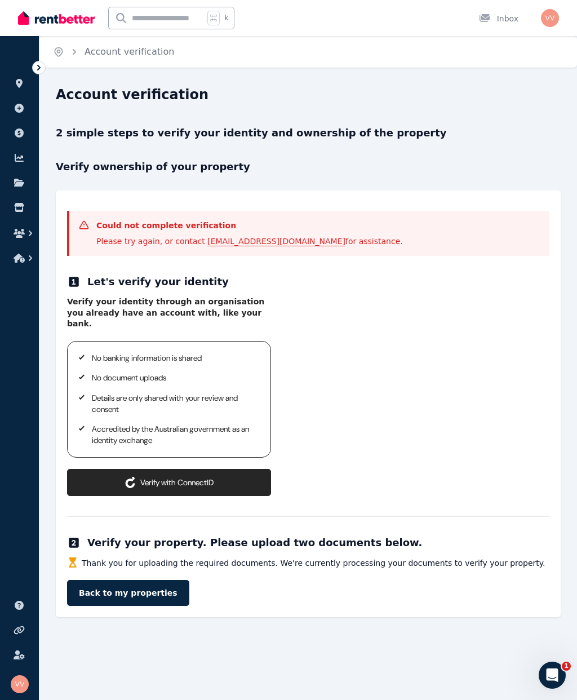
click at [223, 469] on button "Verify with ConnectID" at bounding box center [169, 482] width 204 height 27
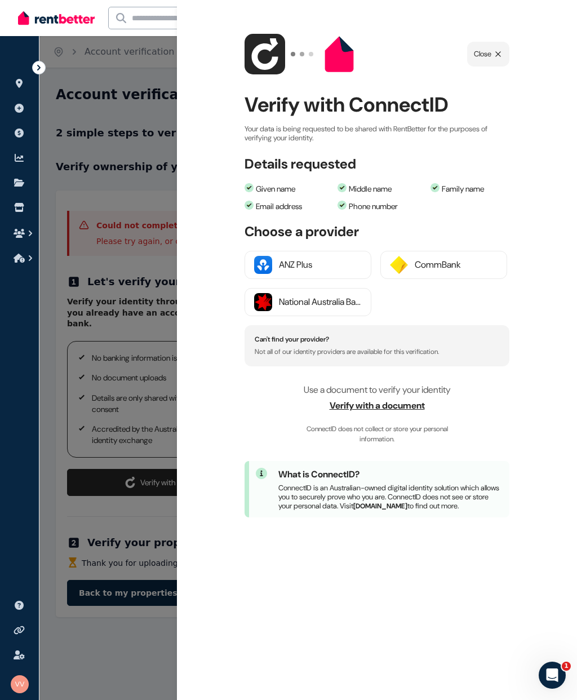
click at [383, 404] on span "Verify with a document" at bounding box center [376, 406] width 265 height 14
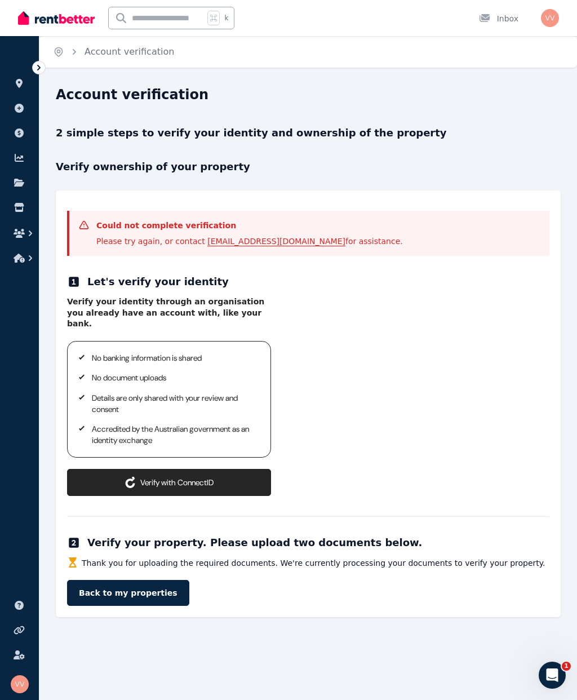
click at [173, 471] on button "Verify with ConnectID" at bounding box center [169, 482] width 204 height 27
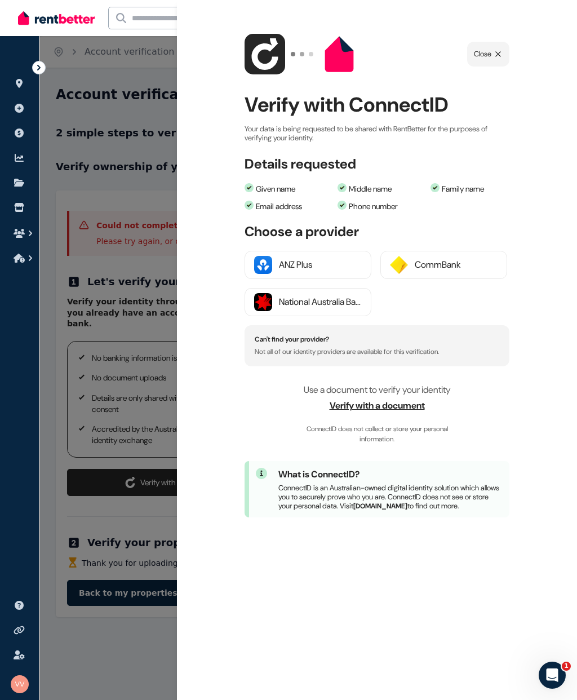
click at [494, 58] on icon "Close popup" at bounding box center [497, 54] width 9 height 9
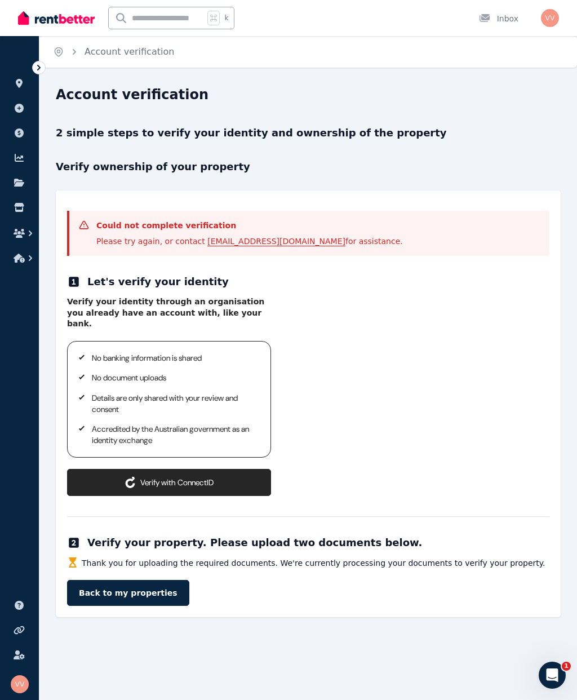
click at [131, 580] on link "Back to my properties" at bounding box center [128, 593] width 122 height 26
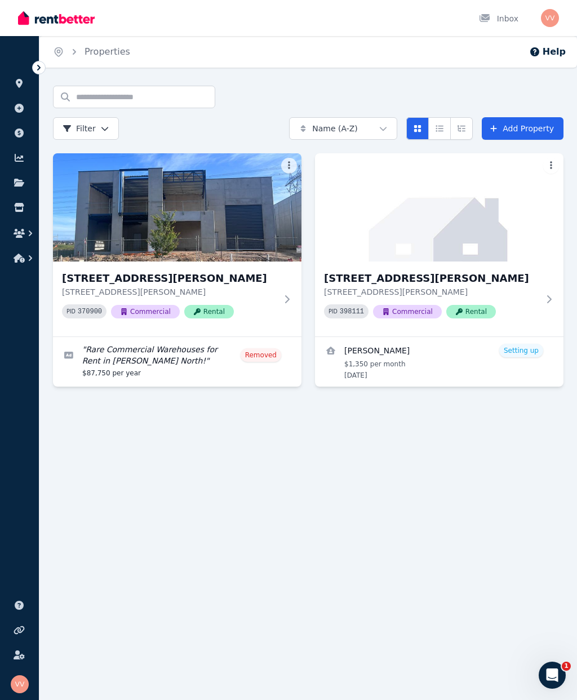
click at [524, 347] on link "View details for Senthil kumar" at bounding box center [439, 362] width 248 height 50
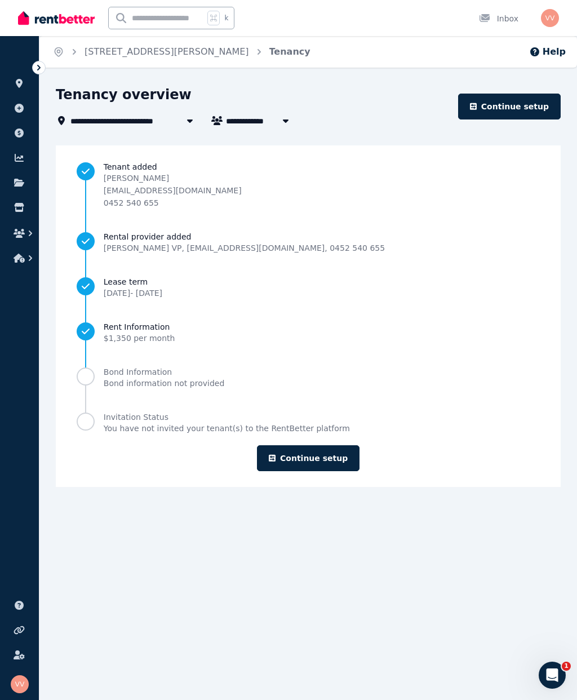
click at [310, 459] on link "Continue setup" at bounding box center [308, 458] width 103 height 26
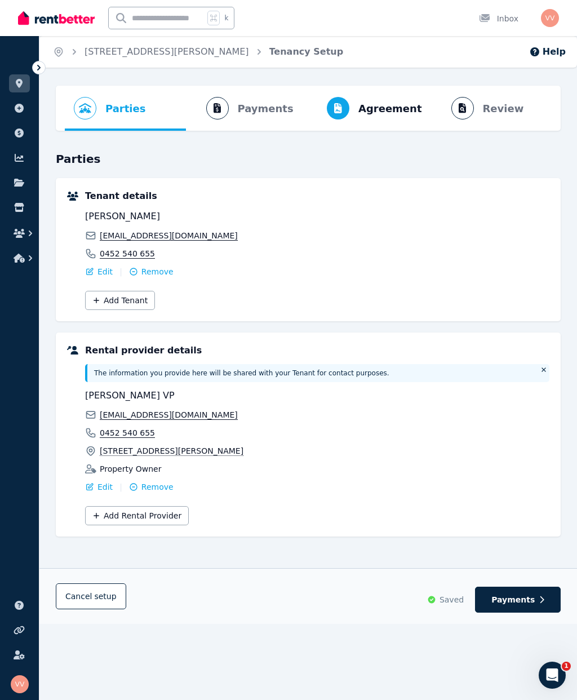
click at [536, 593] on button "Payments" at bounding box center [518, 599] width 86 height 26
select select "*******"
select select "*********"
select select "**********"
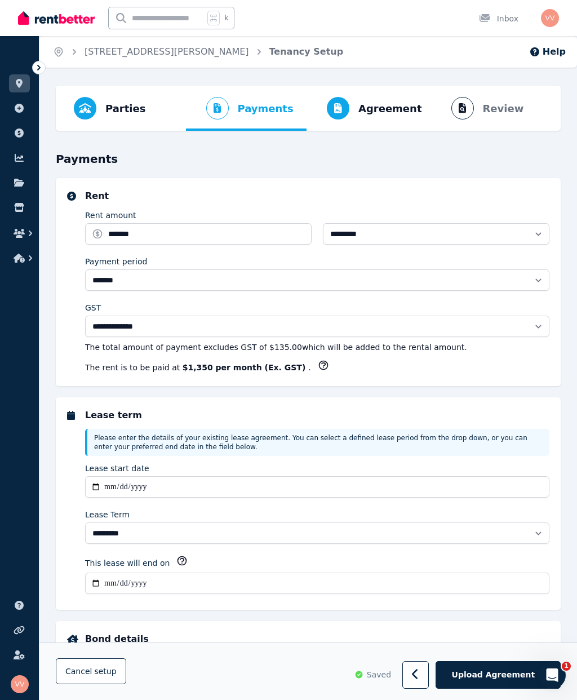
click at [483, 670] on span "Upload Agreement" at bounding box center [493, 674] width 83 height 11
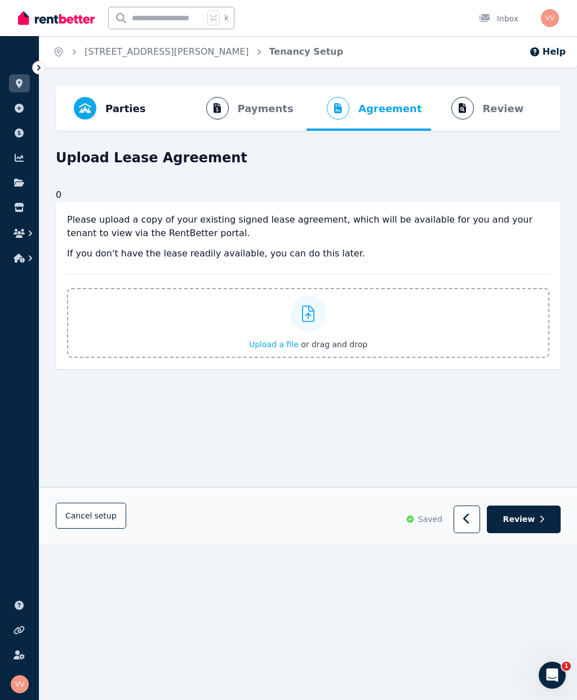
click at [531, 516] on span "Review" at bounding box center [519, 518] width 32 height 11
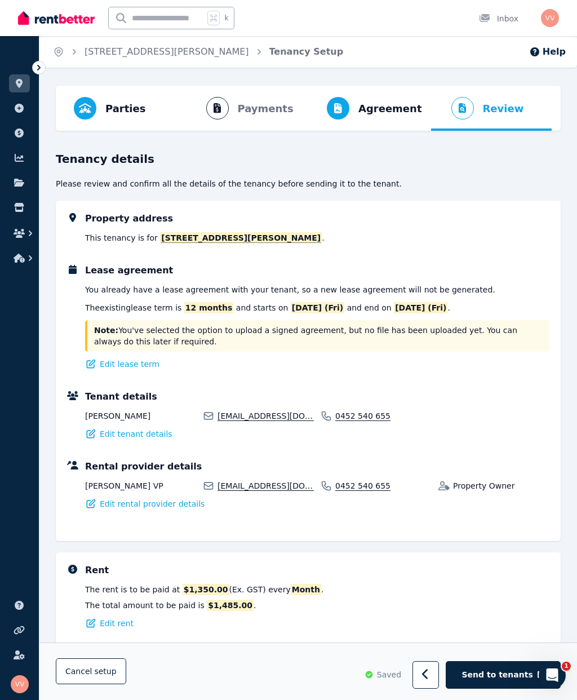
click at [504, 671] on span "Send to tenants" at bounding box center [497, 674] width 71 height 11
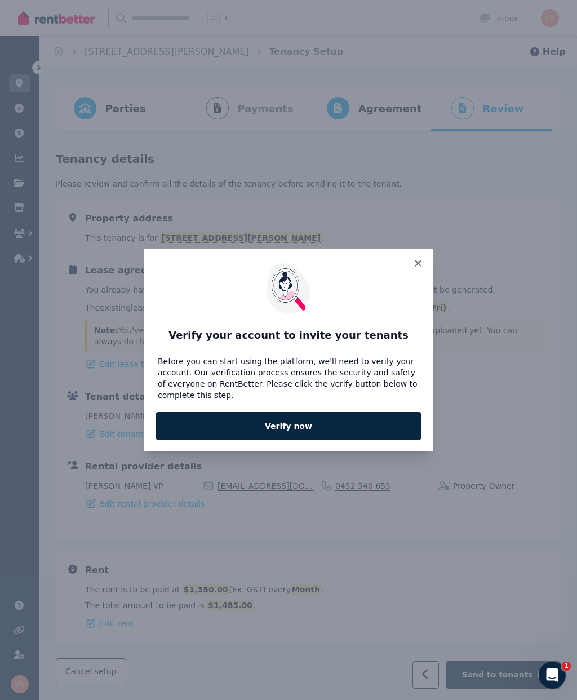
click at [416, 261] on icon at bounding box center [418, 263] width 6 height 6
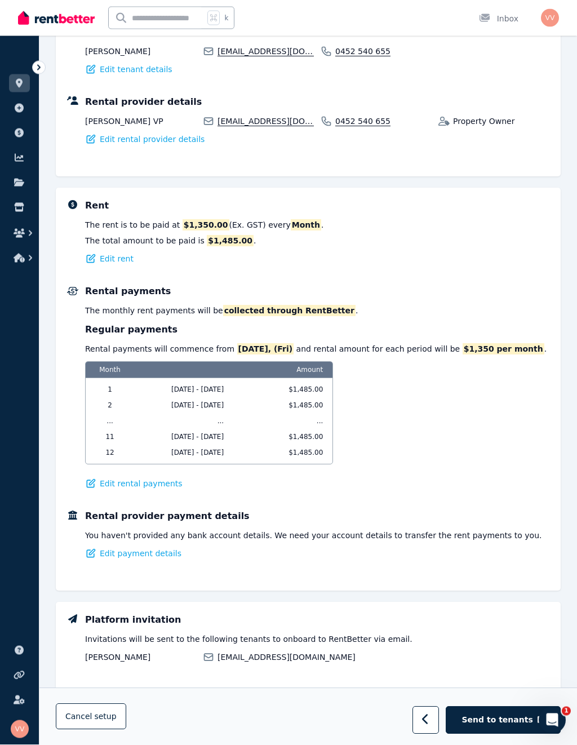
scroll to position [403, 0]
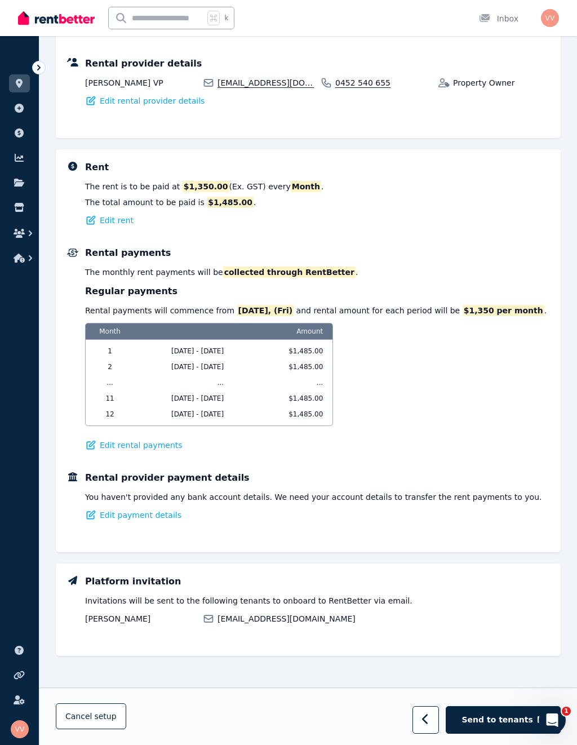
click at [20, 699] on icon at bounding box center [19, 699] width 11 height 9
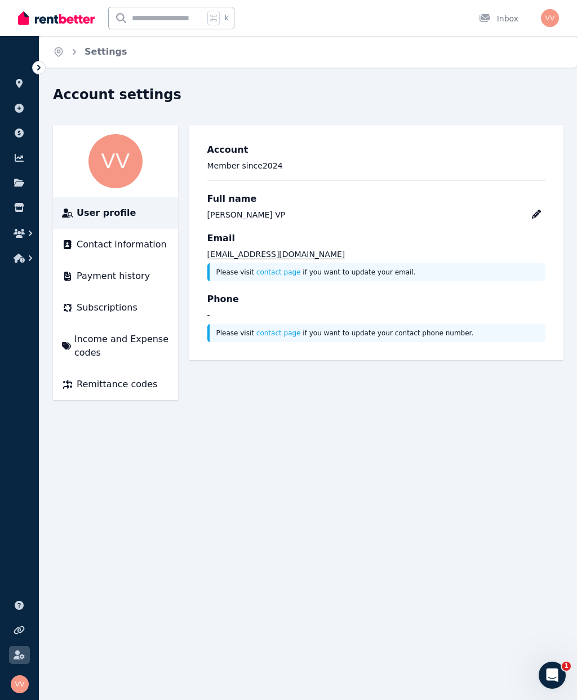
click at [105, 309] on span "Subscriptions" at bounding box center [107, 308] width 61 height 14
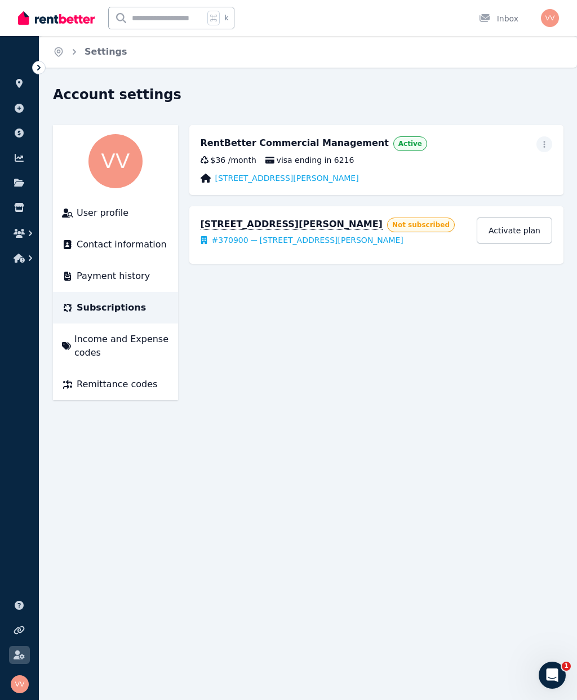
click at [545, 143] on icon "button" at bounding box center [544, 144] width 9 height 8
click at [455, 204] on span "Cancel plan" at bounding box center [493, 211] width 99 height 14
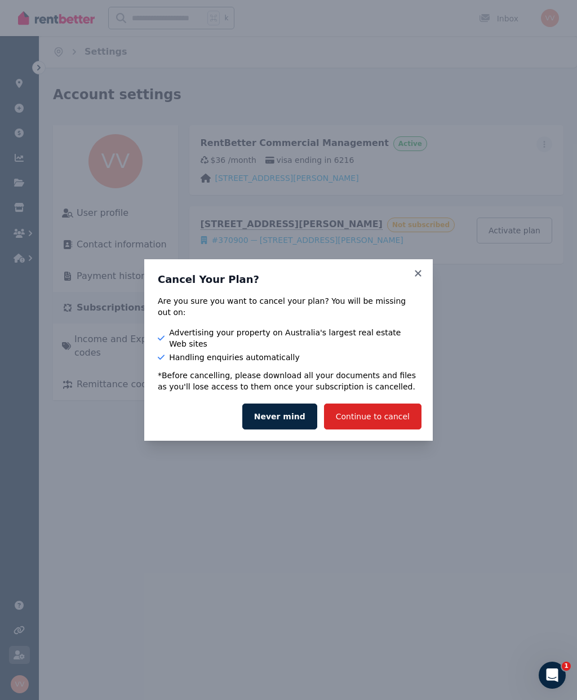
click at [379, 403] on button "Continue to cancel" at bounding box center [372, 416] width 97 height 26
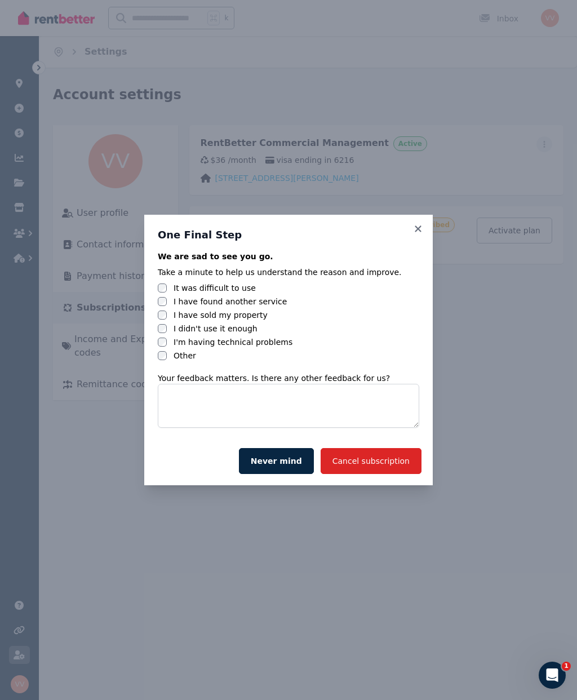
click at [375, 460] on button "Cancel subscription" at bounding box center [371, 461] width 101 height 26
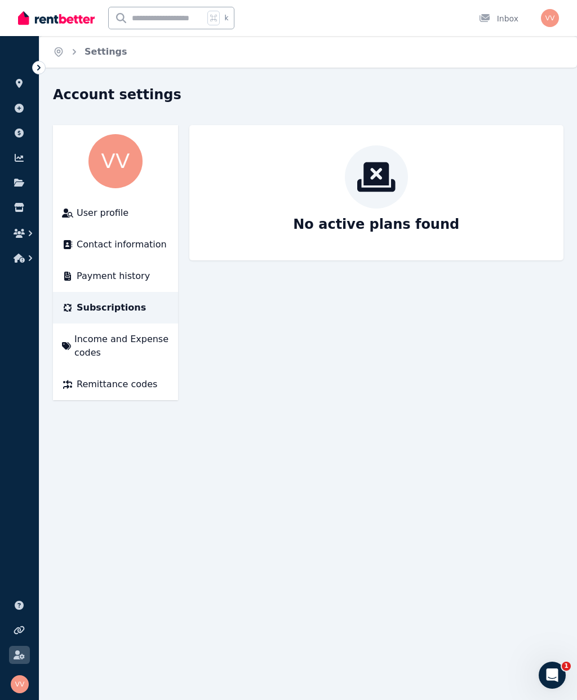
click at [108, 270] on span "Payment history" at bounding box center [113, 276] width 73 height 14
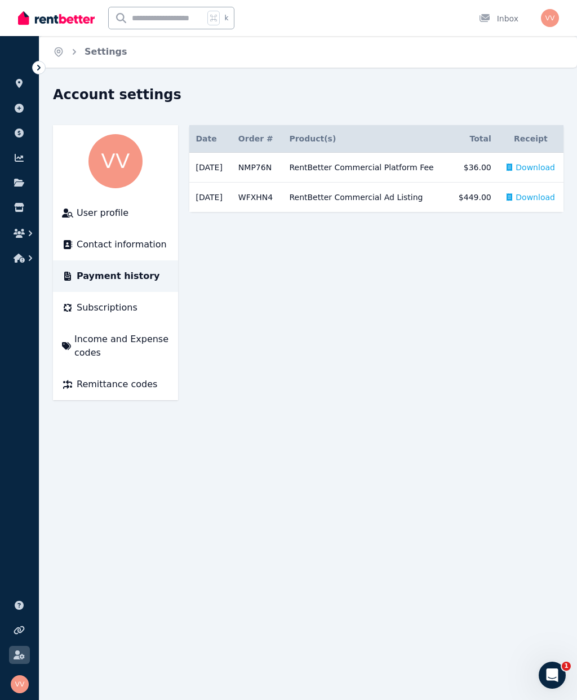
click at [122, 246] on span "Contact information" at bounding box center [122, 245] width 90 height 14
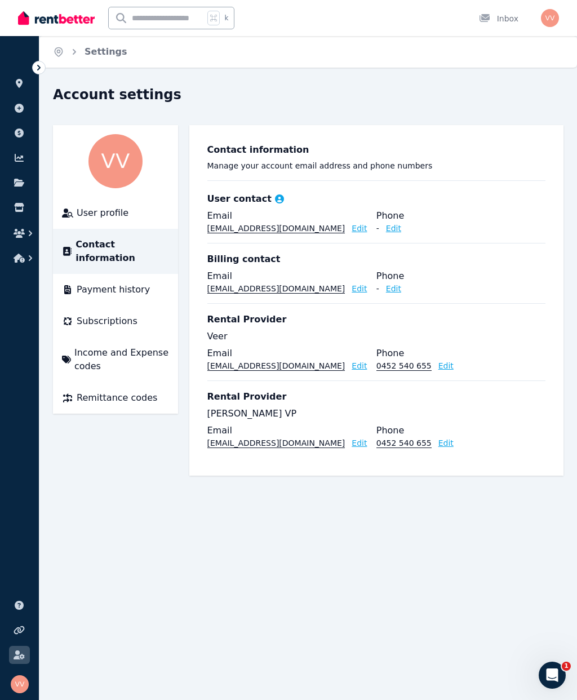
click at [18, 207] on icon at bounding box center [19, 207] width 11 height 9
